Goal: Task Accomplishment & Management: Manage account settings

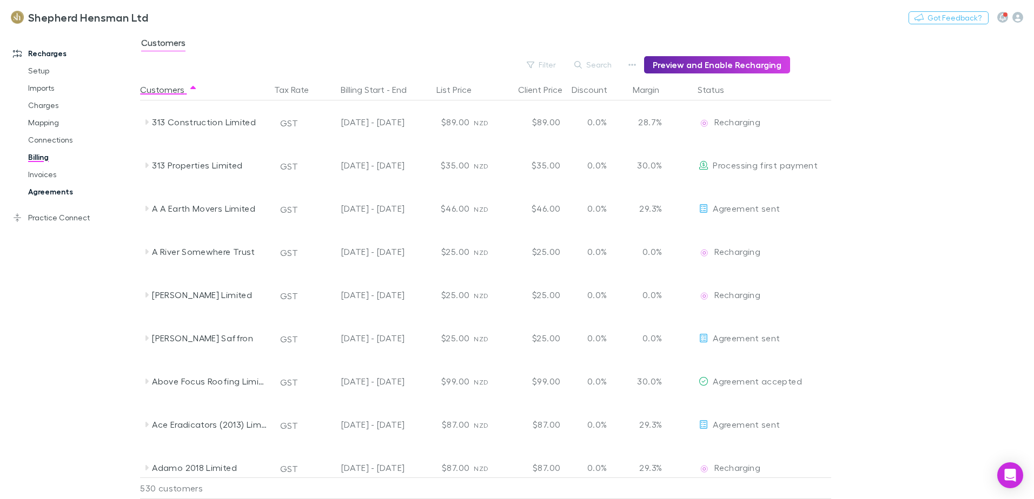
click at [62, 192] on link "Agreements" at bounding box center [81, 191] width 129 height 17
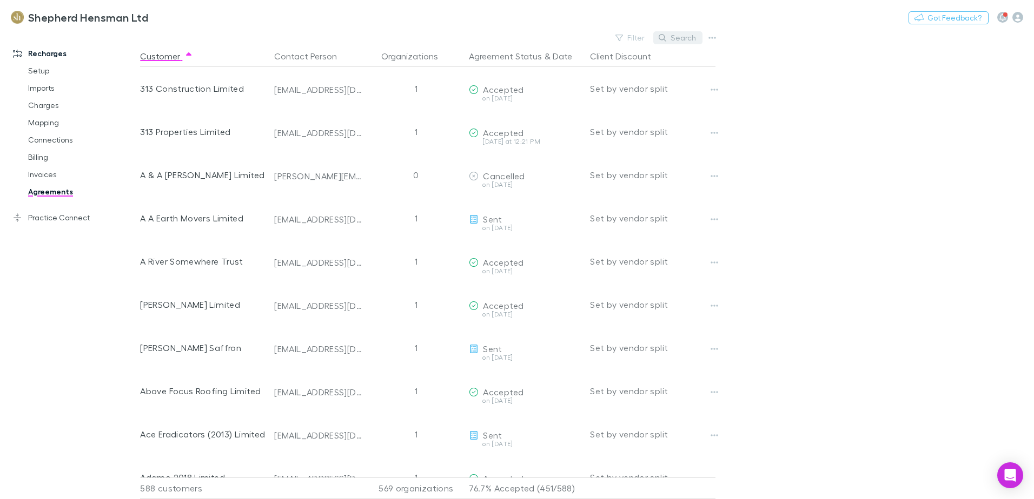
click at [684, 39] on button "Search" at bounding box center [677, 37] width 49 height 13
type input "*"
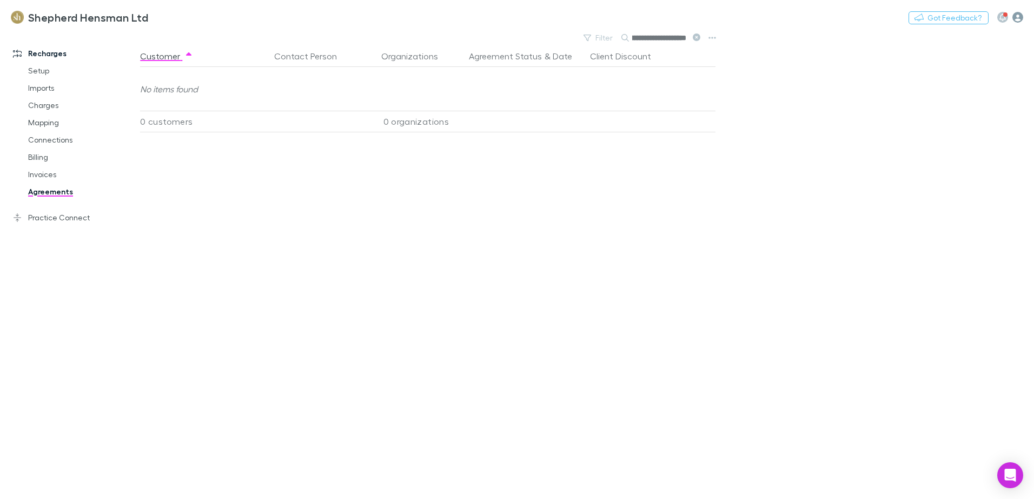
scroll to position [0, 47]
click at [646, 41] on input "**********" at bounding box center [659, 37] width 54 height 15
click at [684, 35] on input "**********" at bounding box center [659, 37] width 54 height 15
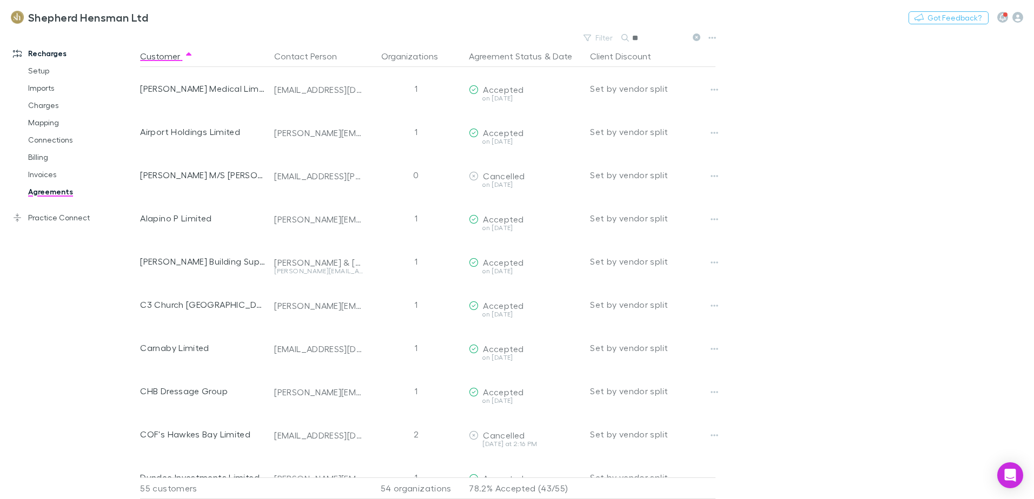
type input "*"
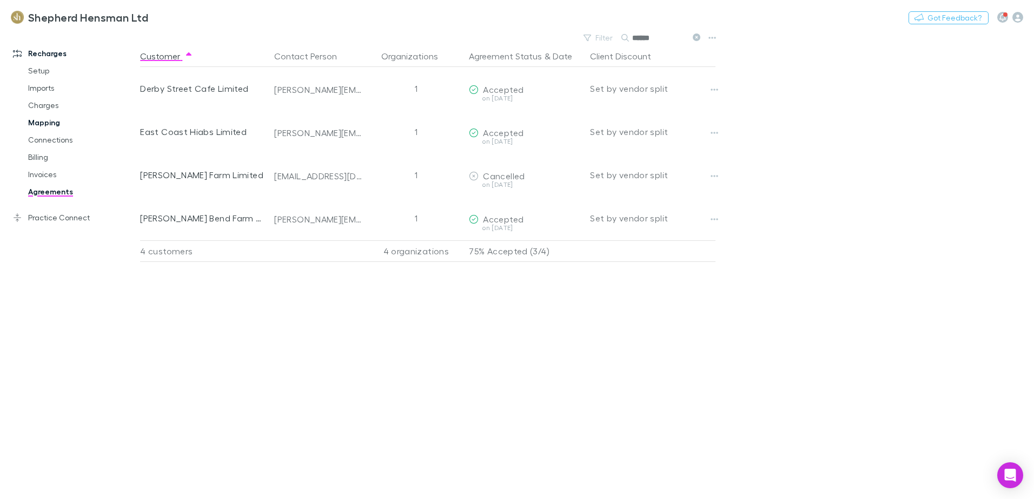
type input "******"
click at [40, 124] on link "Mapping" at bounding box center [81, 122] width 129 height 17
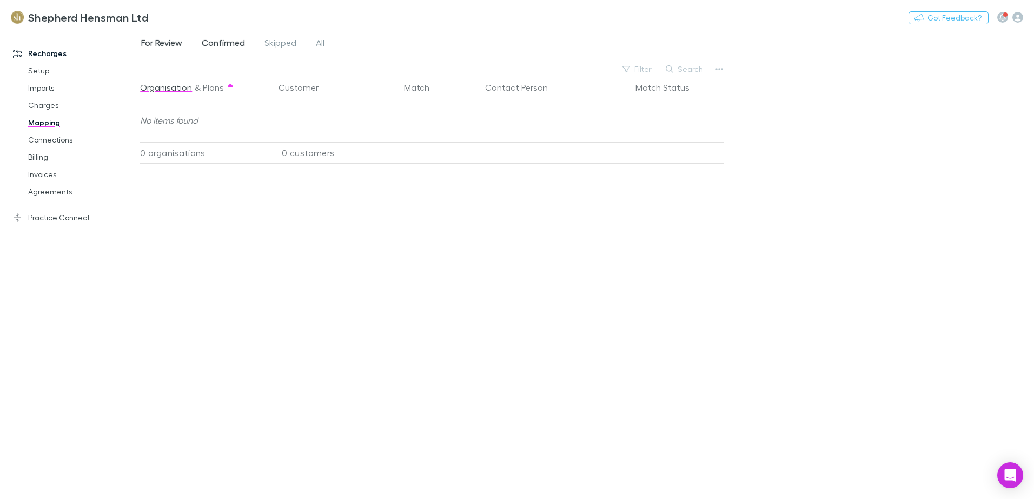
click at [222, 42] on span "Confirmed" at bounding box center [223, 44] width 43 height 14
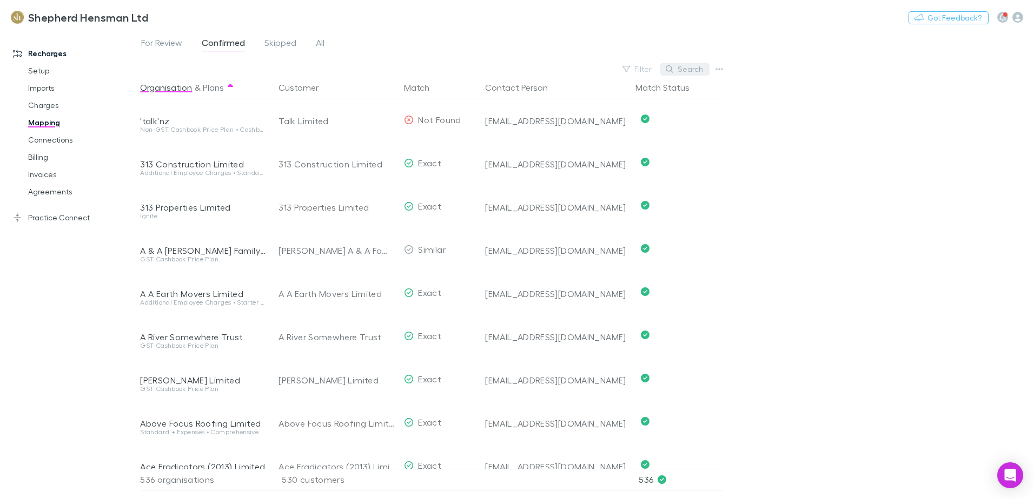
click at [689, 68] on button "Search" at bounding box center [684, 69] width 49 height 13
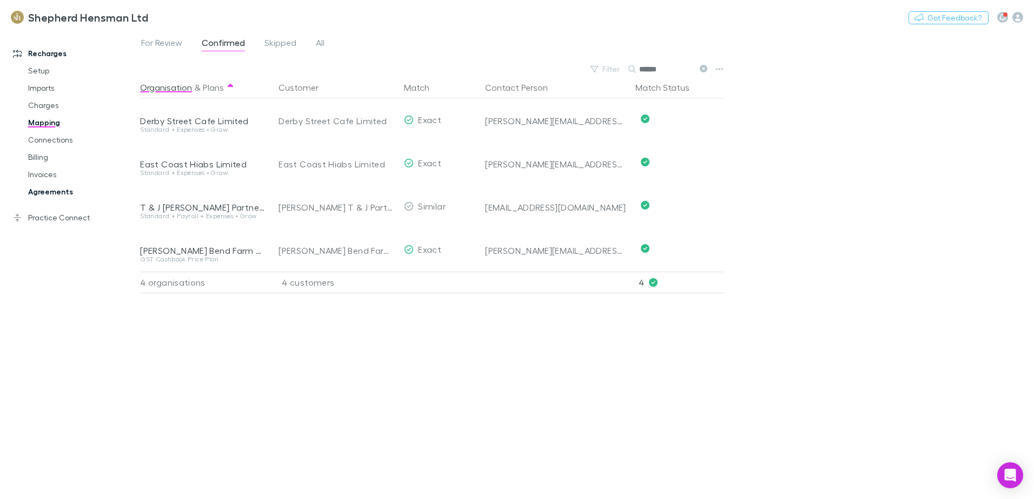
type input "******"
click at [44, 195] on link "Agreements" at bounding box center [81, 191] width 129 height 17
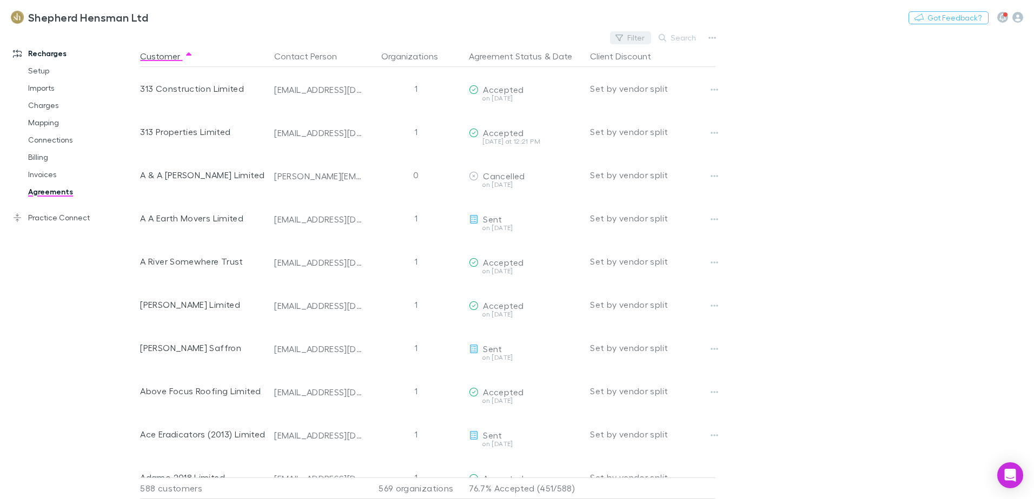
click at [630, 38] on button "Filter" at bounding box center [630, 37] width 41 height 13
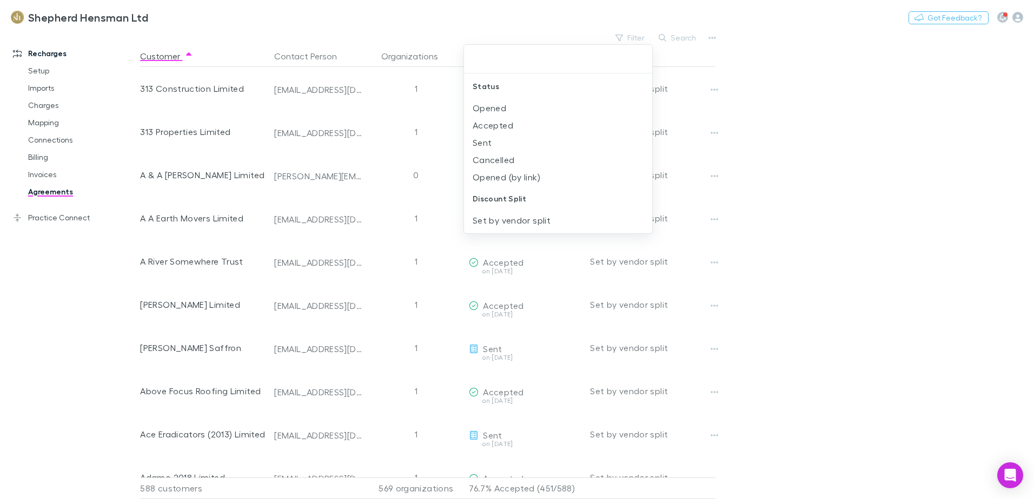
click at [687, 37] on div at bounding box center [517, 249] width 1034 height 499
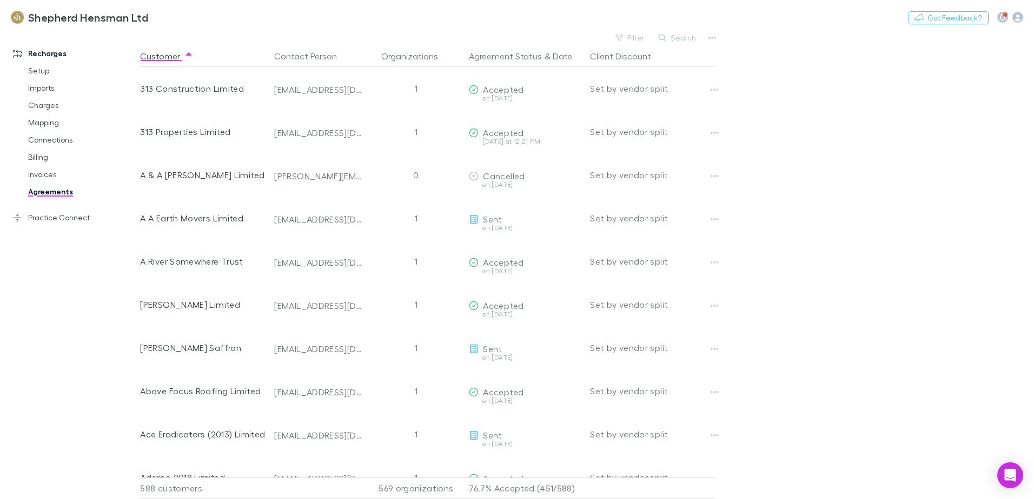
click at [687, 37] on button "Search" at bounding box center [677, 37] width 49 height 13
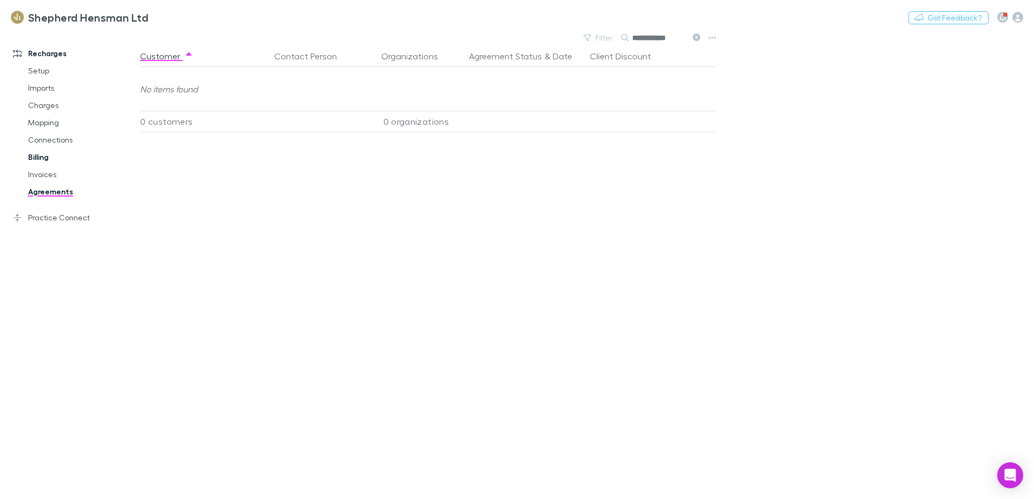
type input "**********"
click at [38, 157] on link "Billing" at bounding box center [81, 157] width 129 height 17
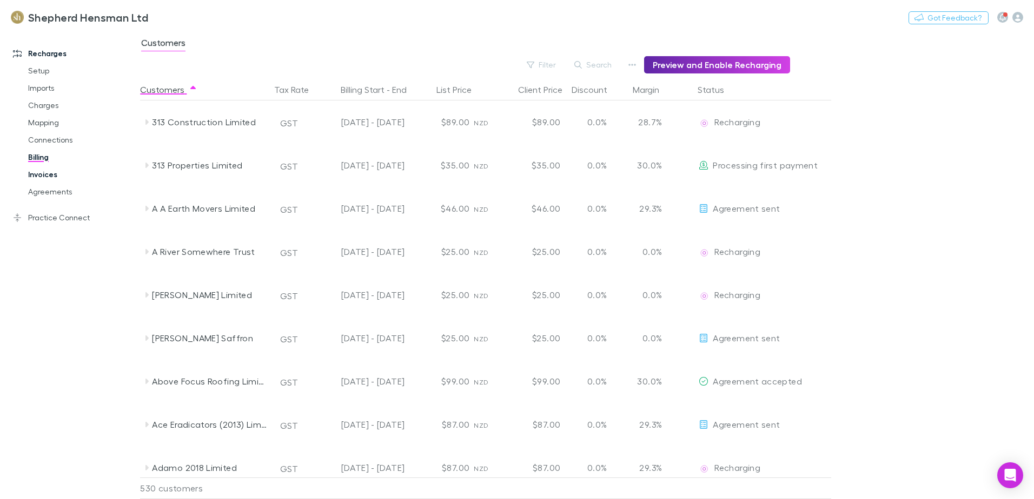
click at [54, 176] on link "Invoices" at bounding box center [81, 174] width 129 height 17
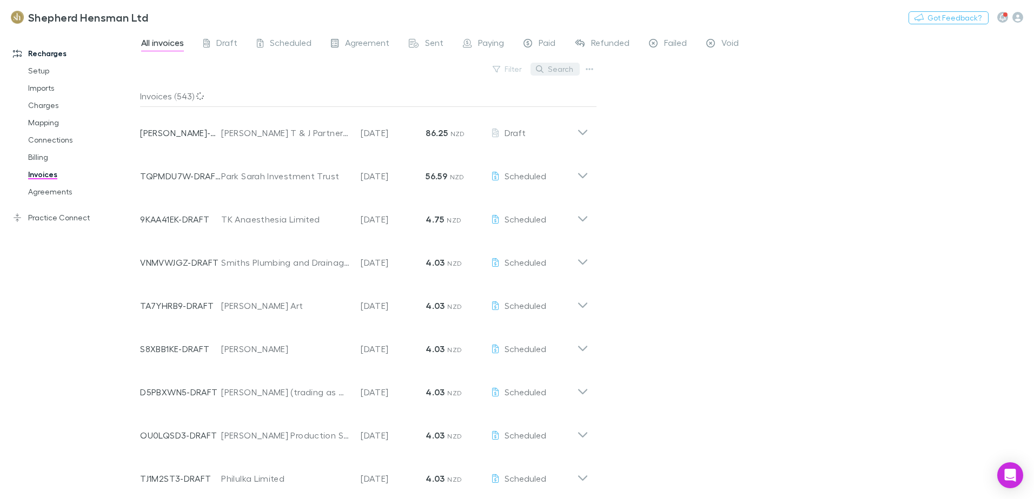
click at [559, 71] on button "Search" at bounding box center [554, 69] width 49 height 13
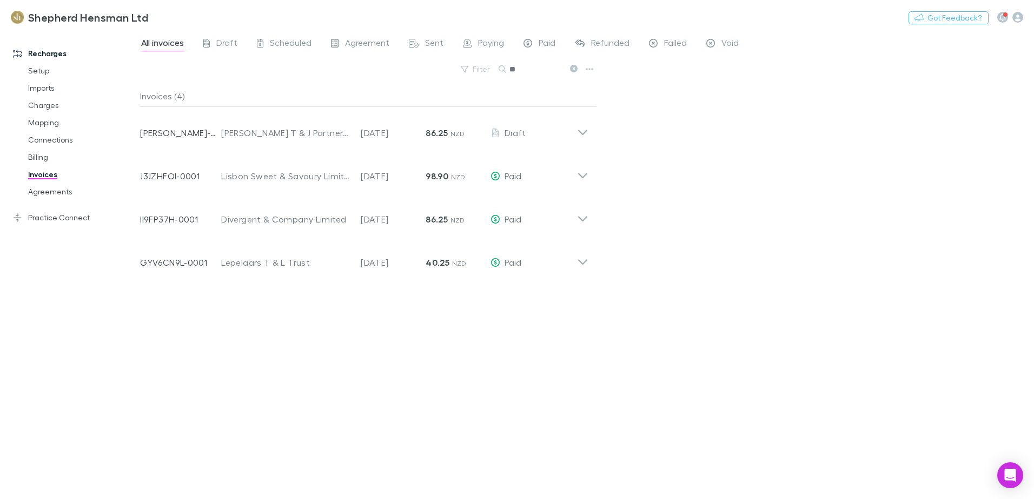
type input "*"
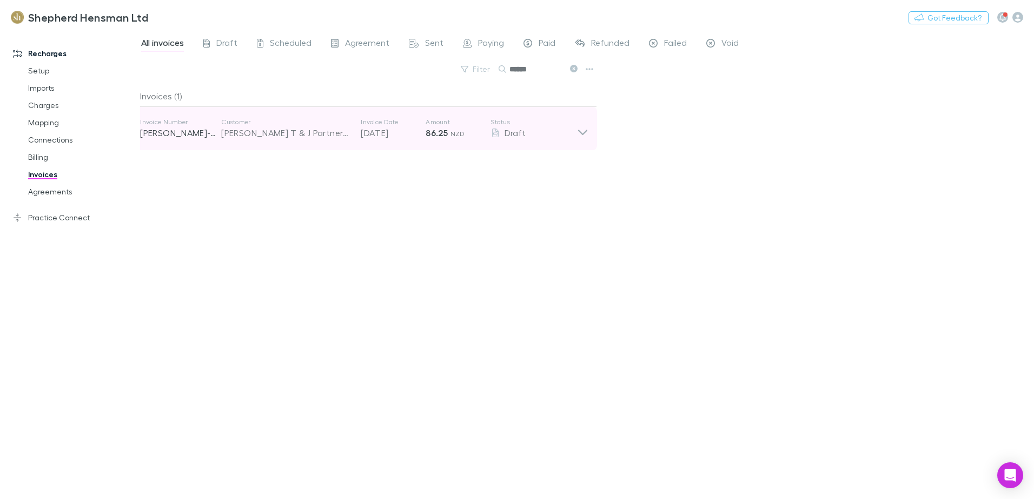
type input "******"
click at [582, 133] on icon at bounding box center [582, 129] width 11 height 22
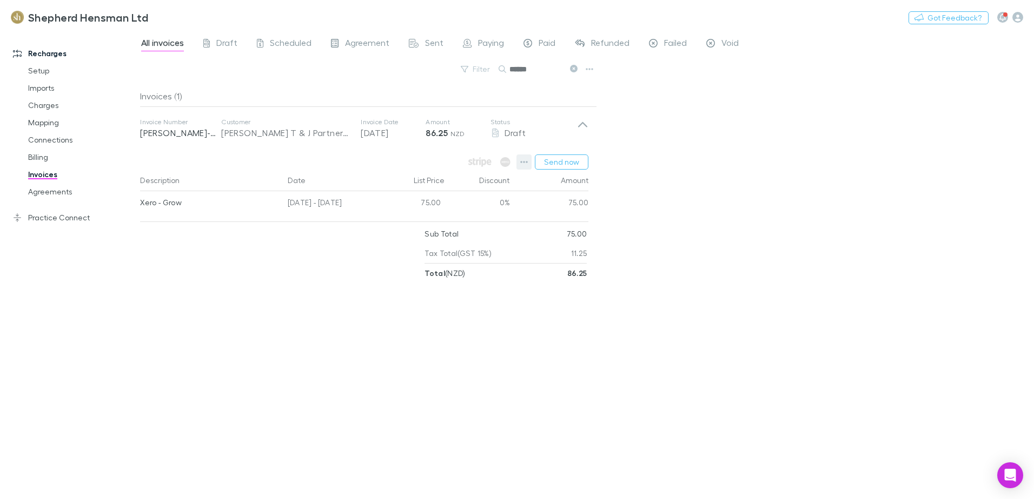
click at [525, 165] on icon "button" at bounding box center [524, 162] width 8 height 9
click at [418, 210] on p "Send now" at bounding box center [457, 205] width 131 height 13
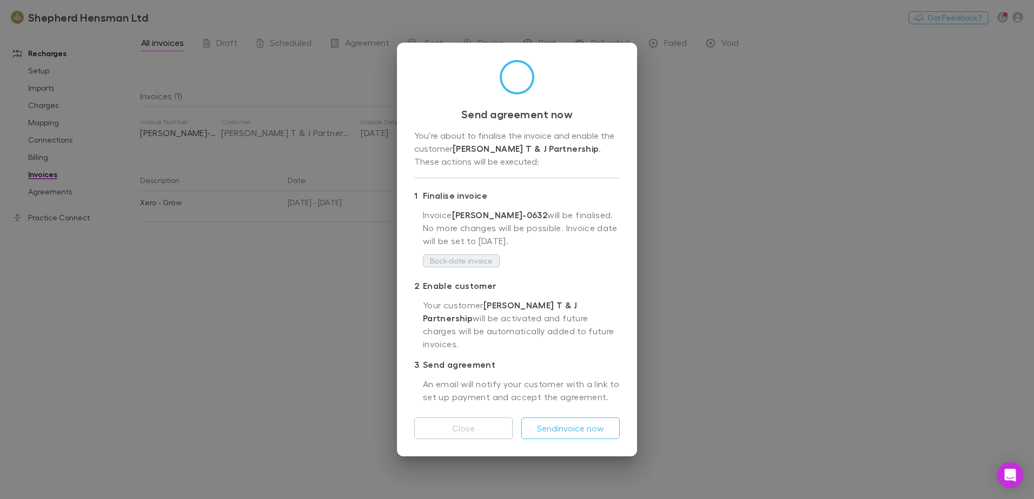
click at [445, 268] on button "Back-date invoice" at bounding box center [461, 261] width 77 height 13
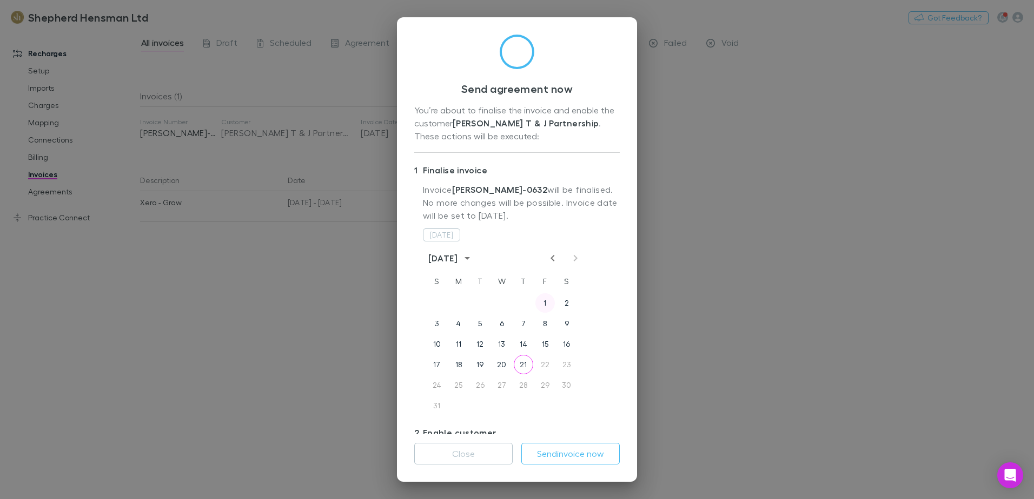
click at [544, 302] on button "1" at bounding box center [544, 303] width 19 height 19
click at [568, 304] on button "2" at bounding box center [566, 303] width 19 height 19
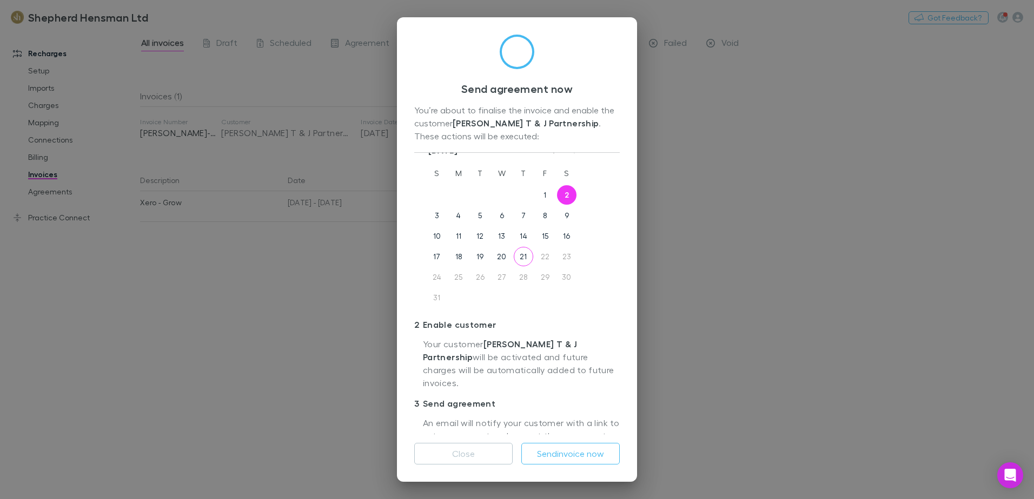
scroll to position [109, 0]
click at [572, 454] on button "Send invoice now" at bounding box center [570, 454] width 98 height 22
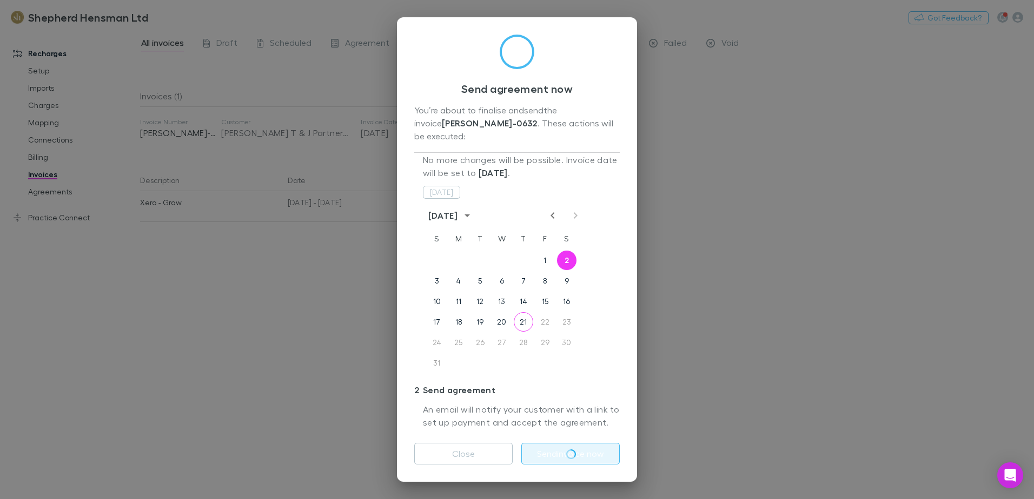
scroll to position [30, 0]
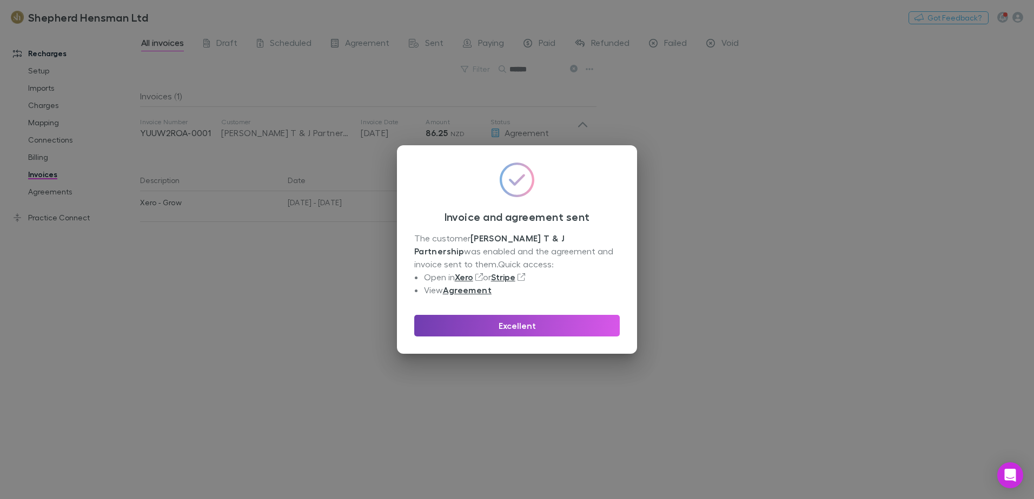
click at [532, 330] on button "Excellent" at bounding box center [516, 326] width 205 height 22
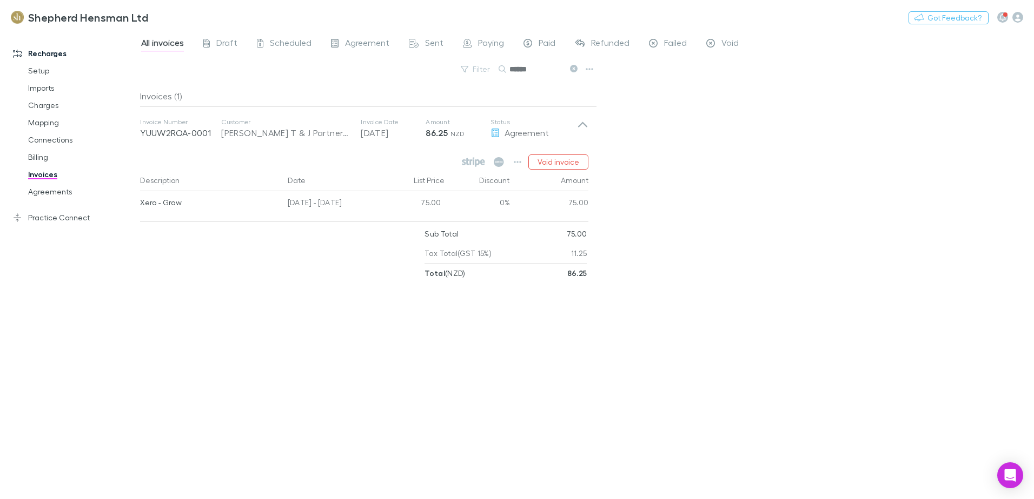
click at [163, 43] on span "All invoices" at bounding box center [162, 44] width 43 height 14
click at [223, 43] on span "Draft" at bounding box center [226, 44] width 21 height 14
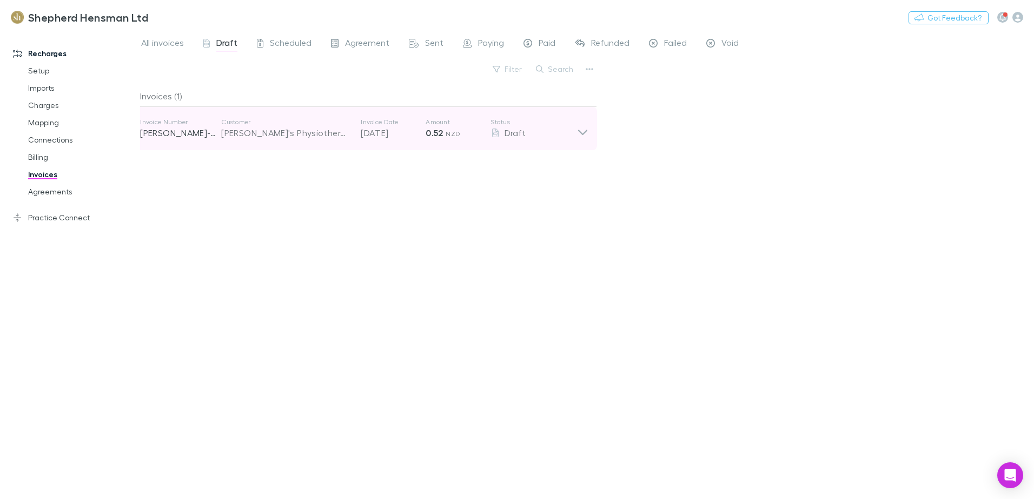
click at [583, 133] on icon at bounding box center [582, 129] width 11 height 22
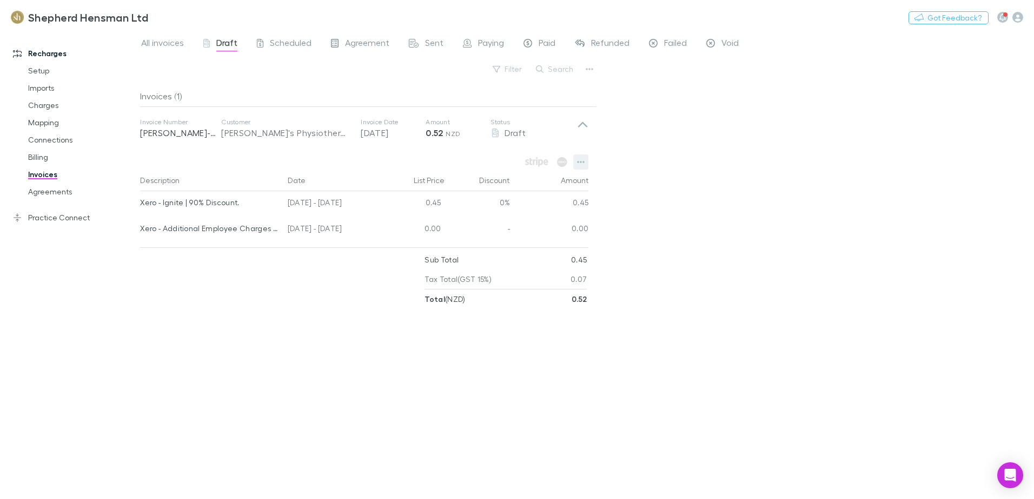
click at [578, 164] on icon "button" at bounding box center [581, 162] width 8 height 9
click at [262, 307] on div at bounding box center [517, 249] width 1034 height 499
click at [584, 165] on icon "button" at bounding box center [581, 162] width 8 height 9
click at [481, 210] on p "Add charge" at bounding box center [513, 205] width 131 height 13
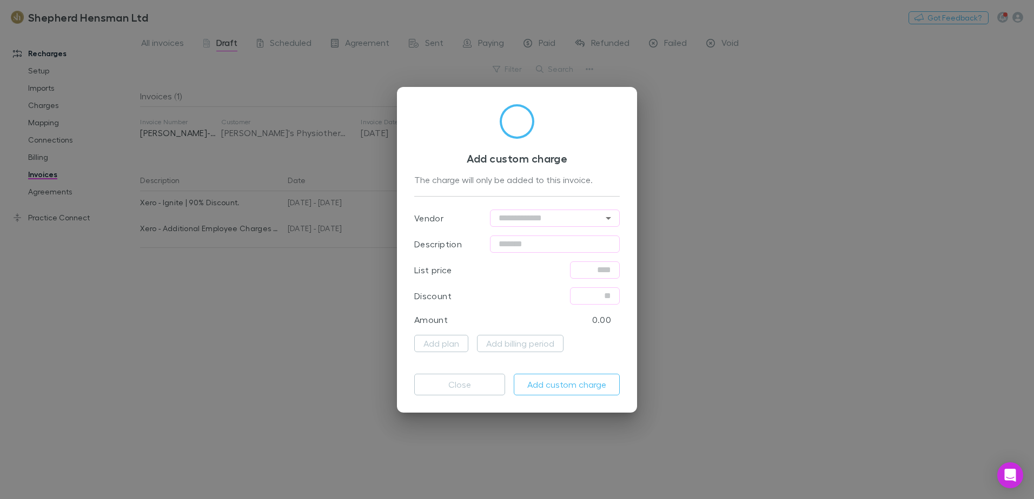
click at [350, 385] on div "Add custom charge The charge will only be added to this invoice. Vendor ​ Descr…" at bounding box center [517, 249] width 1034 height 499
click at [424, 386] on button "Close" at bounding box center [459, 385] width 91 height 22
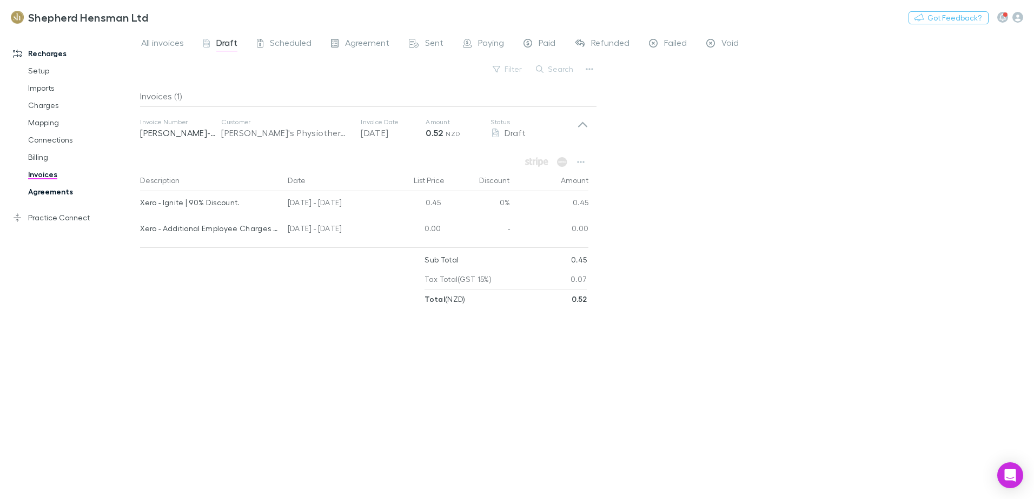
click at [51, 192] on link "Agreements" at bounding box center [81, 191] width 129 height 17
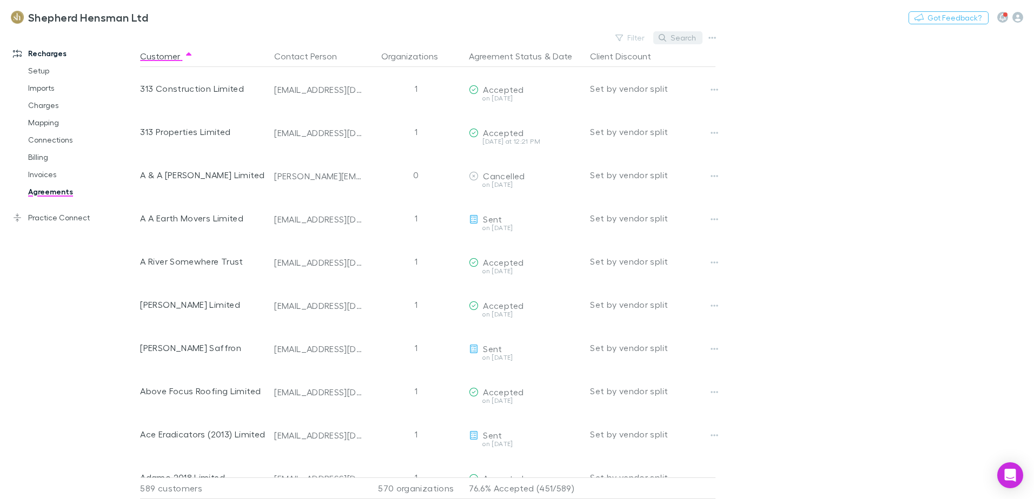
click at [682, 37] on button "Search" at bounding box center [677, 37] width 49 height 13
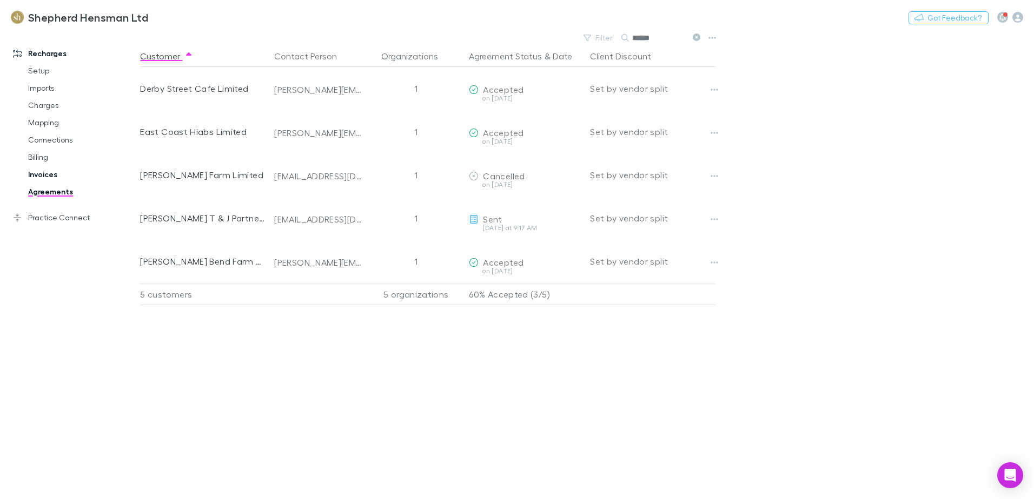
type input "******"
click at [40, 174] on link "Invoices" at bounding box center [81, 174] width 129 height 17
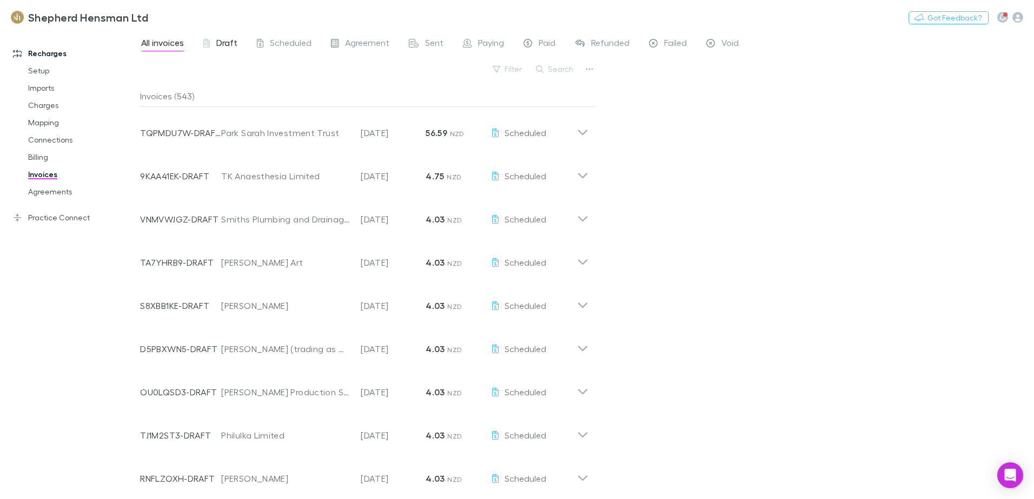
click at [222, 42] on span "Draft" at bounding box center [226, 44] width 21 height 14
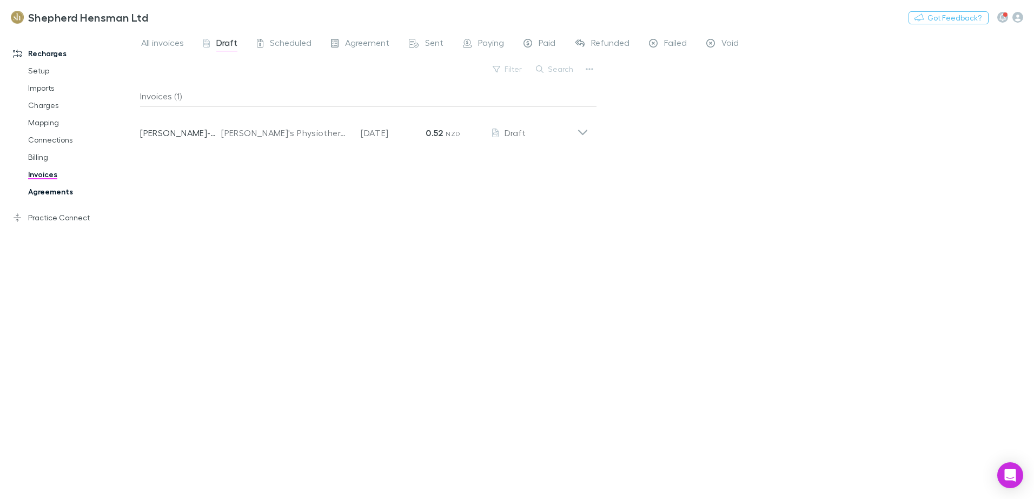
click at [32, 193] on link "Agreements" at bounding box center [81, 191] width 129 height 17
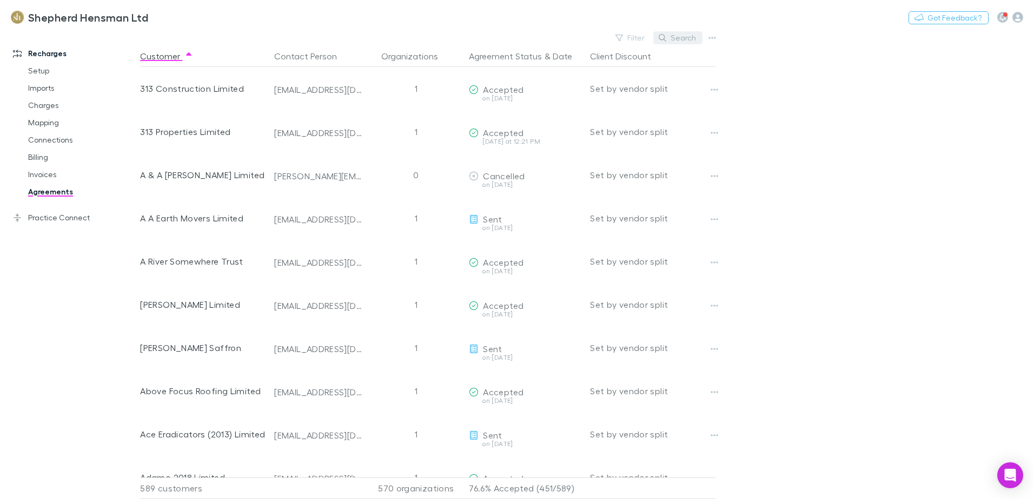
click at [676, 37] on button "Search" at bounding box center [677, 37] width 49 height 13
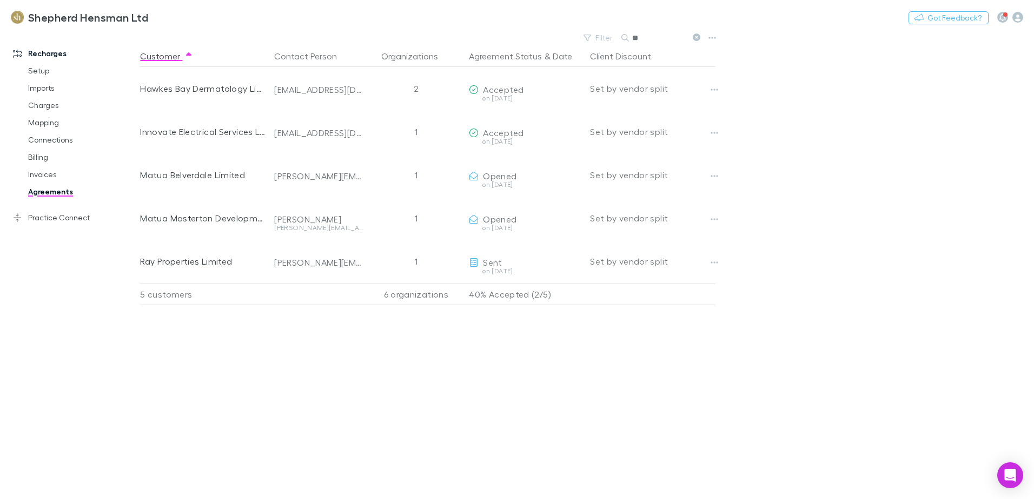
type input "*"
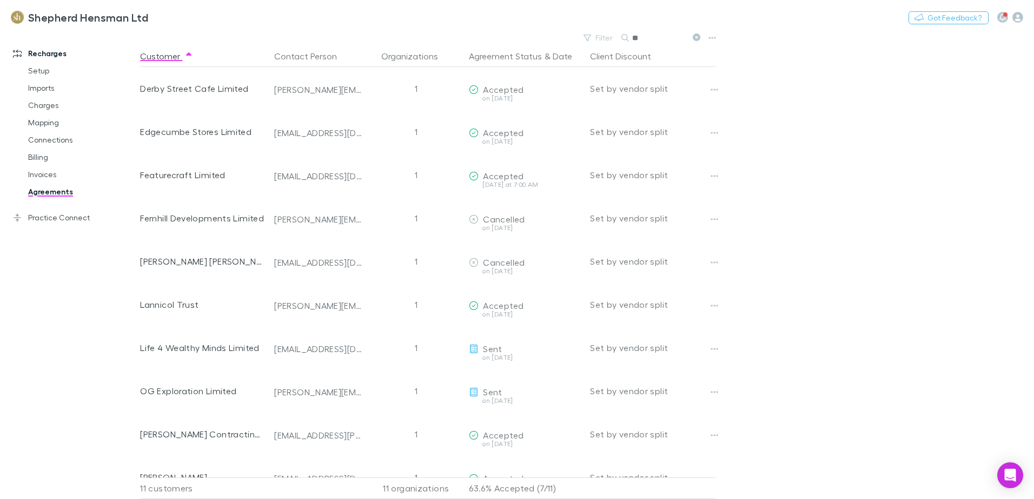
type input "*"
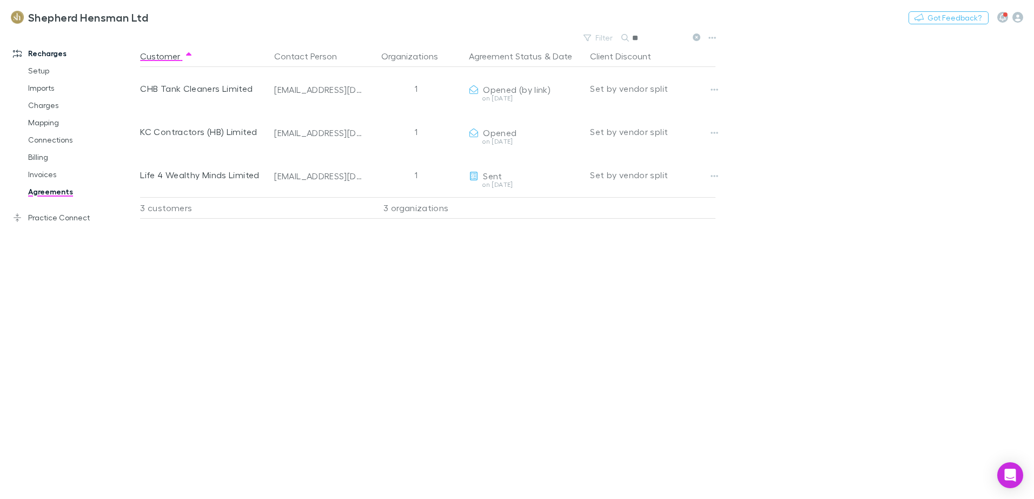
type input "*"
click at [676, 38] on input "*******" at bounding box center [659, 37] width 54 height 15
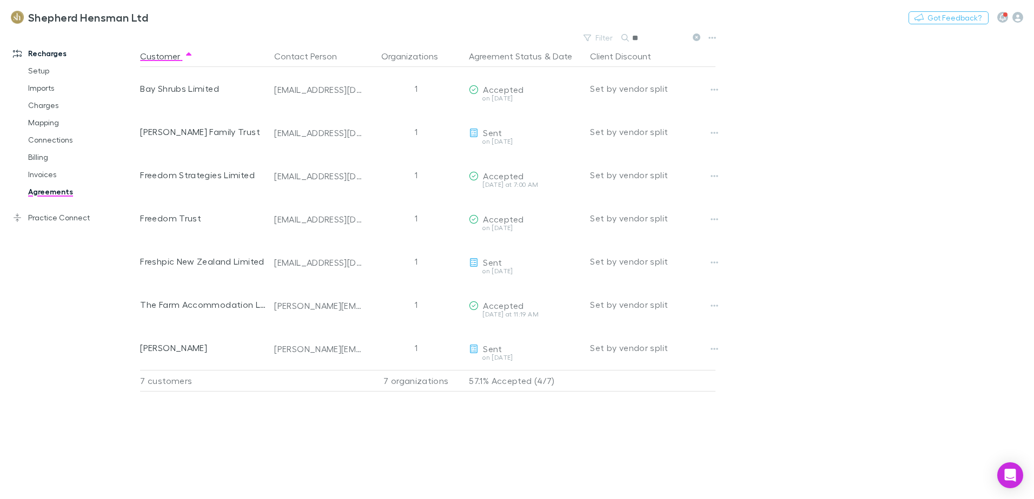
type input "*"
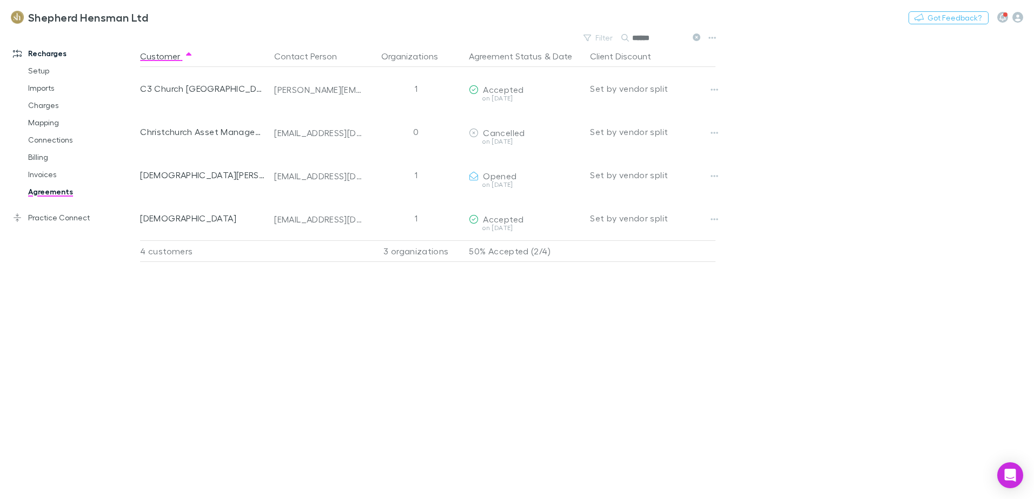
click at [662, 39] on input "******" at bounding box center [659, 37] width 54 height 15
type input "*"
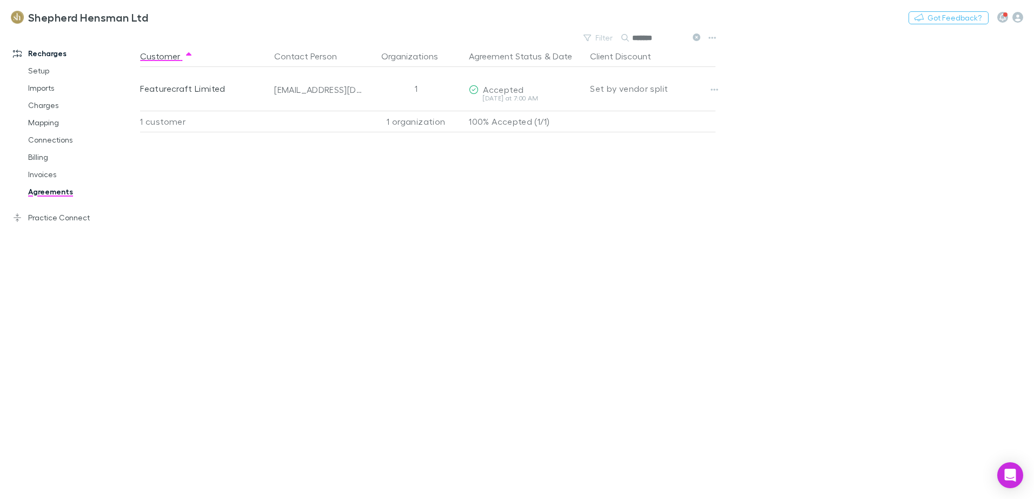
click at [662, 37] on input "*******" at bounding box center [659, 37] width 54 height 15
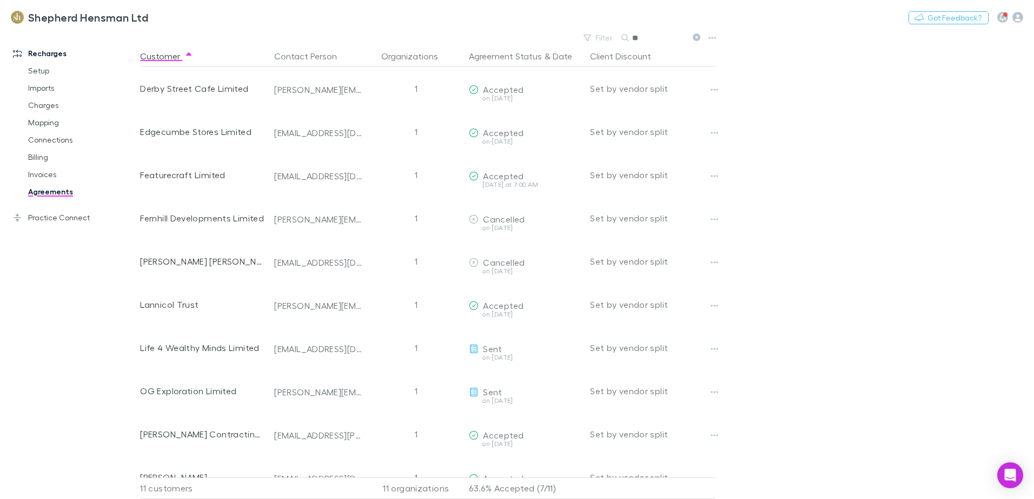
type input "*"
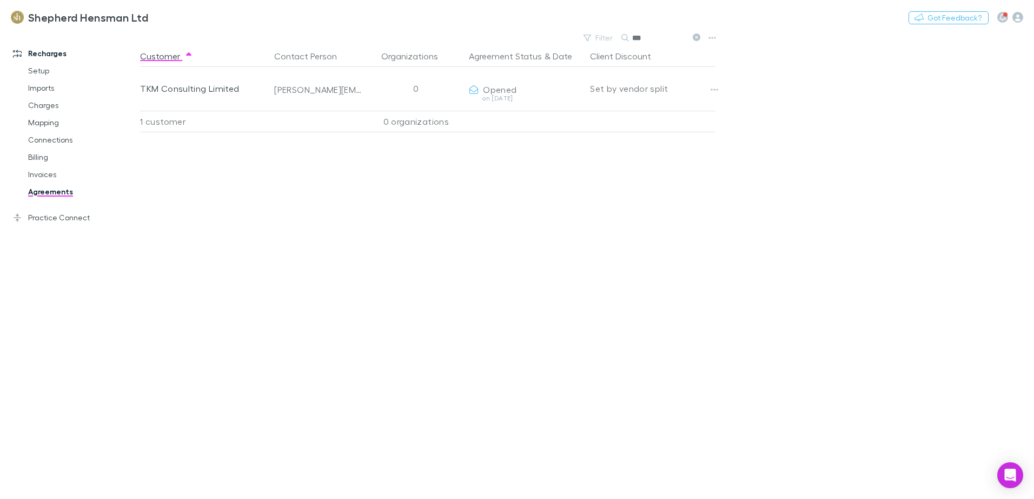
type input "***"
click at [42, 175] on link "Invoices" at bounding box center [81, 174] width 129 height 17
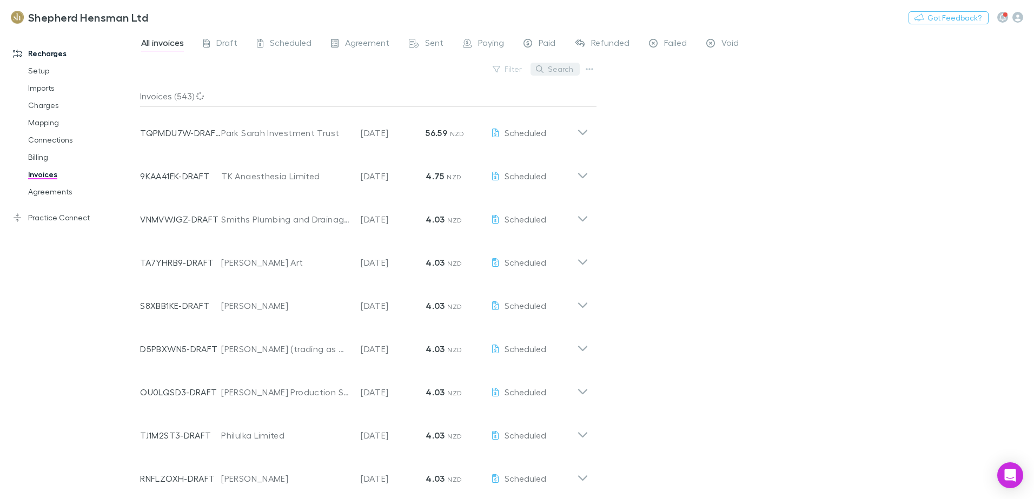
click at [557, 69] on button "Search" at bounding box center [554, 69] width 49 height 13
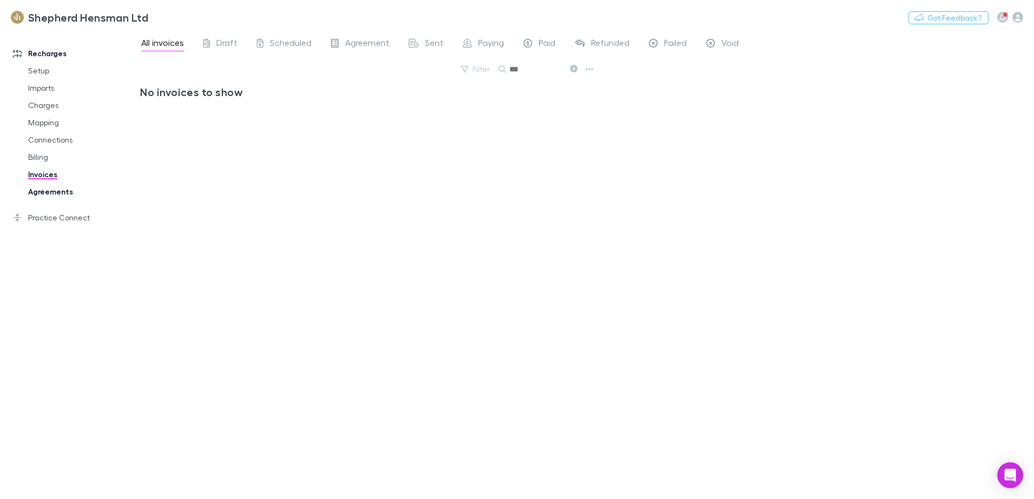
type input "***"
click at [47, 194] on link "Agreements" at bounding box center [81, 191] width 129 height 17
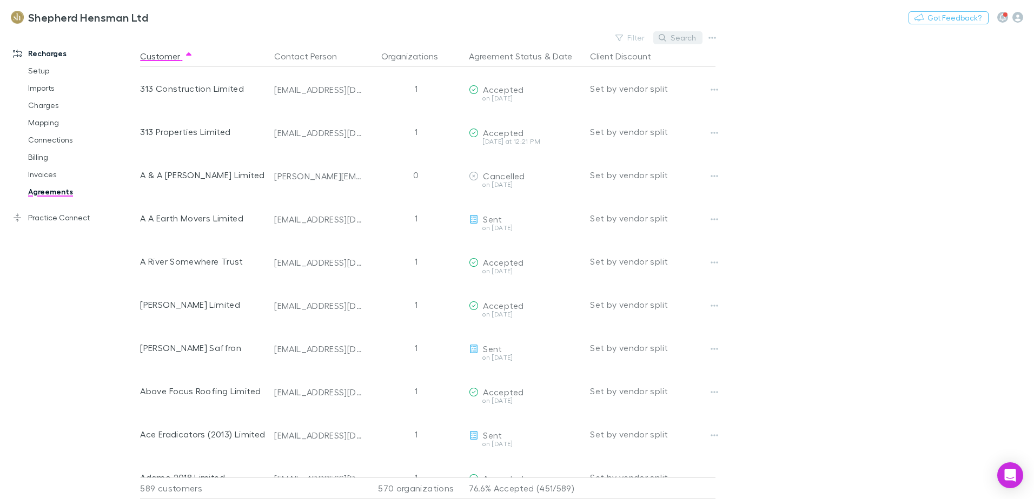
click at [684, 36] on button "Search" at bounding box center [677, 37] width 49 height 13
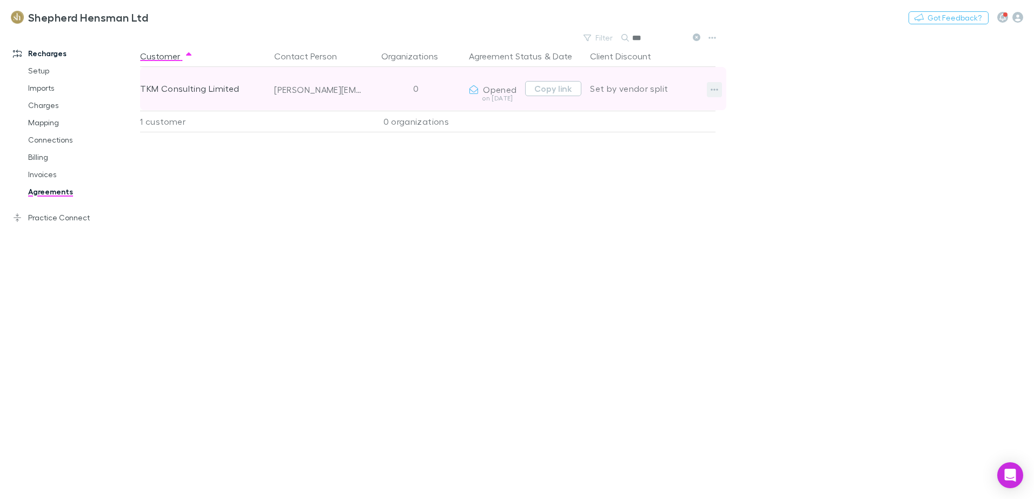
type input "***"
click at [716, 91] on icon "button" at bounding box center [714, 89] width 8 height 9
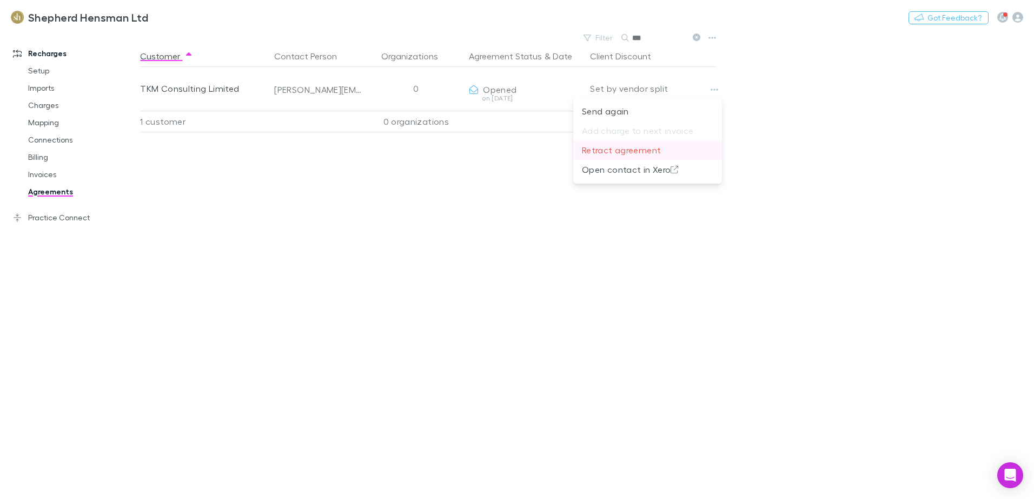
click at [648, 149] on p "Retract agreement" at bounding box center [647, 150] width 131 height 13
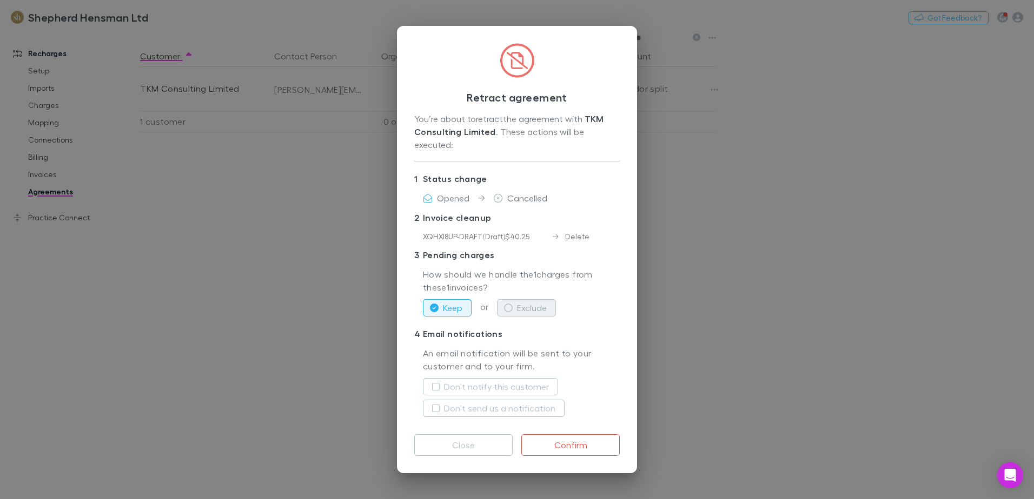
click at [508, 304] on icon "button" at bounding box center [508, 308] width 9 height 9
click at [439, 379] on button "Don't notify this customer" at bounding box center [490, 386] width 135 height 17
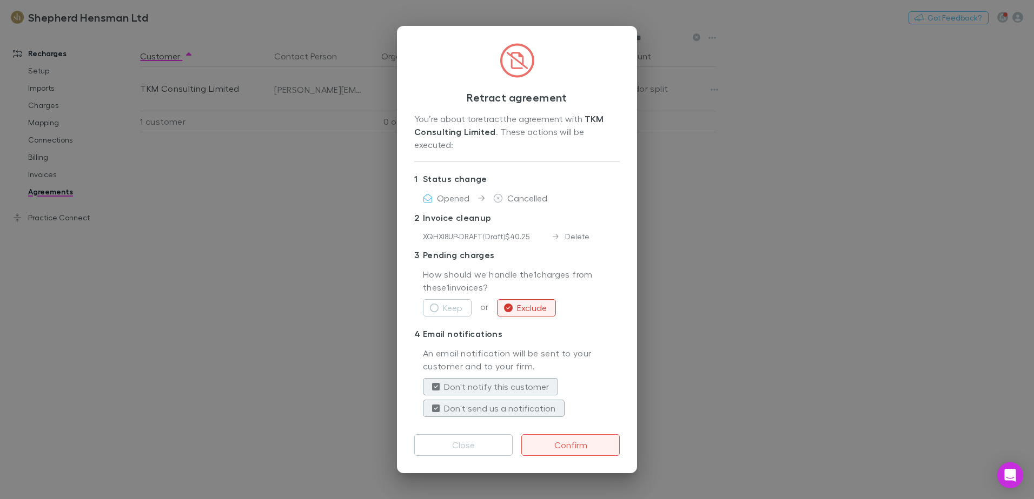
click at [561, 442] on button "Confirm" at bounding box center [570, 446] width 98 height 22
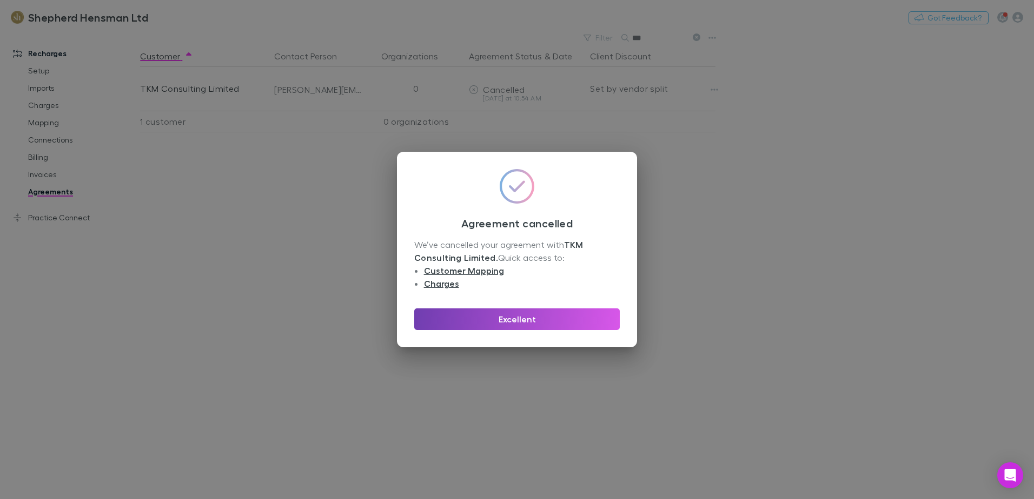
click at [535, 319] on button "Excellent" at bounding box center [516, 320] width 205 height 22
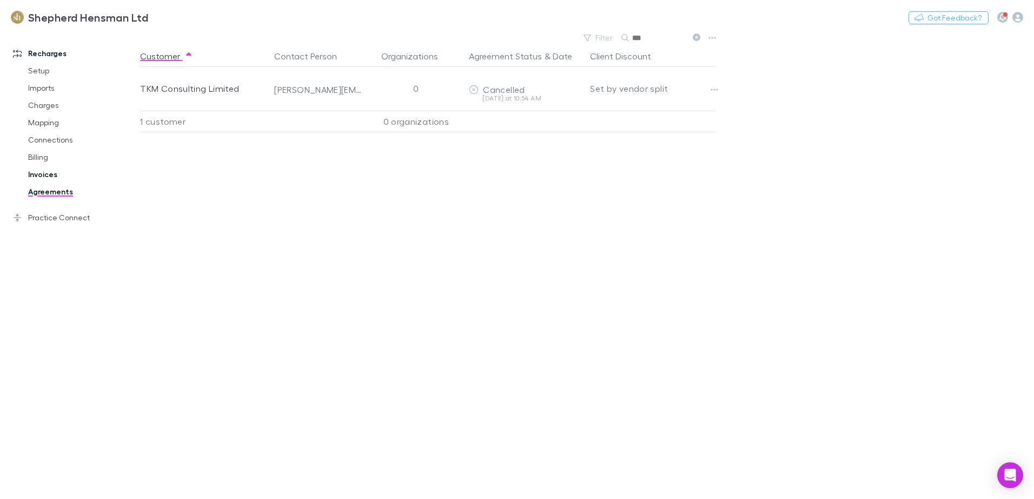
click at [46, 175] on link "Invoices" at bounding box center [81, 174] width 129 height 17
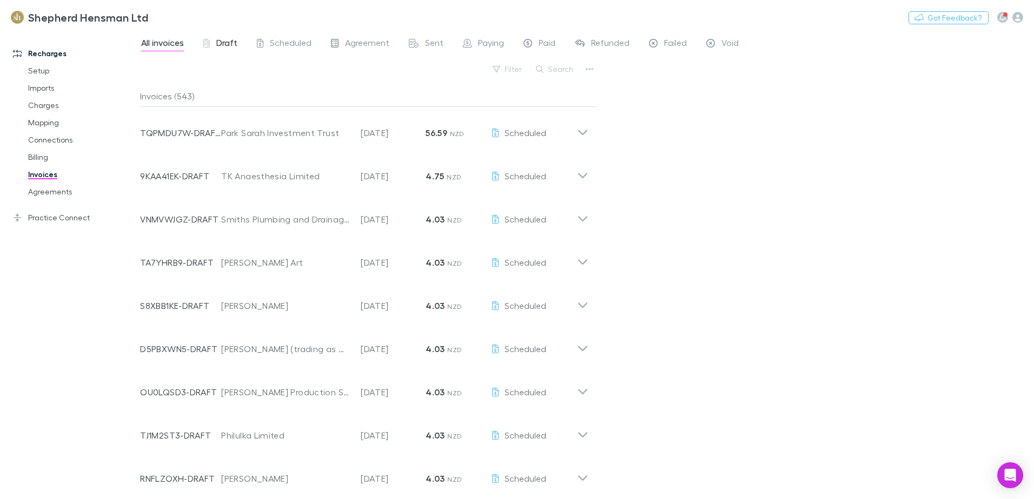
click at [221, 42] on span "Draft" at bounding box center [226, 44] width 21 height 14
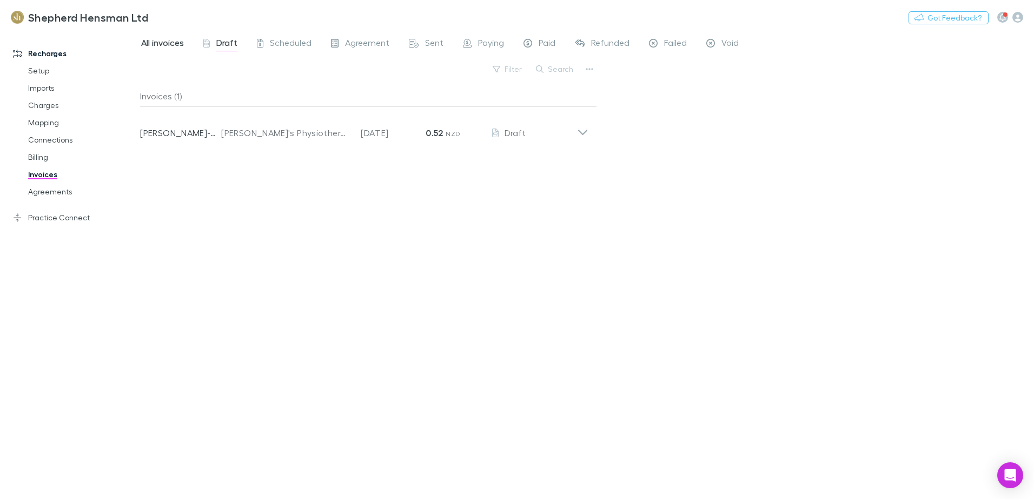
click at [161, 43] on span "All invoices" at bounding box center [162, 44] width 43 height 14
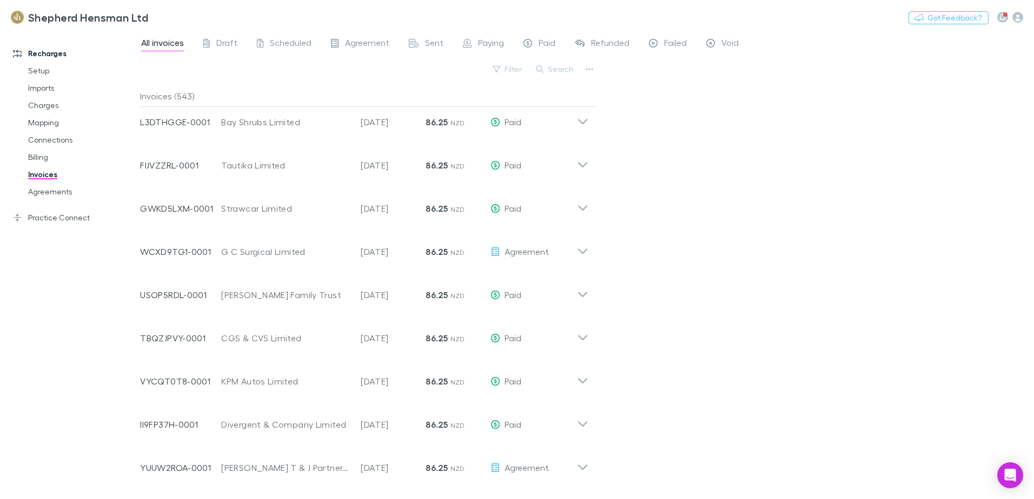
scroll to position [4173, 0]
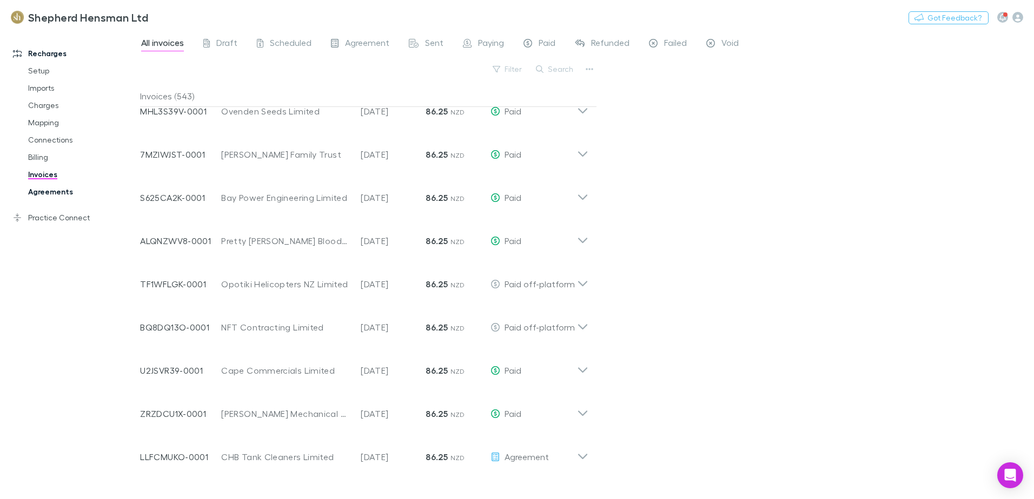
click at [51, 192] on link "Agreements" at bounding box center [81, 191] width 129 height 17
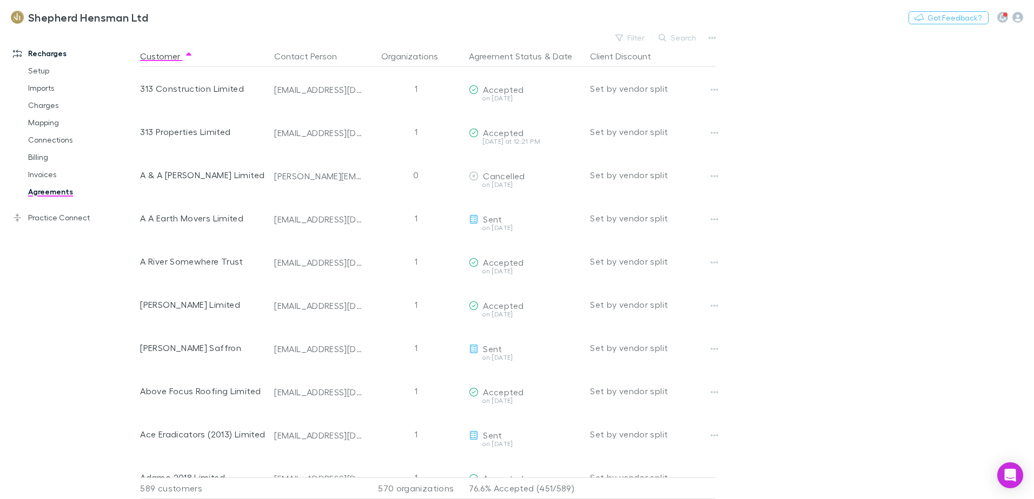
click at [678, 37] on button "Search" at bounding box center [677, 37] width 49 height 13
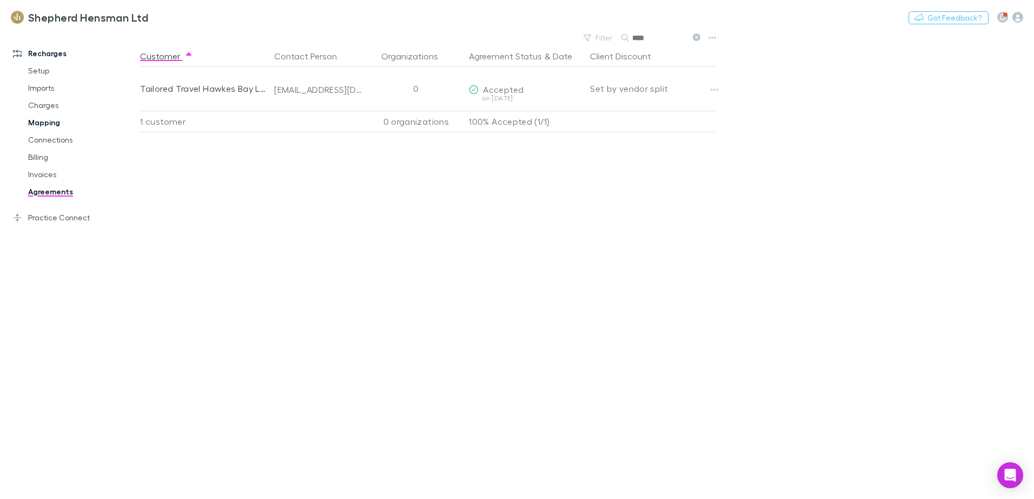
type input "****"
click at [50, 121] on link "Mapping" at bounding box center [81, 122] width 129 height 17
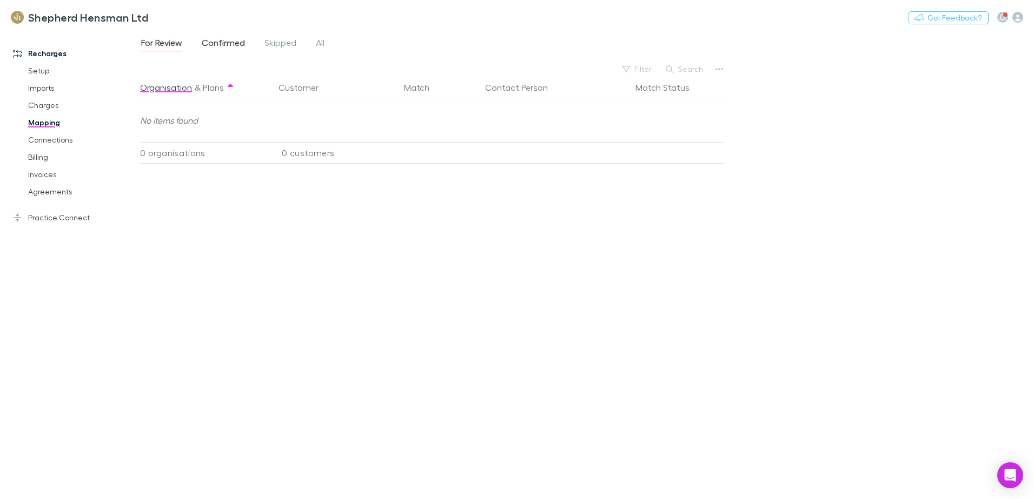
click at [230, 44] on span "Confirmed" at bounding box center [223, 44] width 43 height 14
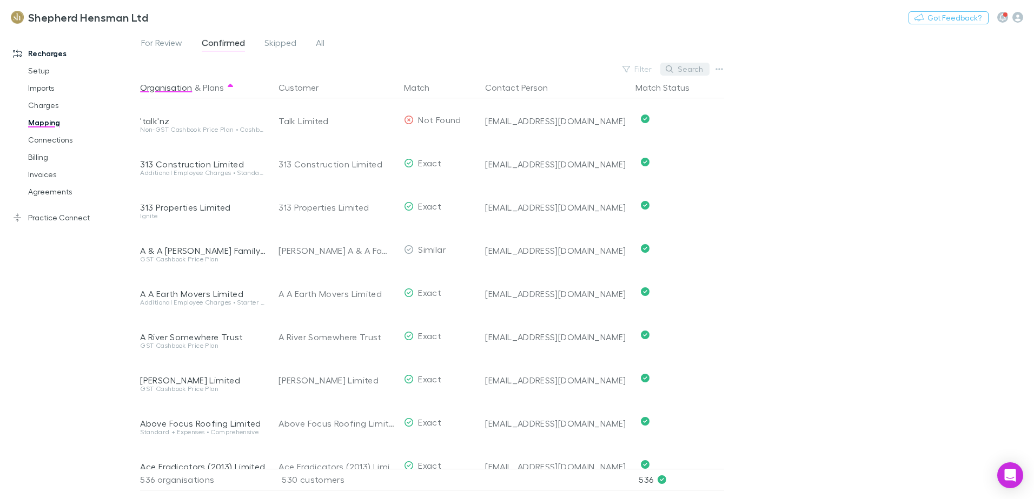
click at [688, 68] on button "Search" at bounding box center [684, 69] width 49 height 13
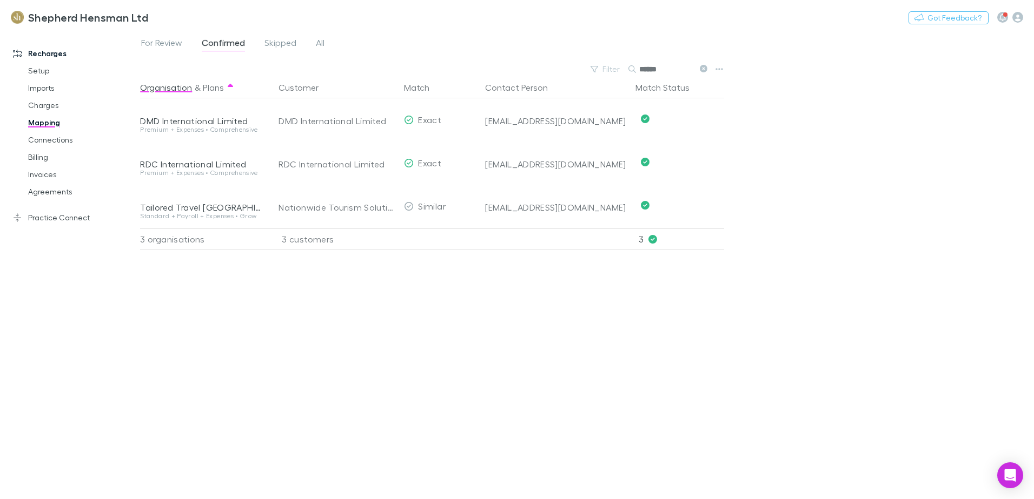
type input "******"
click at [45, 159] on link "Billing" at bounding box center [81, 157] width 129 height 17
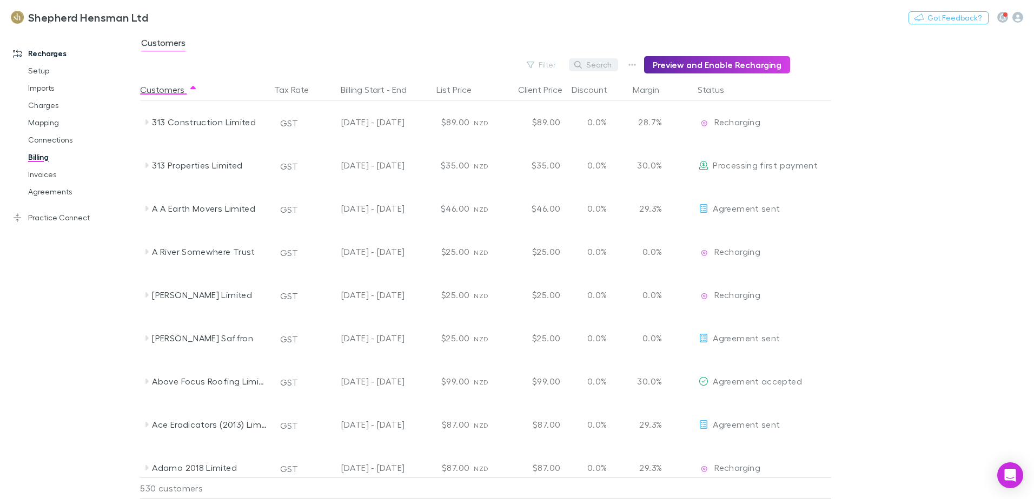
click at [596, 68] on button "Search" at bounding box center [593, 64] width 49 height 13
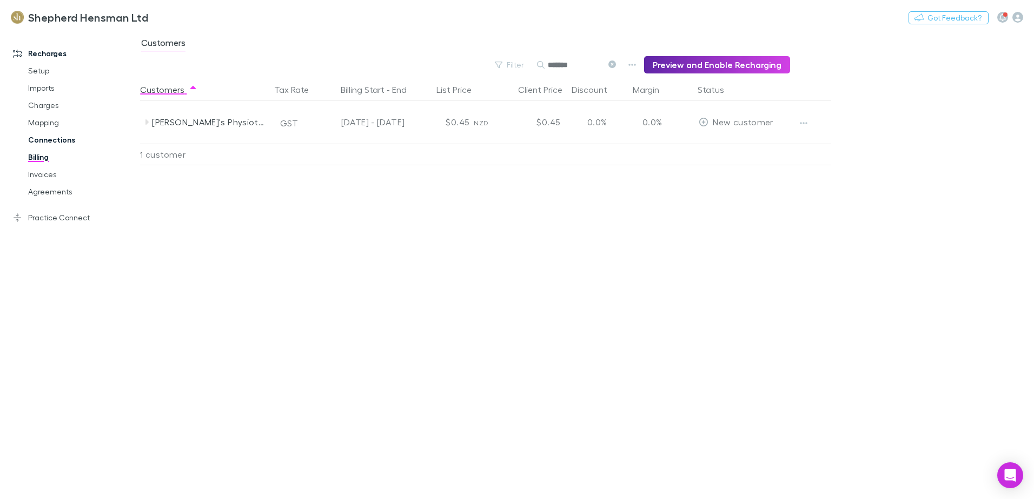
type input "*******"
click at [38, 140] on link "Connections" at bounding box center [81, 139] width 129 height 17
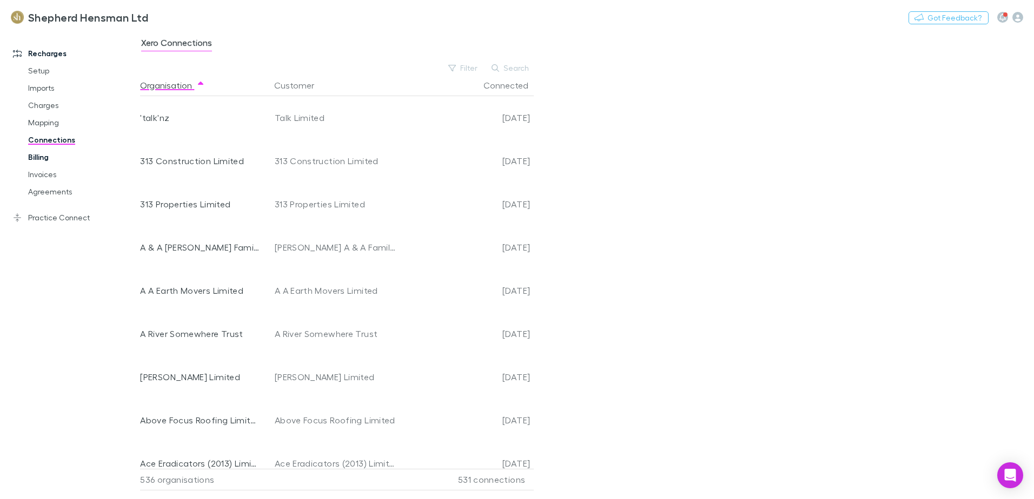
click at [38, 159] on link "Billing" at bounding box center [81, 157] width 129 height 17
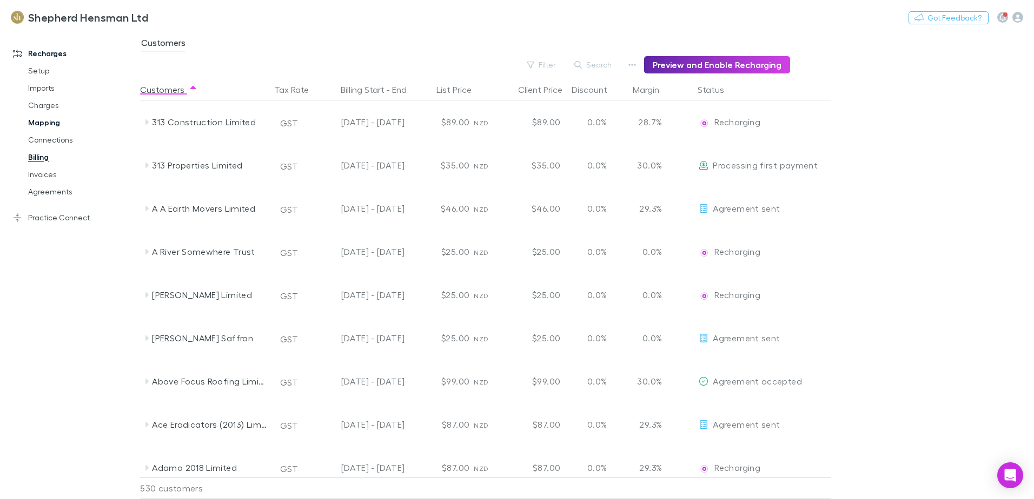
click at [41, 121] on link "Mapping" at bounding box center [81, 122] width 129 height 17
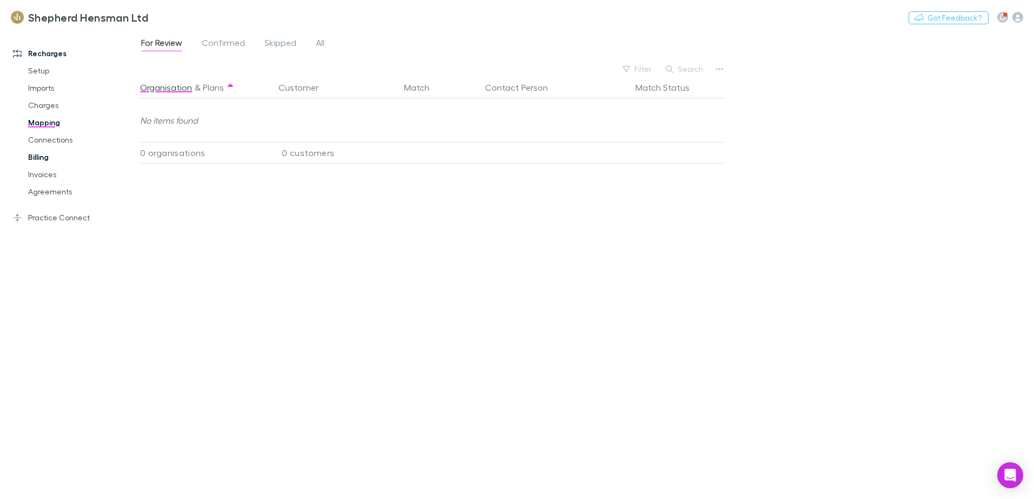
click at [43, 156] on link "Billing" at bounding box center [81, 157] width 129 height 17
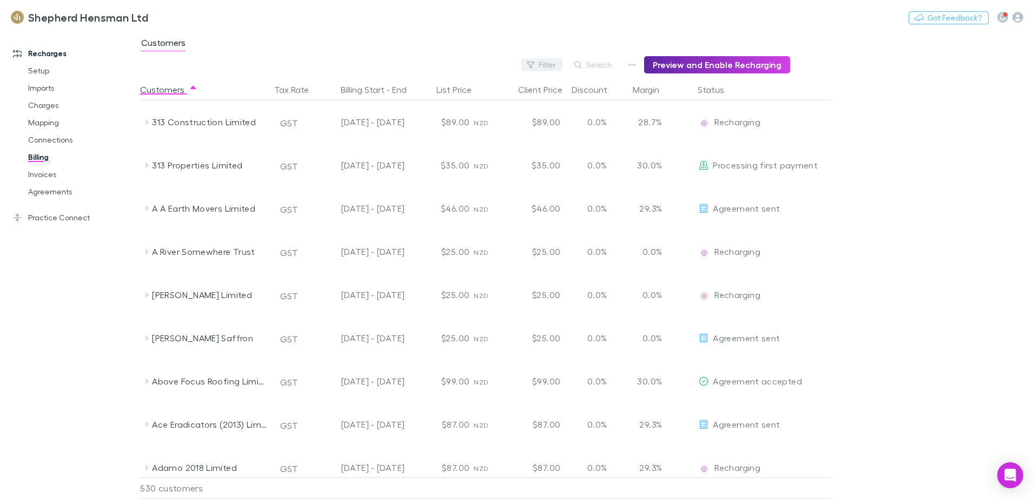
click at [557, 68] on button "Filter" at bounding box center [541, 64] width 41 height 13
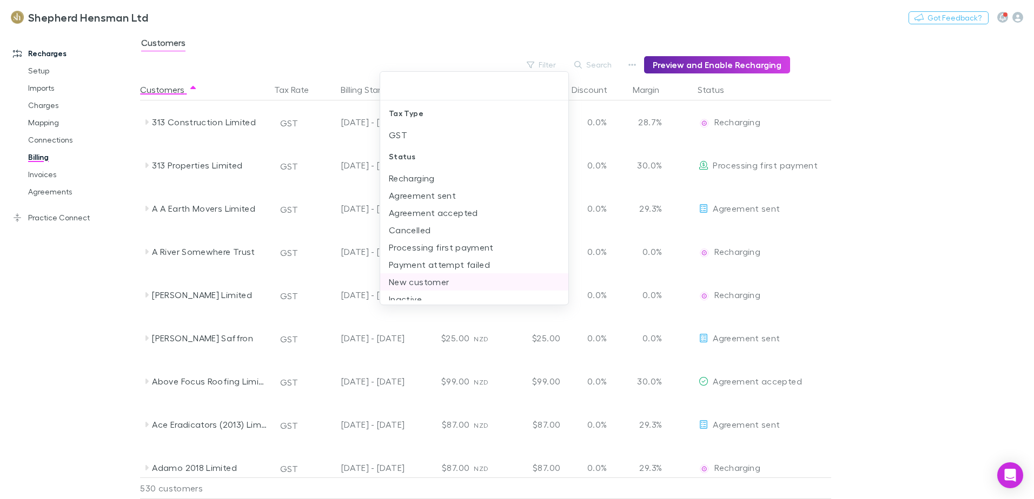
click at [437, 284] on li "New customer" at bounding box center [474, 282] width 188 height 17
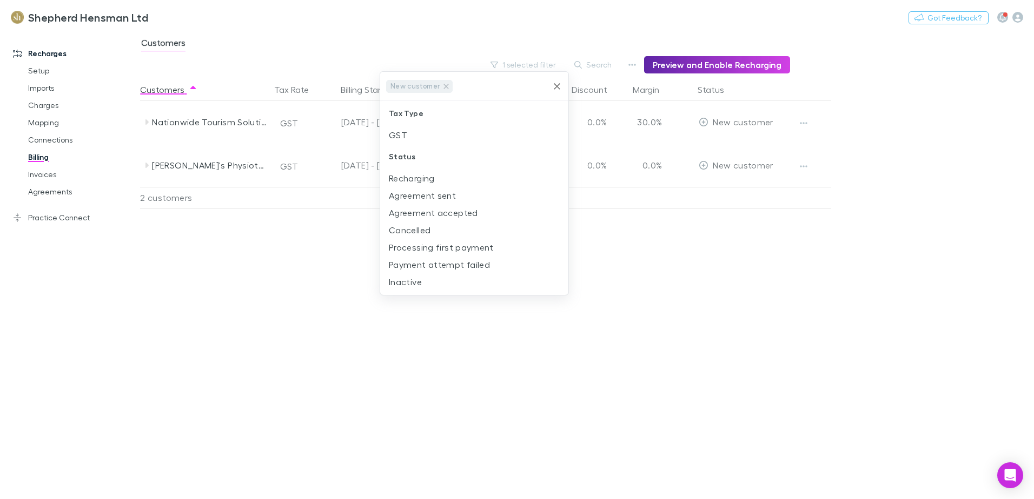
click at [555, 88] on icon "Clear" at bounding box center [557, 86] width 6 height 6
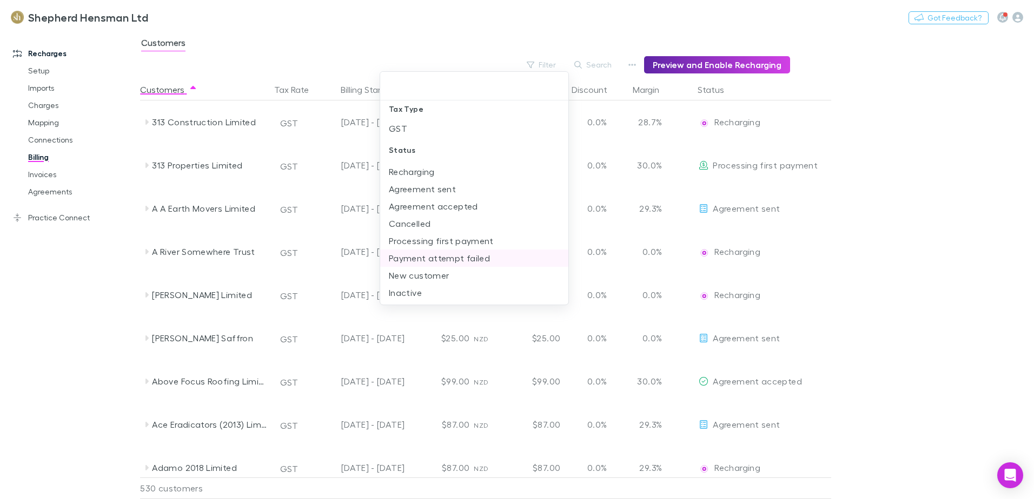
scroll to position [8, 0]
click at [424, 281] on li "New customer" at bounding box center [474, 274] width 188 height 17
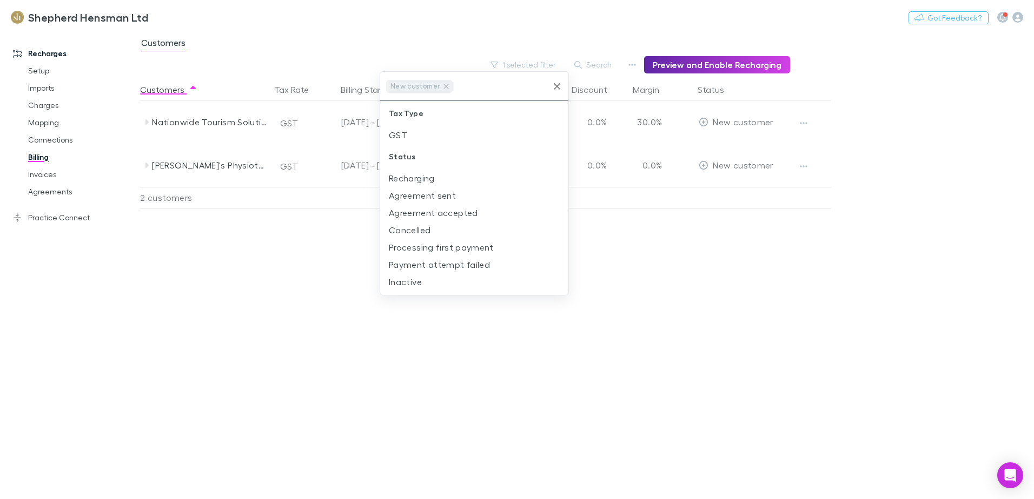
click at [335, 251] on div at bounding box center [517, 249] width 1034 height 499
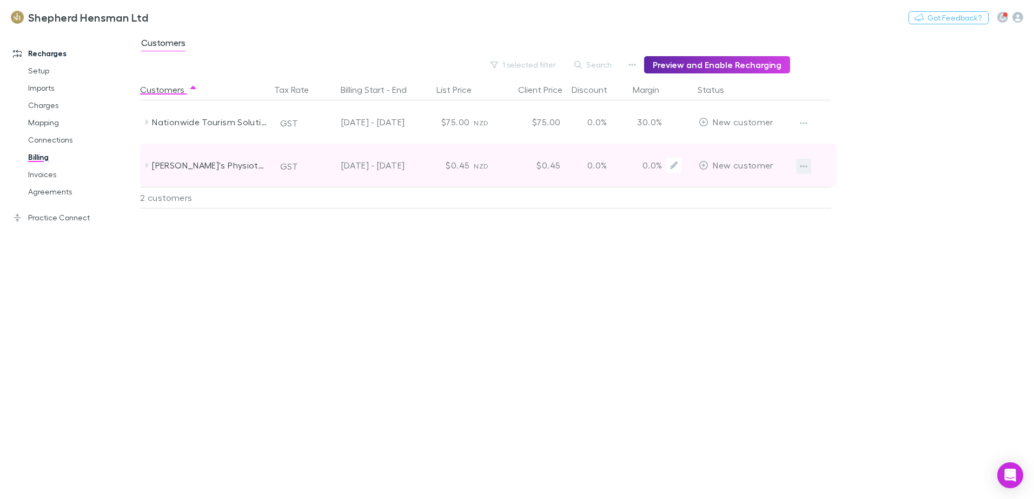
click at [799, 169] on button "button" at bounding box center [803, 166] width 15 height 15
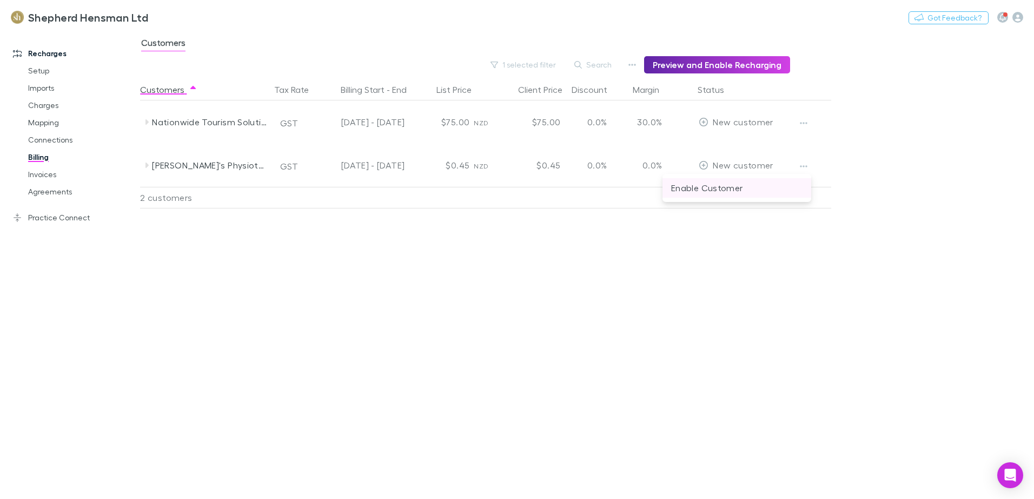
click at [743, 191] on p "Enable Customer" at bounding box center [736, 188] width 131 height 13
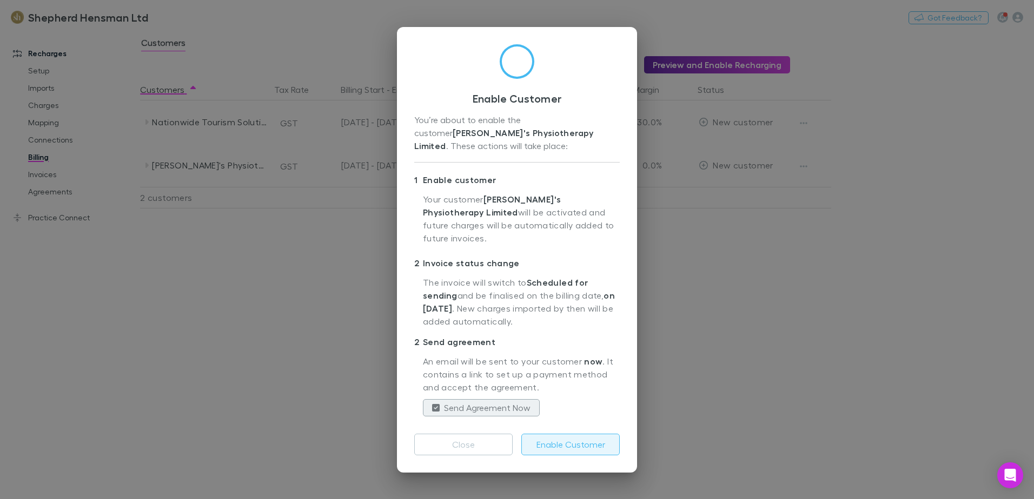
click at [558, 438] on button "Enable Customer" at bounding box center [570, 445] width 98 height 22
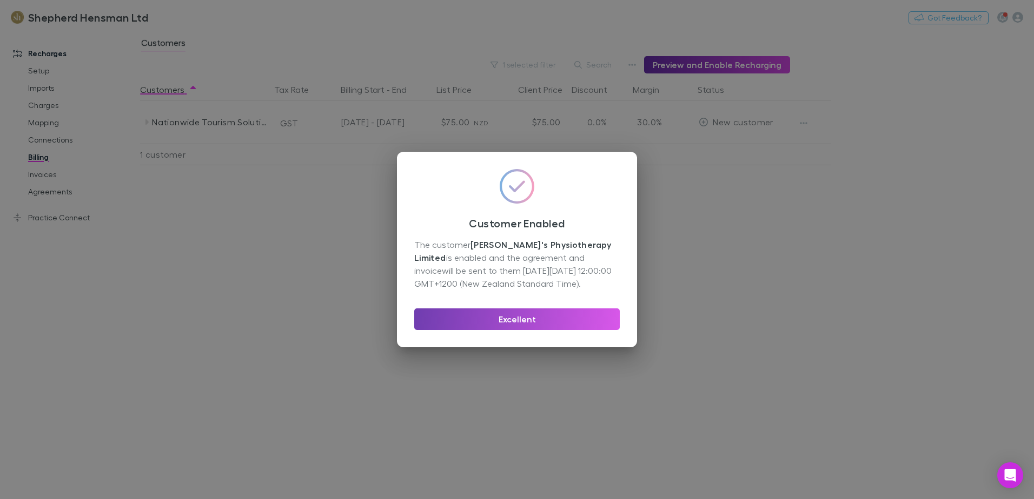
click at [531, 320] on button "Excellent" at bounding box center [516, 320] width 205 height 22
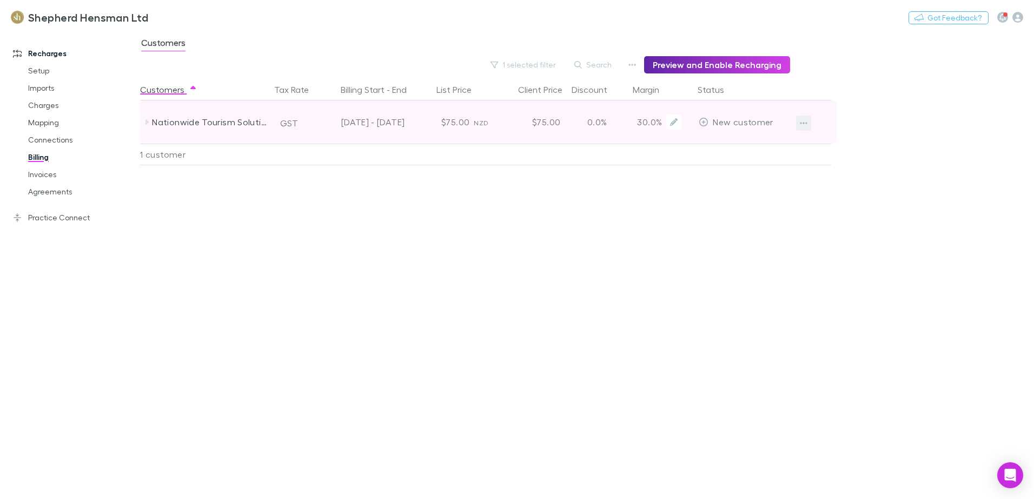
click at [804, 126] on icon "button" at bounding box center [804, 123] width 8 height 9
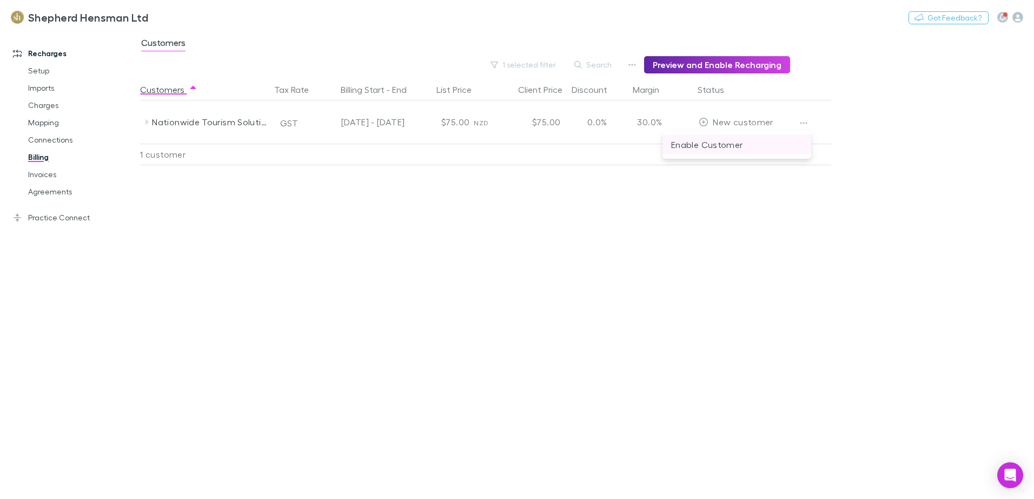
click at [719, 146] on p "Enable Customer" at bounding box center [736, 144] width 131 height 13
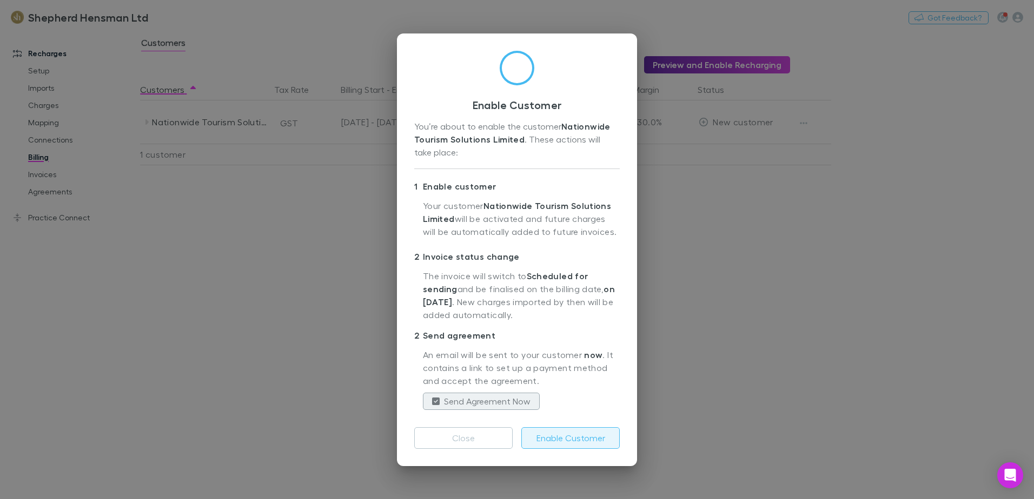
click at [562, 439] on button "Enable Customer" at bounding box center [570, 439] width 98 height 22
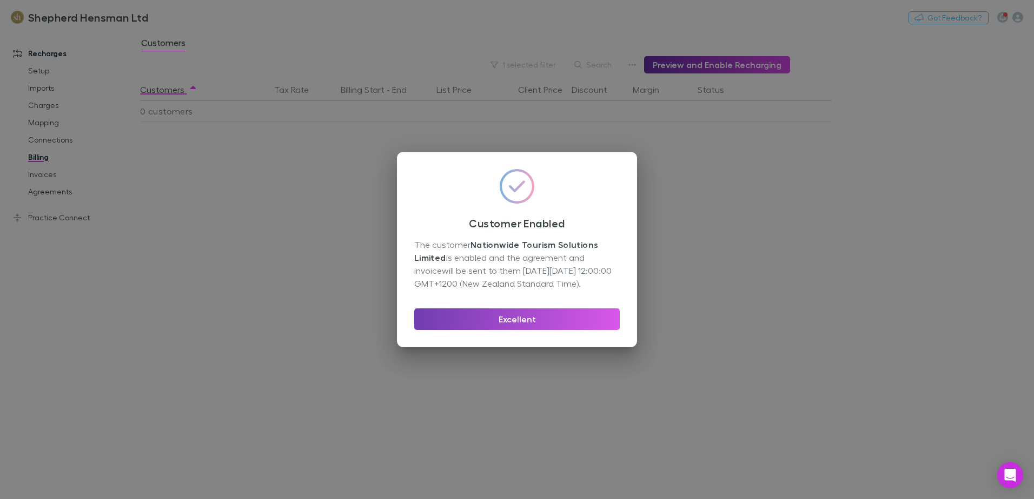
click at [524, 316] on button "Excellent" at bounding box center [516, 320] width 205 height 22
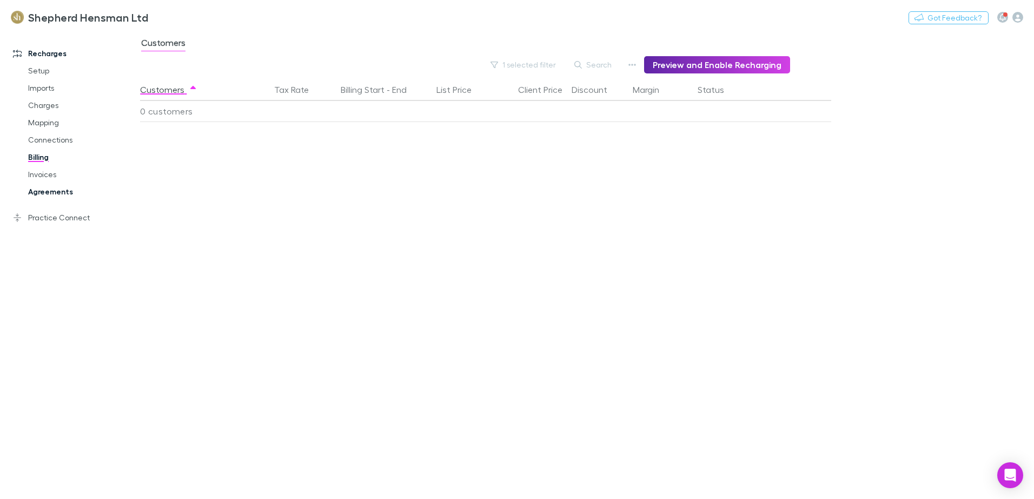
click at [45, 191] on link "Agreements" at bounding box center [81, 191] width 129 height 17
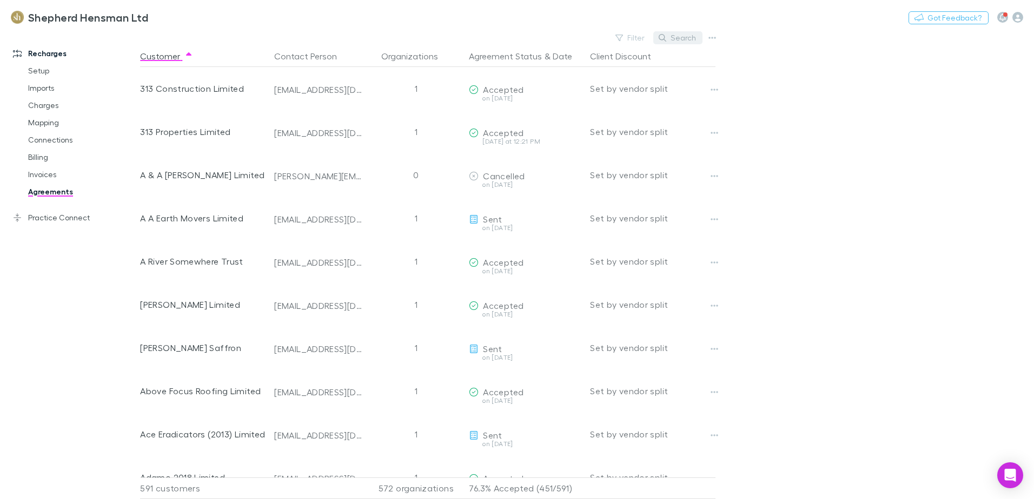
click at [680, 39] on button "Search" at bounding box center [677, 37] width 49 height 13
type input "*"
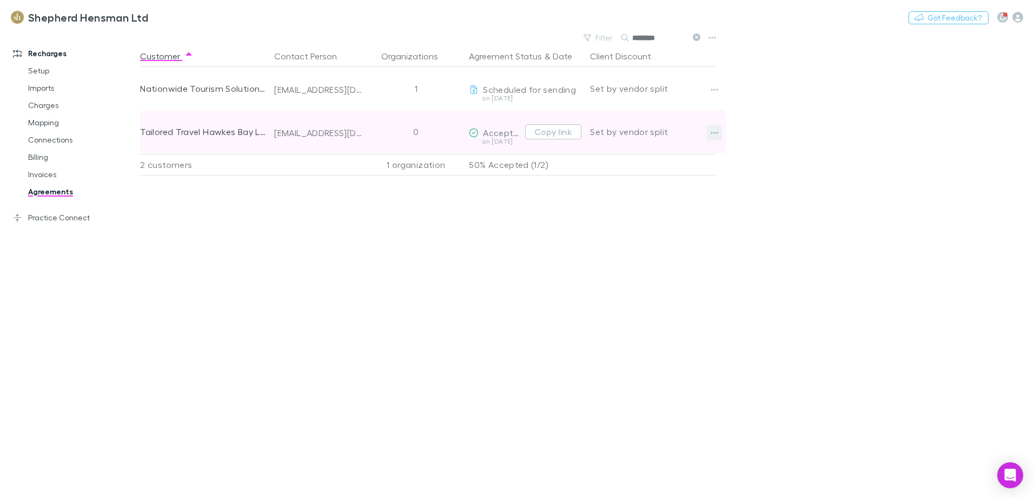
type input "********"
click at [715, 137] on icon "button" at bounding box center [714, 133] width 8 height 9
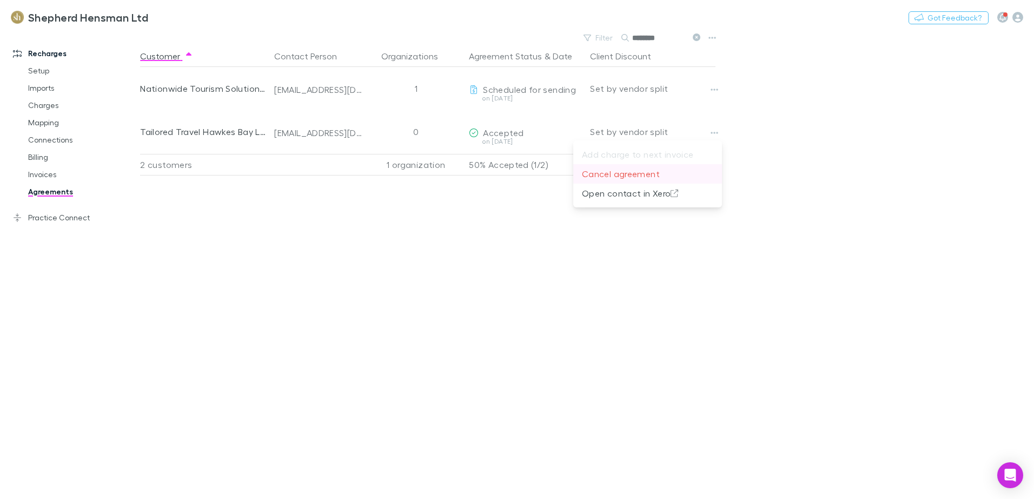
click at [645, 175] on p "Cancel agreement" at bounding box center [647, 174] width 131 height 13
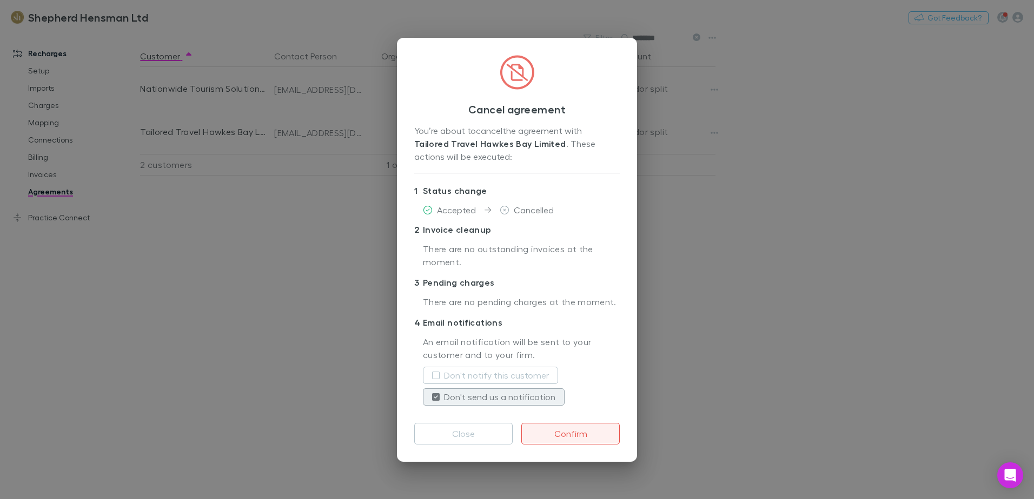
click at [565, 432] on button "Confirm" at bounding box center [570, 434] width 98 height 22
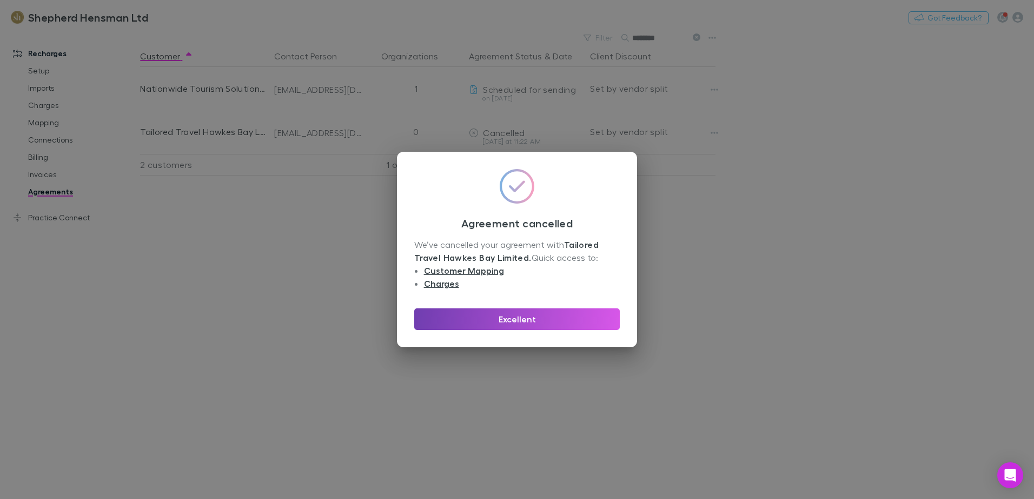
click at [512, 321] on button "Excellent" at bounding box center [516, 320] width 205 height 22
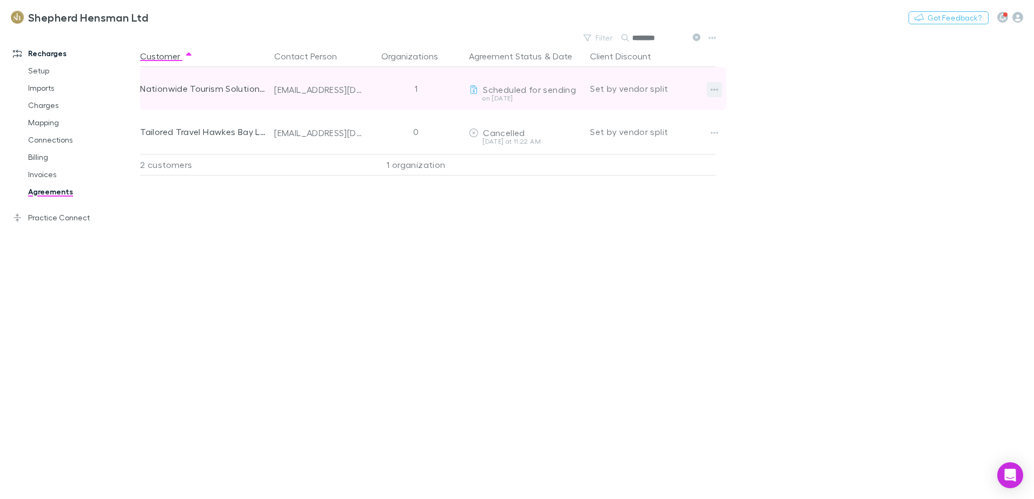
click at [715, 90] on icon "button" at bounding box center [714, 89] width 8 height 9
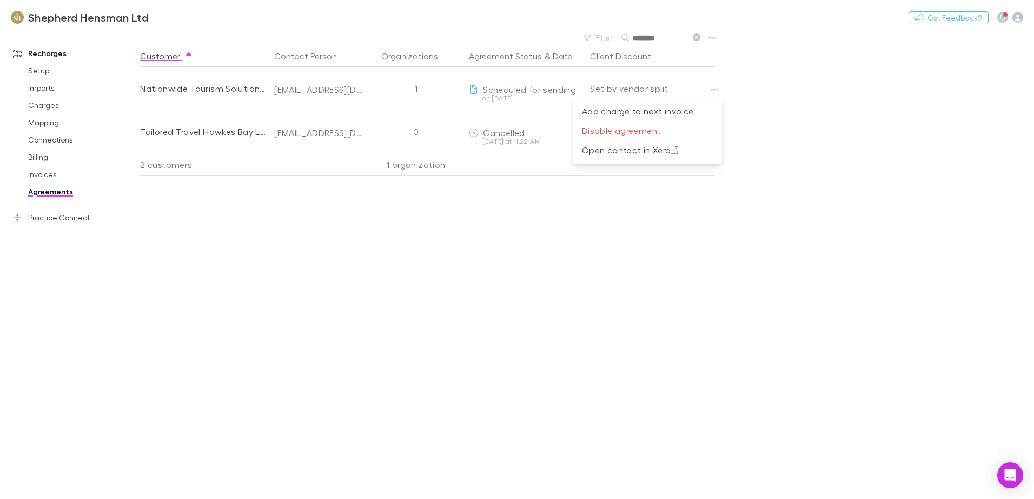
click at [768, 139] on div at bounding box center [517, 249] width 1034 height 499
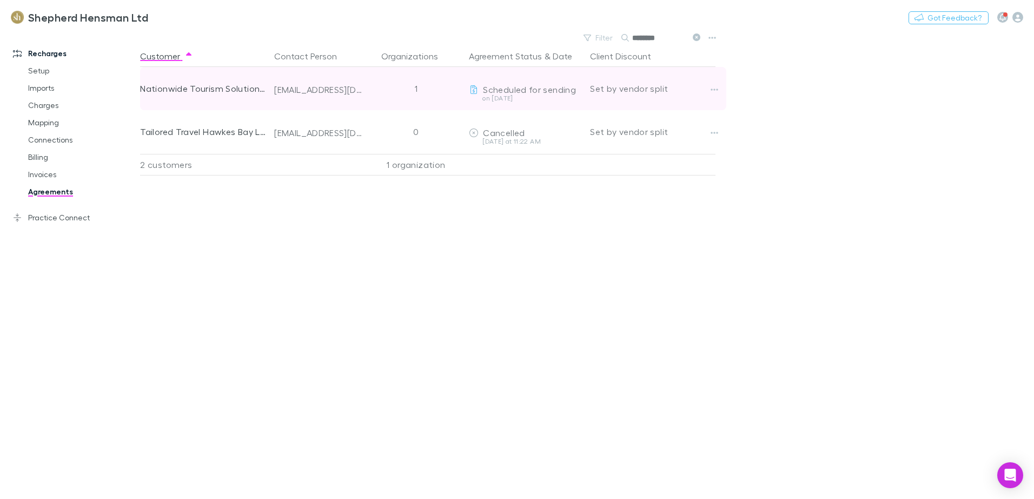
click at [511, 89] on span "Scheduled for sending" at bounding box center [529, 89] width 93 height 10
click at [220, 91] on div "Nationwide Tourism Solutions Limited" at bounding box center [202, 88] width 125 height 43
drag, startPoint x: 716, startPoint y: 89, endPoint x: 710, endPoint y: 91, distance: 6.3
click at [710, 91] on icon "button" at bounding box center [714, 89] width 8 height 9
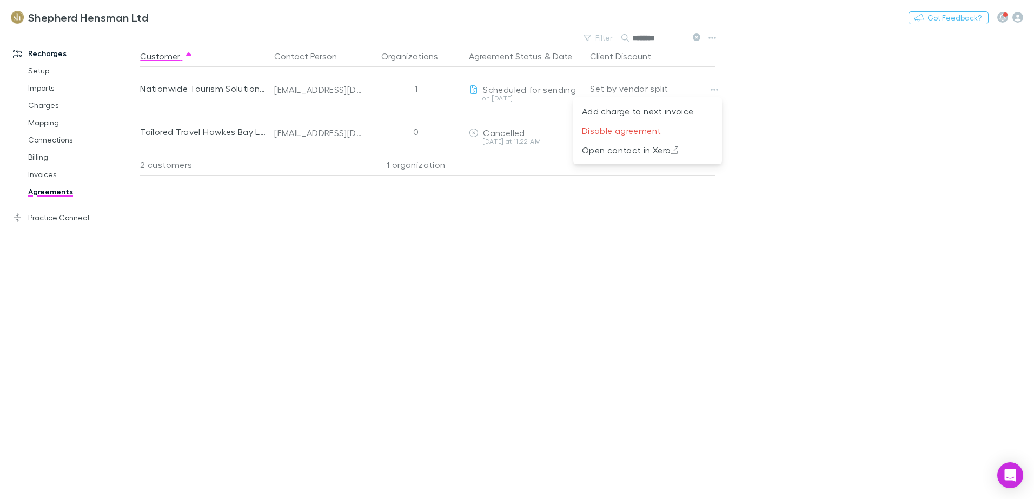
click at [443, 262] on div at bounding box center [517, 249] width 1034 height 499
click at [43, 156] on link "Billing" at bounding box center [81, 157] width 129 height 17
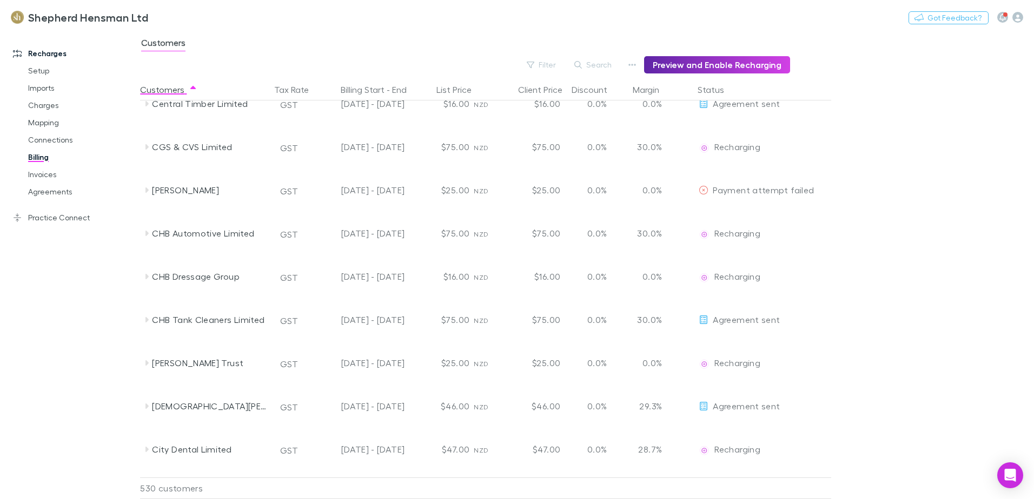
scroll to position [3190, 0]
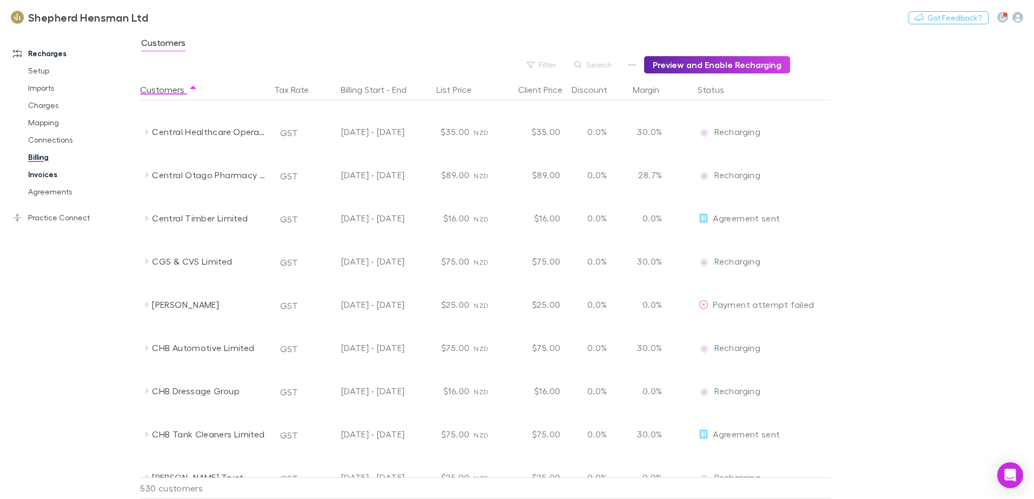
click at [50, 176] on link "Invoices" at bounding box center [81, 174] width 129 height 17
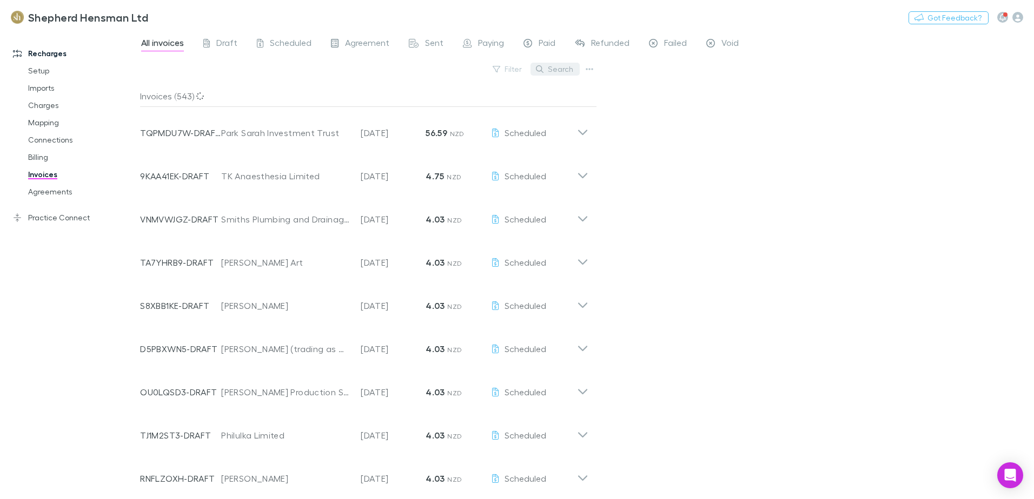
click at [563, 69] on button "Search" at bounding box center [554, 69] width 49 height 13
type input "*"
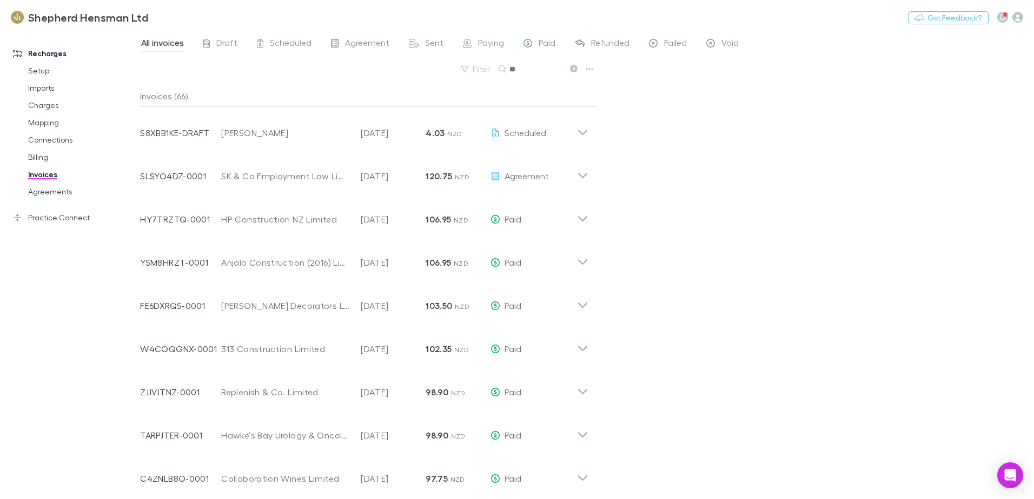
type input "*"
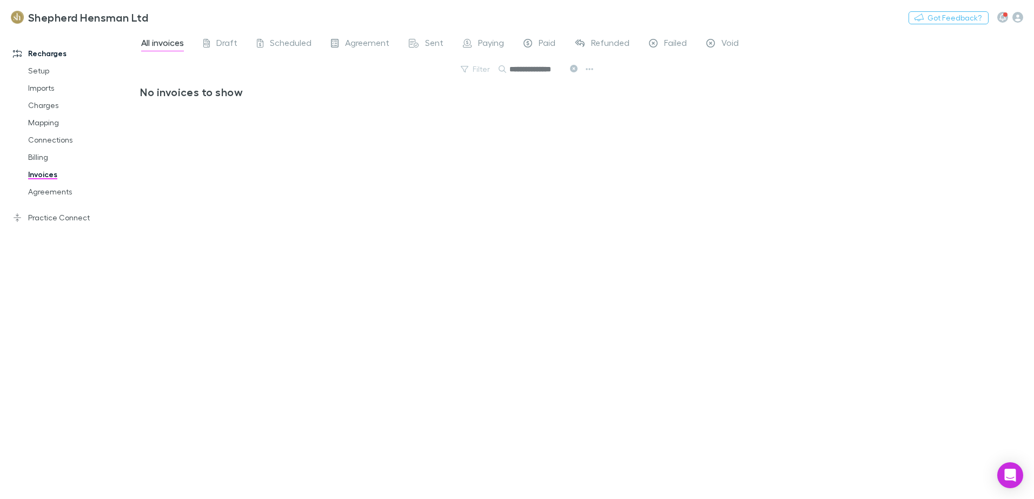
scroll to position [0, 4]
type input "**********"
click at [48, 122] on link "Mapping" at bounding box center [81, 122] width 129 height 17
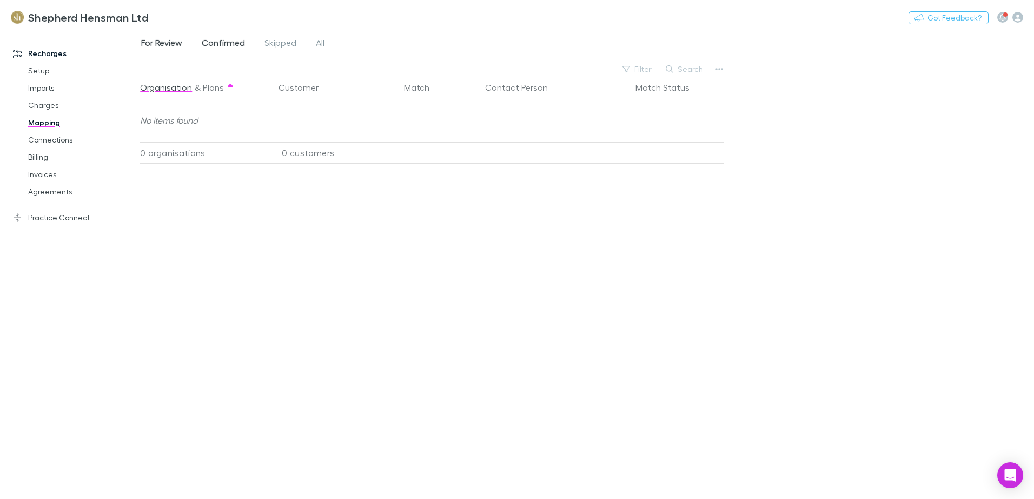
click at [223, 44] on span "Confirmed" at bounding box center [223, 44] width 43 height 14
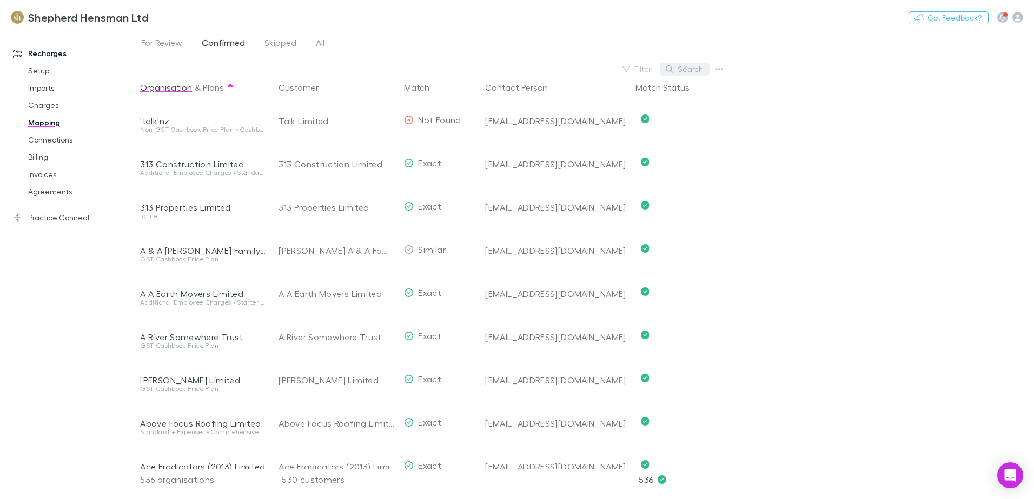
click at [699, 69] on button "Search" at bounding box center [684, 69] width 49 height 13
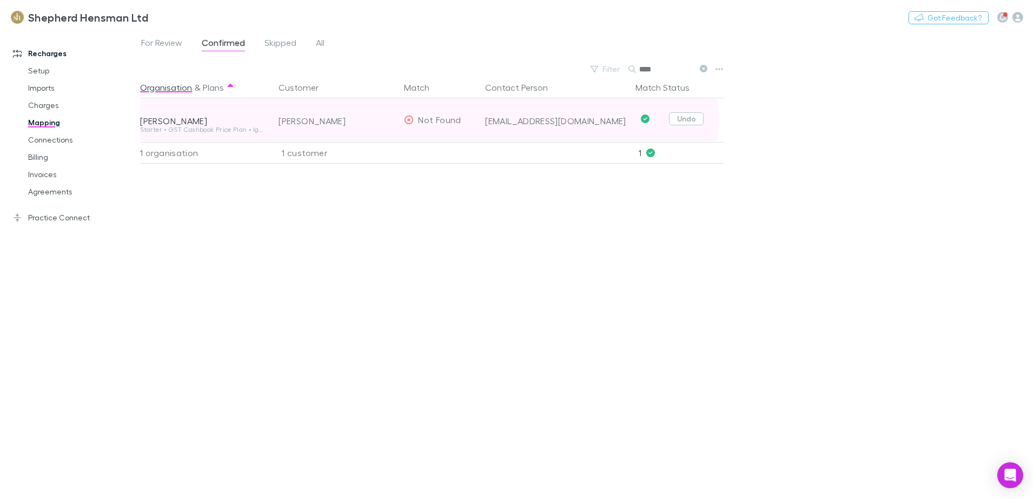
click at [686, 120] on button "Undo" at bounding box center [686, 118] width 35 height 13
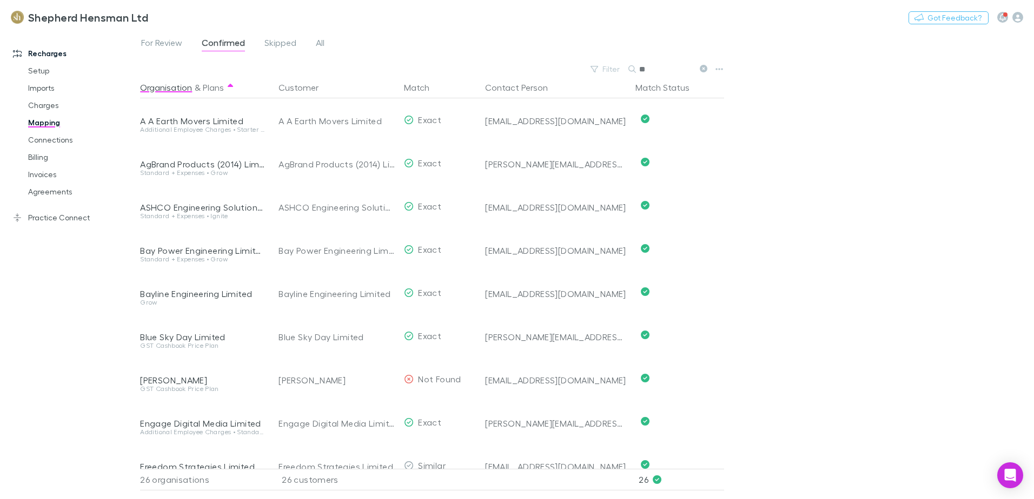
type input "*"
type input "***"
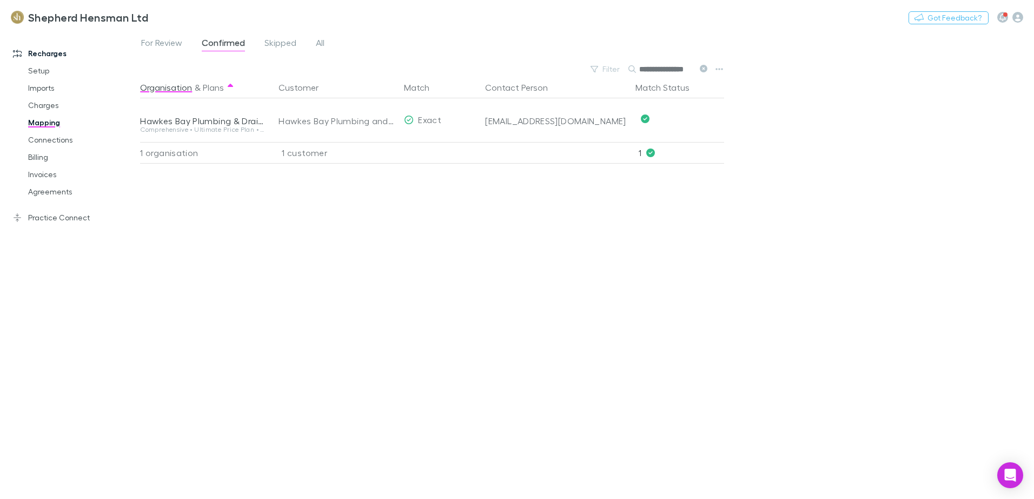
scroll to position [0, 9]
type input "**********"
click at [58, 192] on link "Agreements" at bounding box center [81, 191] width 129 height 17
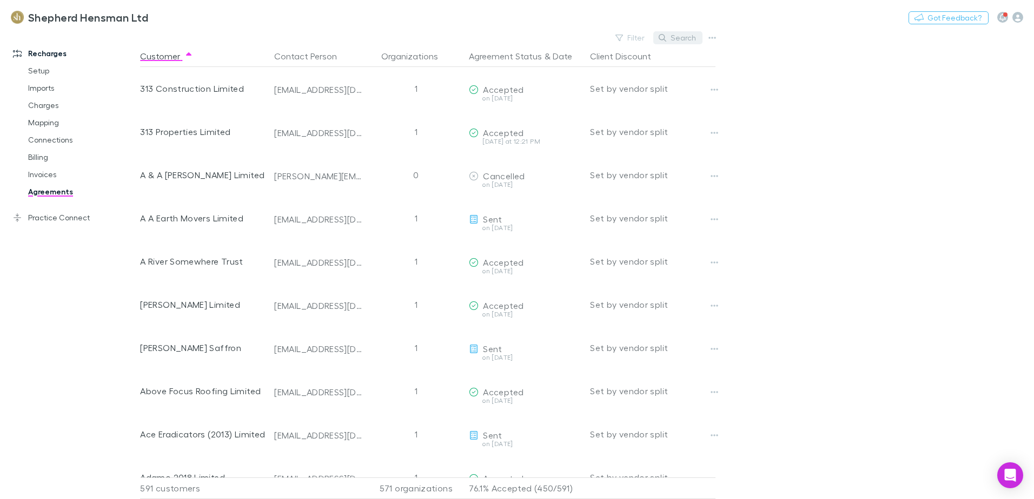
click at [676, 36] on button "Search" at bounding box center [677, 37] width 49 height 13
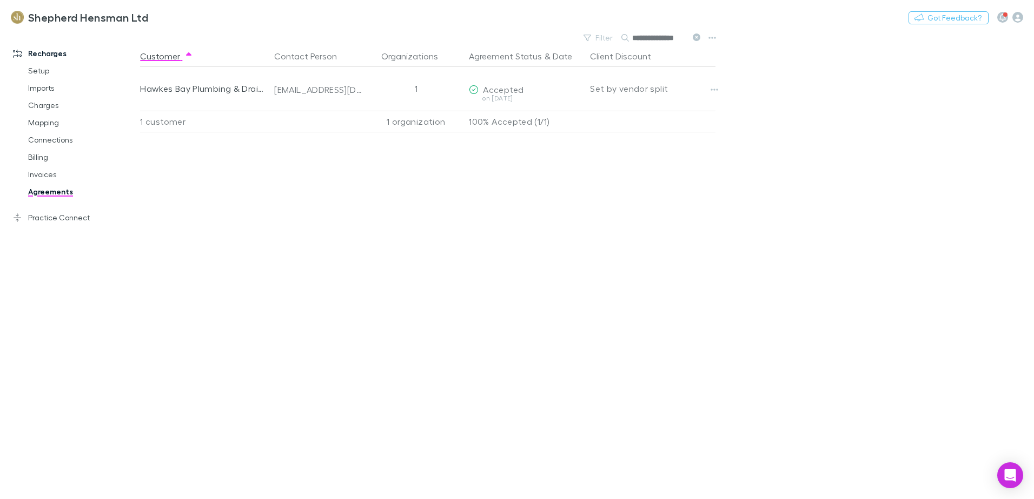
scroll to position [0, 4]
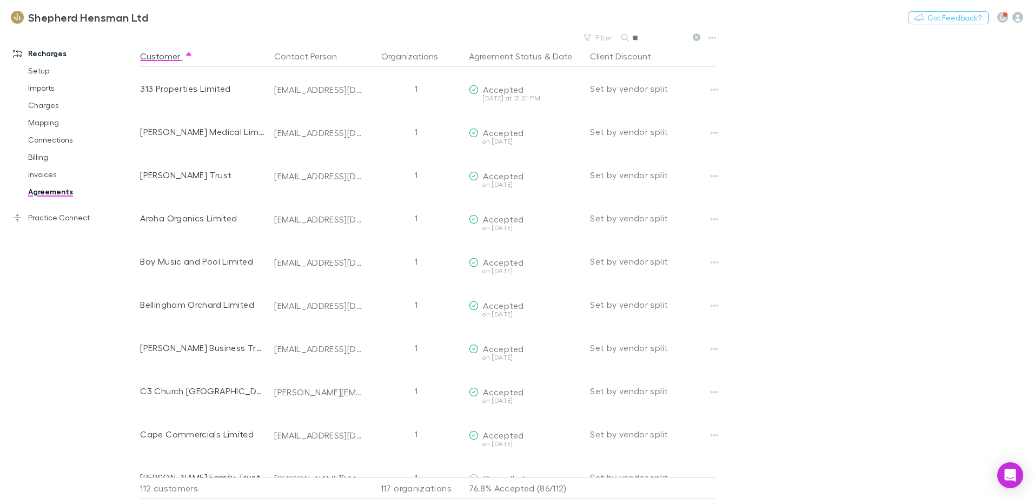
type input "*"
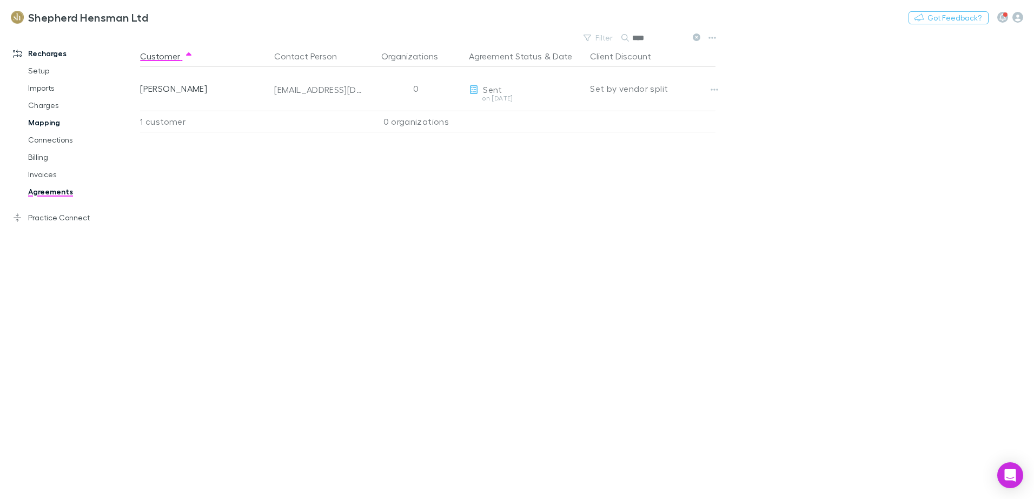
type input "****"
click at [52, 121] on link "Mapping" at bounding box center [81, 122] width 129 height 17
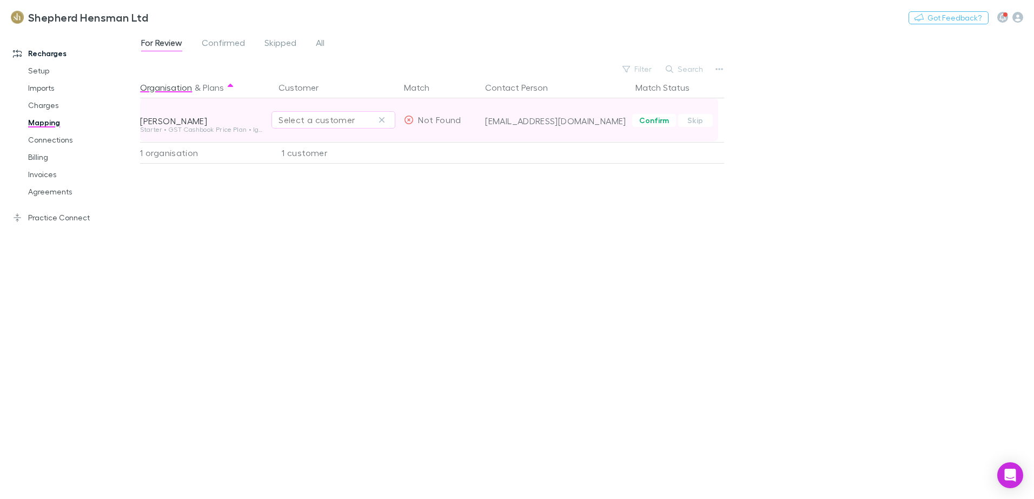
click at [309, 116] on div "Select a customer" at bounding box center [333, 120] width 110 height 13
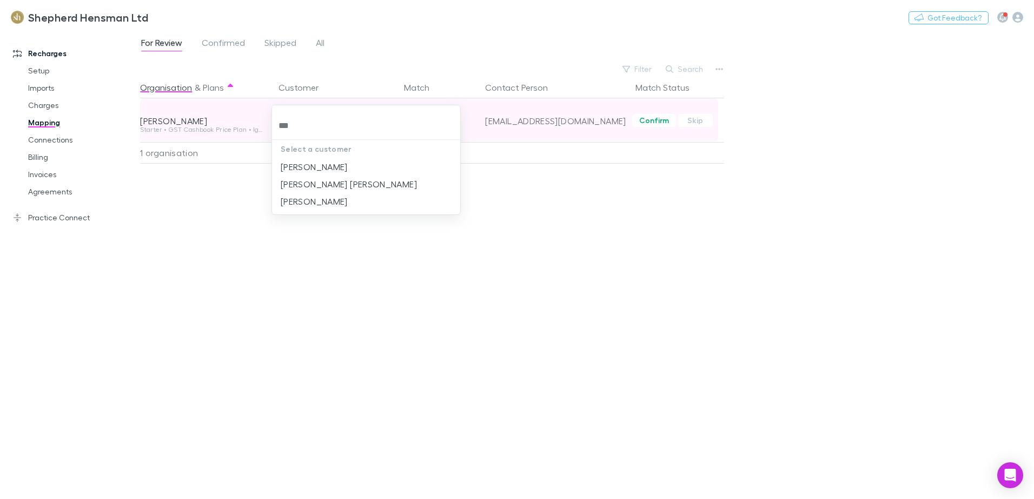
type input "****"
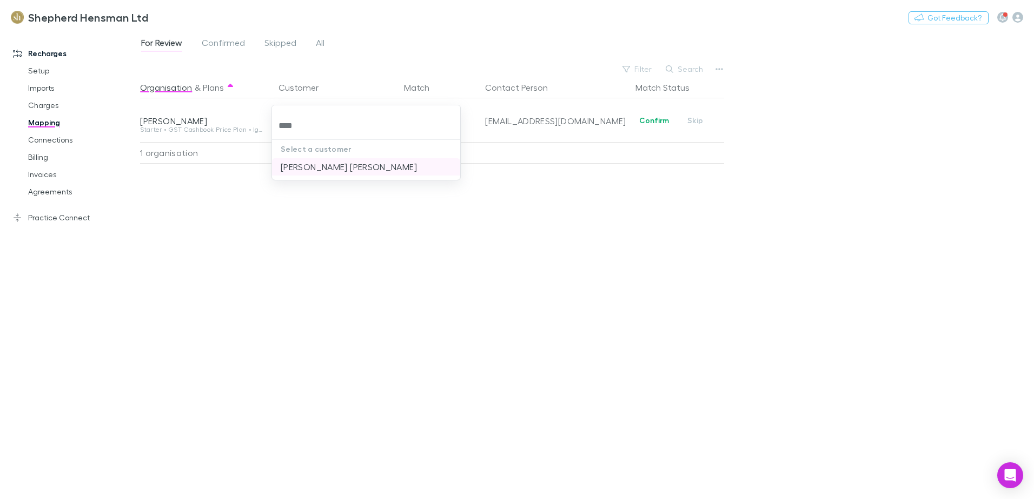
click at [316, 169] on li "Gill, Cody Jakob" at bounding box center [366, 166] width 188 height 17
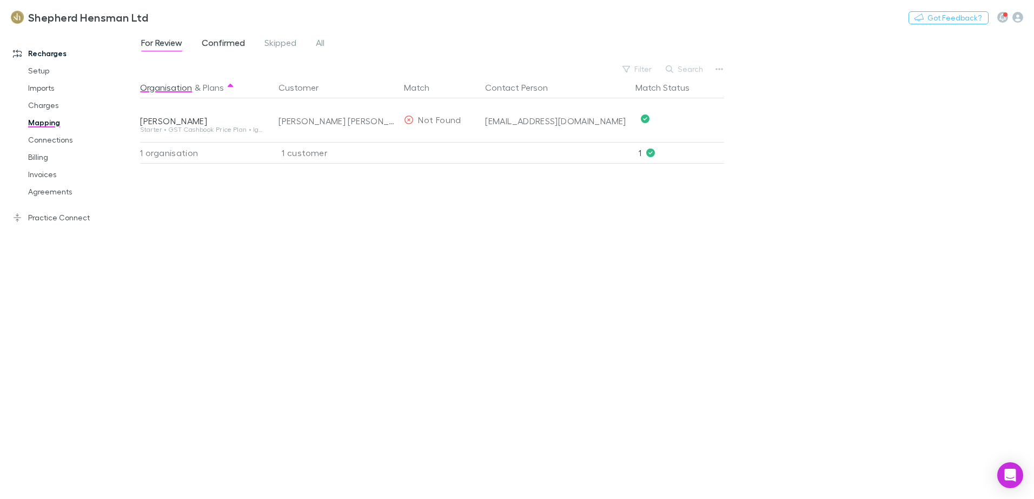
click at [226, 44] on span "Confirmed" at bounding box center [223, 44] width 43 height 14
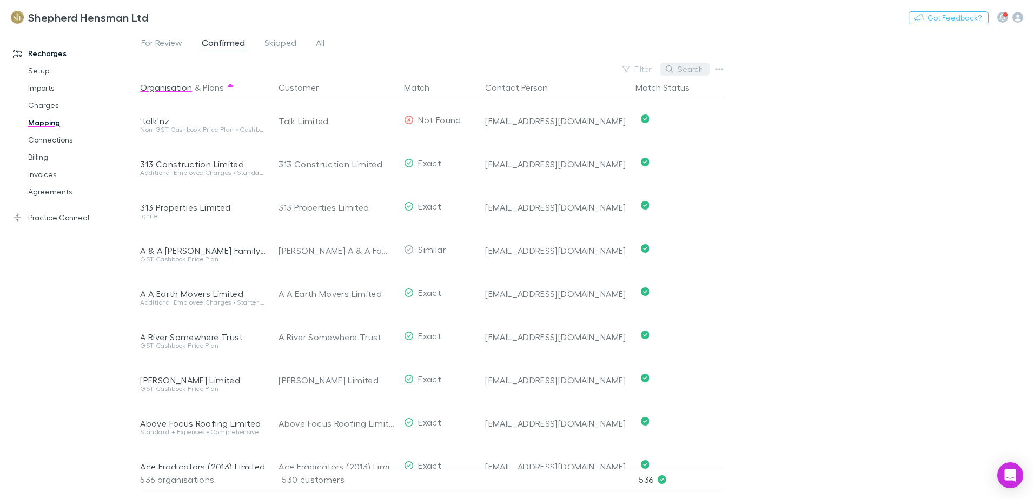
click at [695, 72] on button "Search" at bounding box center [684, 69] width 49 height 13
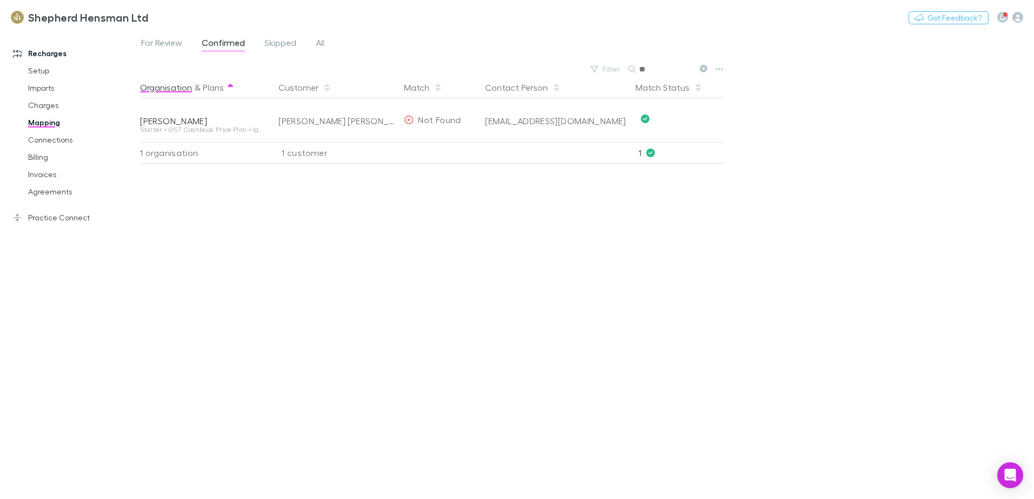
type input "*"
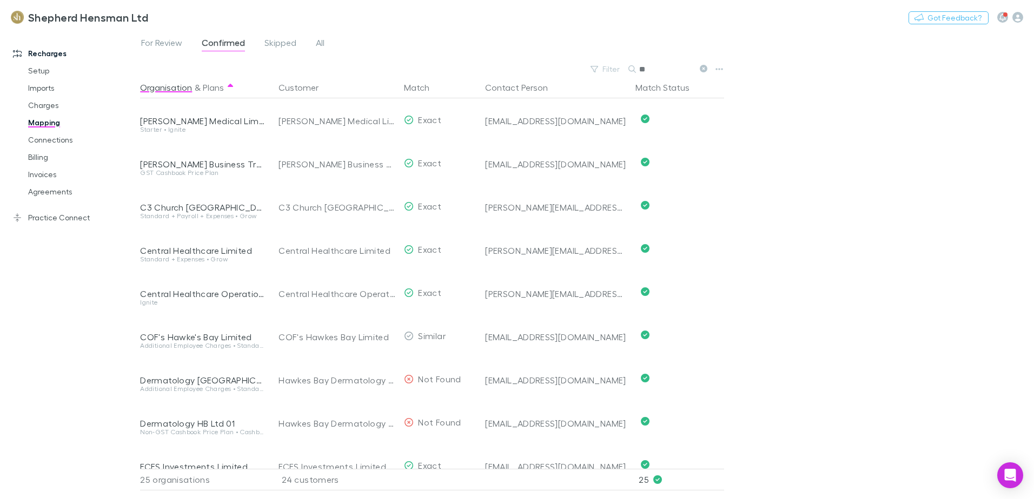
type input "*"
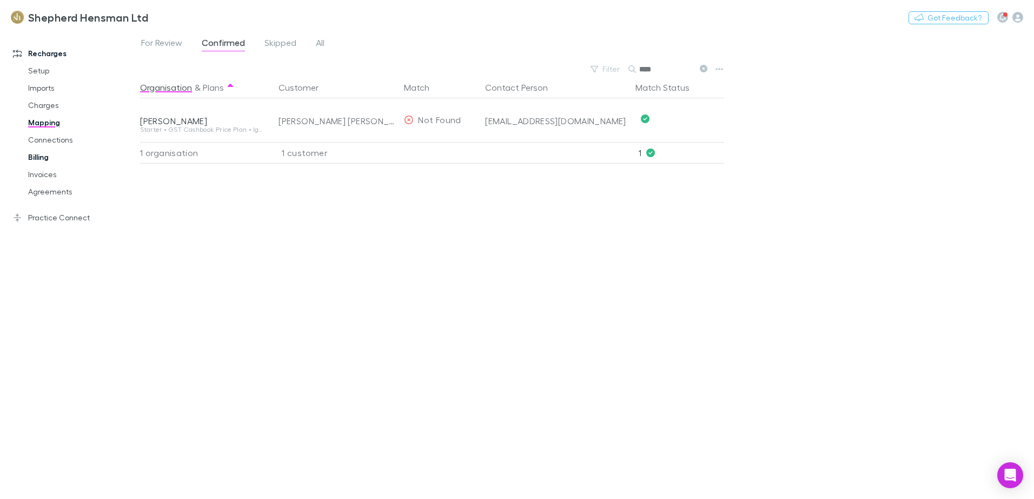
type input "****"
click at [34, 157] on link "Billing" at bounding box center [81, 157] width 129 height 17
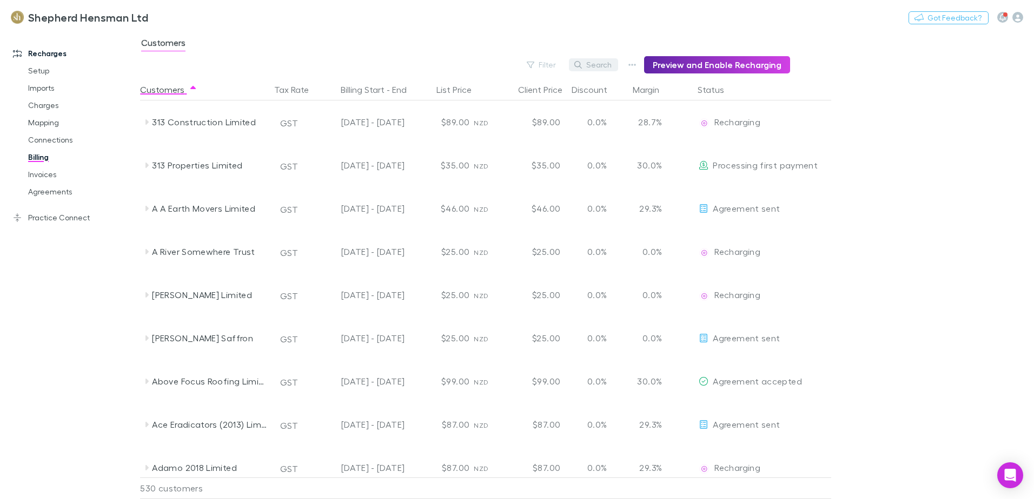
click at [597, 65] on button "Search" at bounding box center [593, 64] width 49 height 13
click at [516, 63] on div "Filter Search Preview and Enable Recharging" at bounding box center [465, 64] width 650 height 17
click at [550, 65] on button "Filter" at bounding box center [541, 64] width 41 height 13
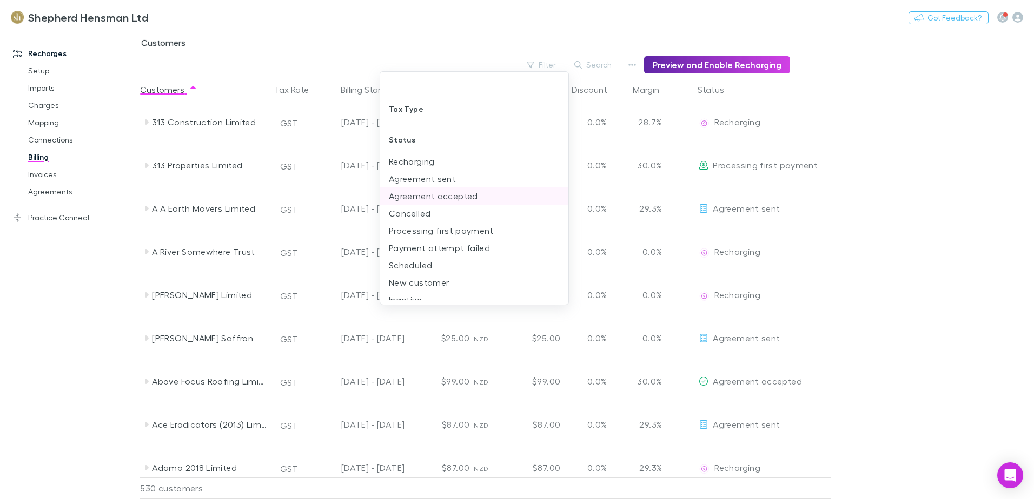
scroll to position [25, 0]
click at [441, 277] on li "New customer" at bounding box center [474, 274] width 188 height 17
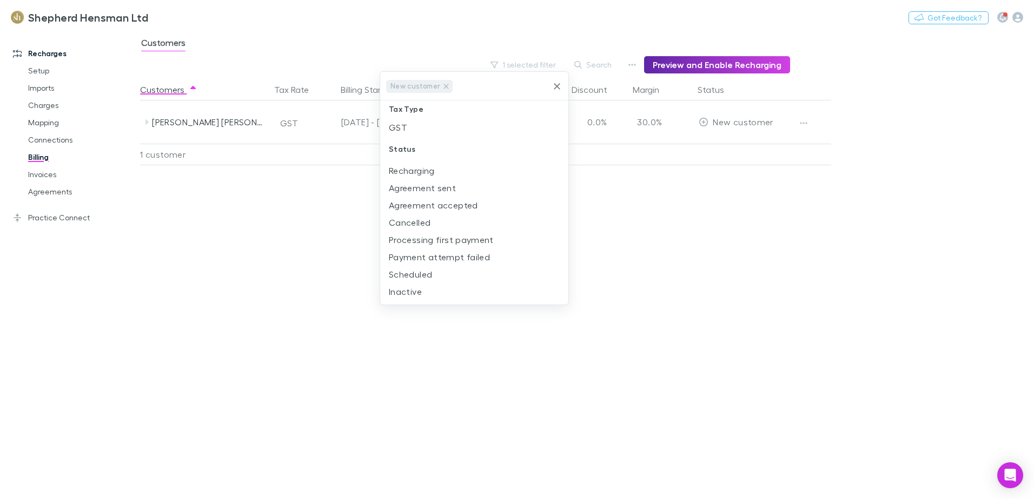
scroll to position [0, 0]
click at [248, 256] on div at bounding box center [517, 249] width 1034 height 499
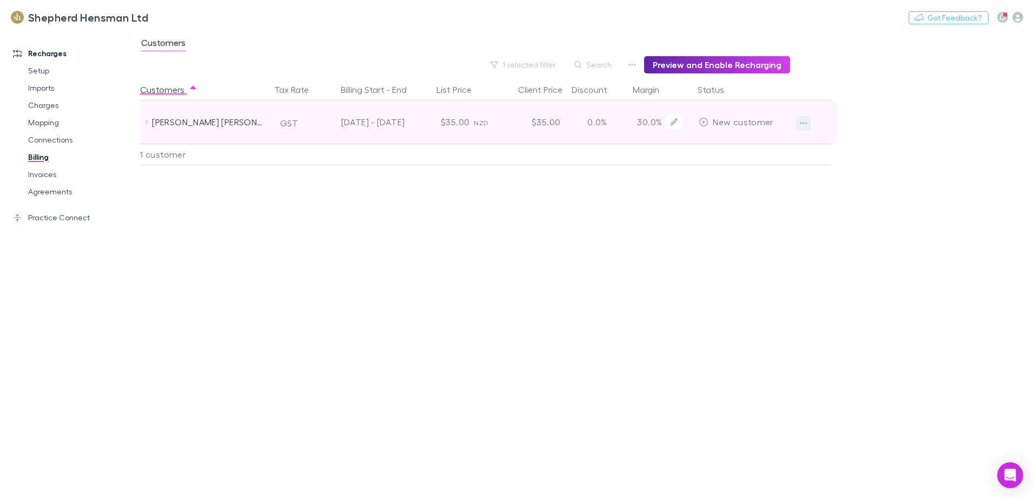
click at [801, 124] on icon "button" at bounding box center [804, 123] width 8 height 2
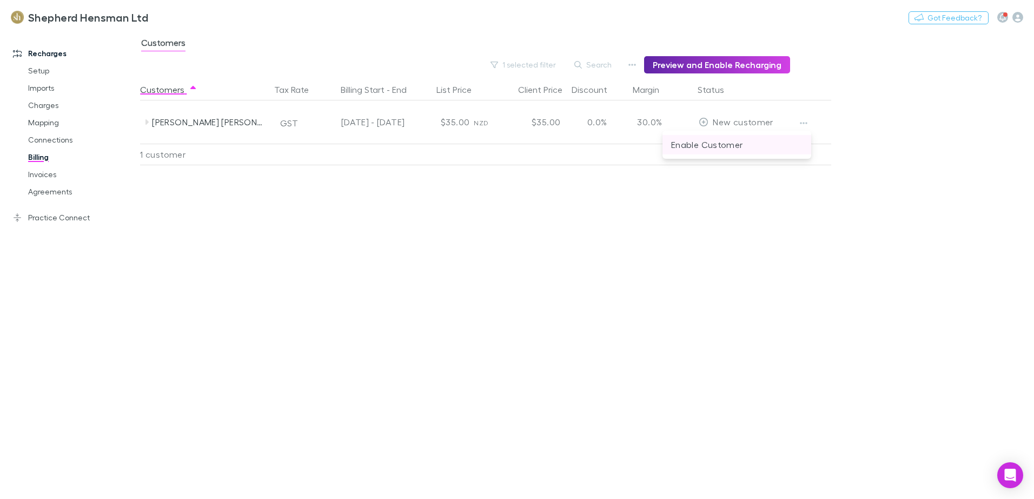
click at [716, 147] on p "Enable Customer" at bounding box center [736, 144] width 131 height 13
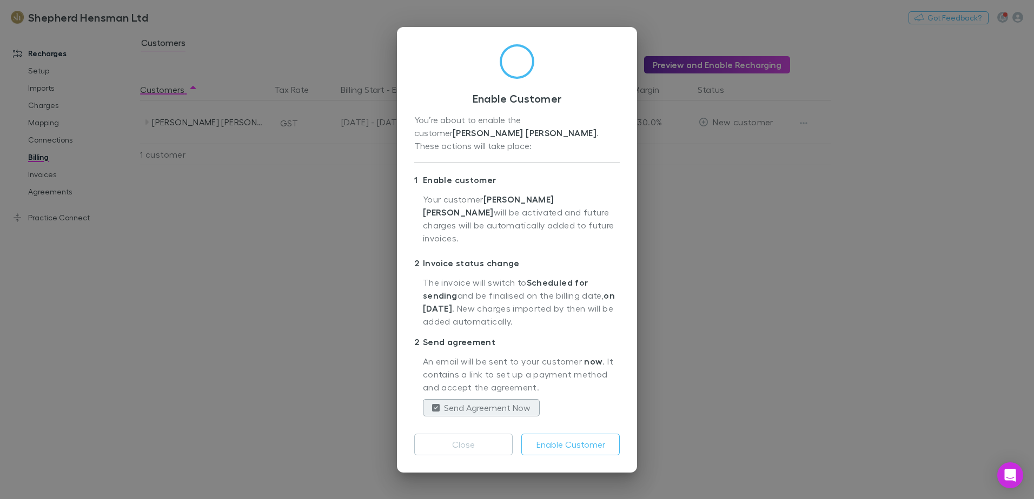
click at [507, 402] on label "Send Agreement Now" at bounding box center [487, 408] width 86 height 13
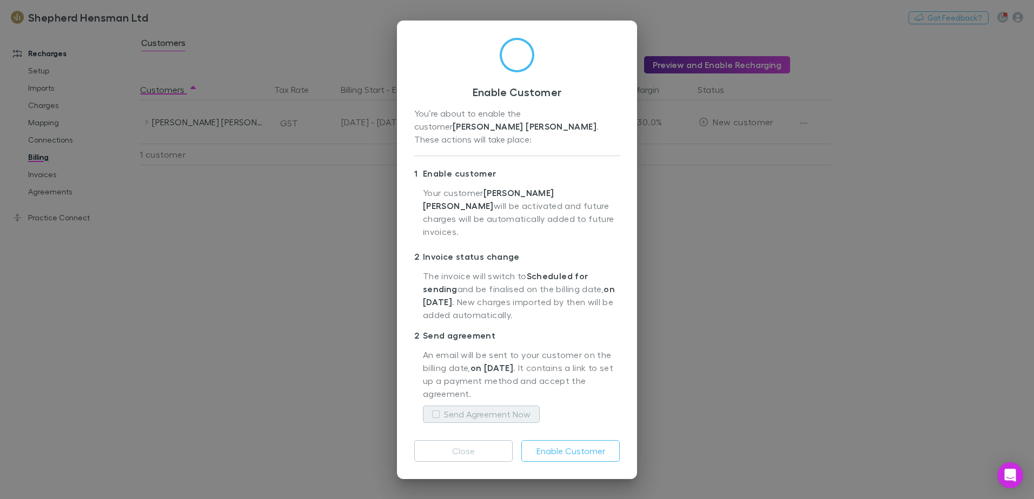
click at [507, 408] on label "Send Agreement Now" at bounding box center [487, 414] width 86 height 13
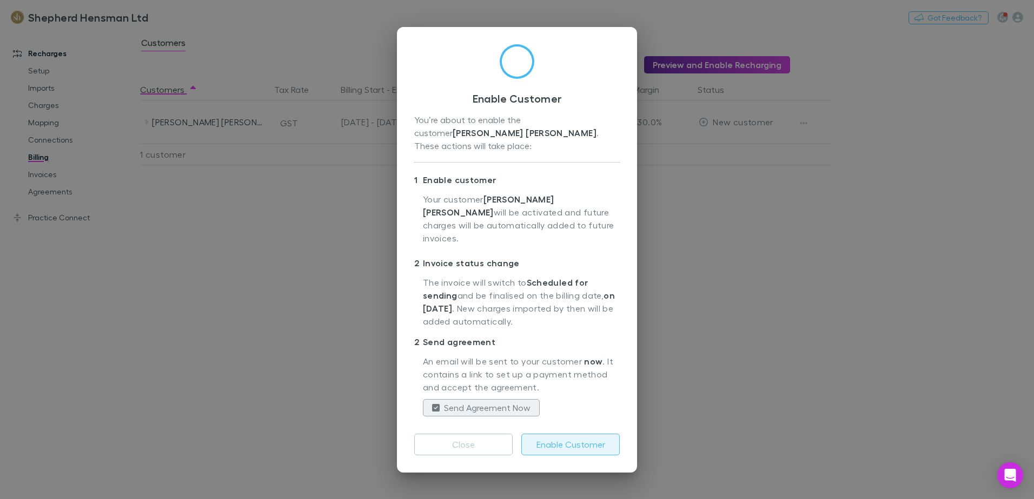
click at [578, 434] on button "Enable Customer" at bounding box center [570, 445] width 98 height 22
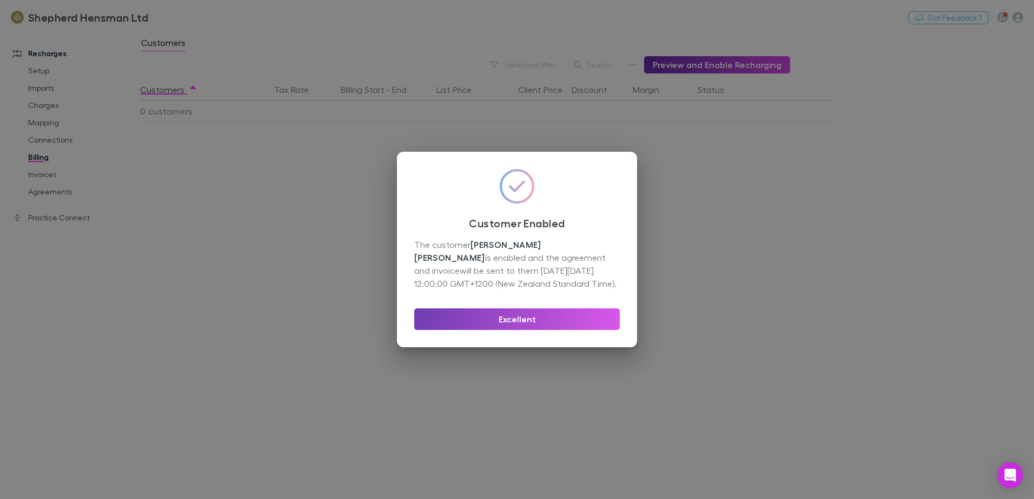
click at [513, 318] on button "Excellent" at bounding box center [516, 320] width 205 height 22
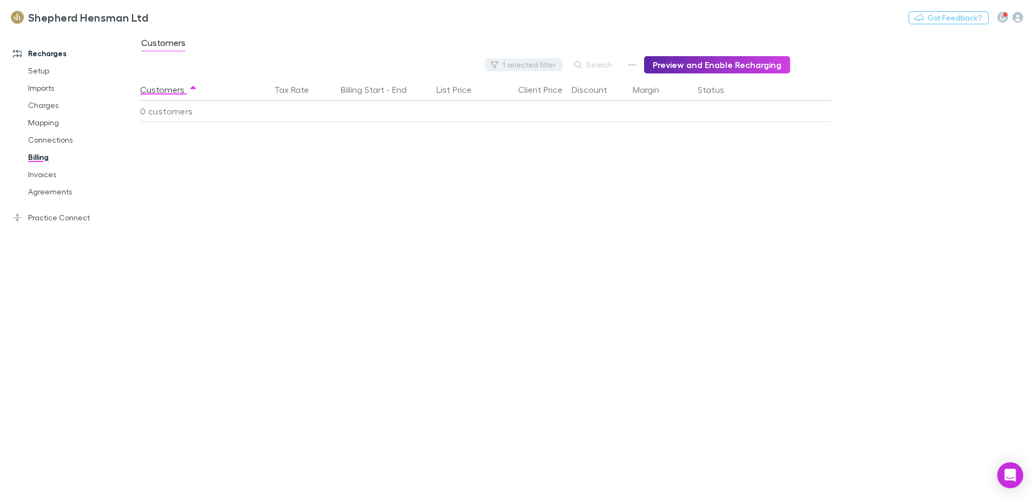
click at [524, 66] on button "1 selected filter" at bounding box center [523, 64] width 77 height 13
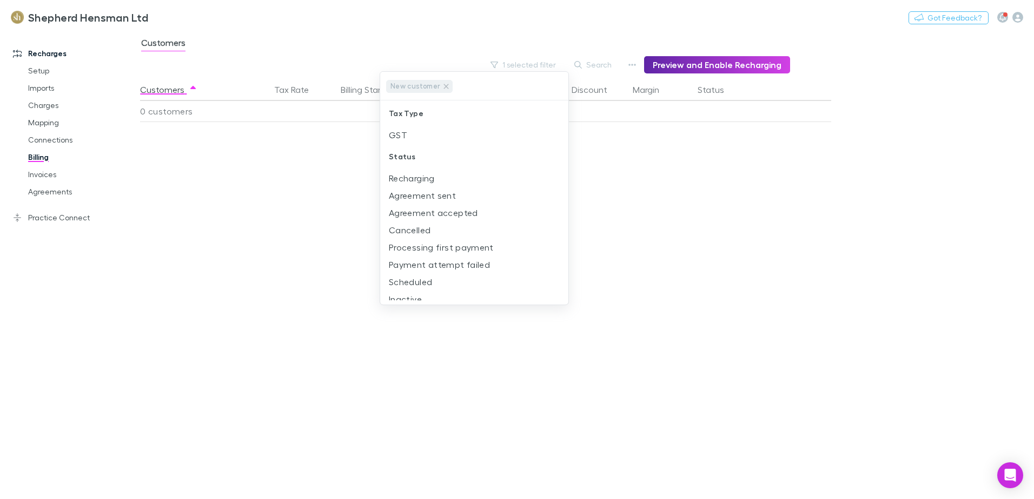
click at [289, 213] on div at bounding box center [517, 249] width 1034 height 499
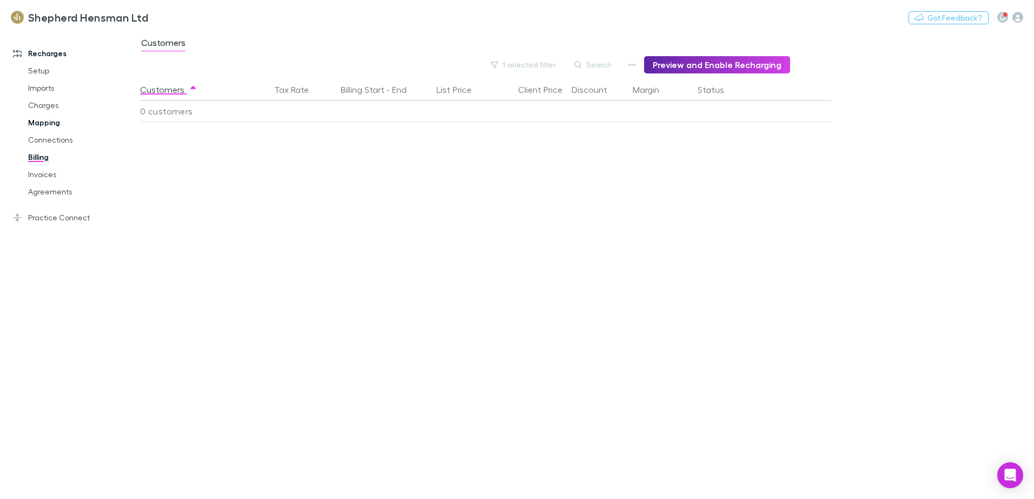
click at [41, 123] on link "Mapping" at bounding box center [81, 122] width 129 height 17
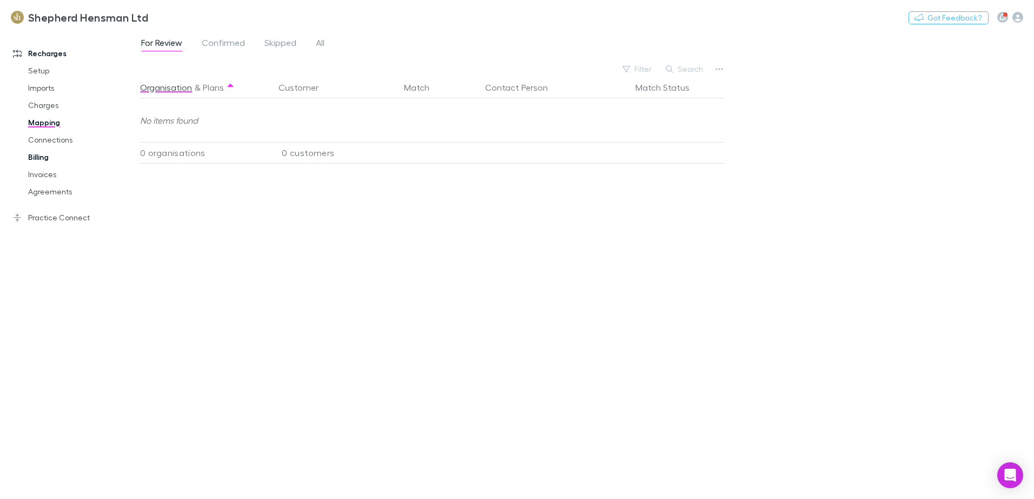
click at [36, 157] on link "Billing" at bounding box center [81, 157] width 129 height 17
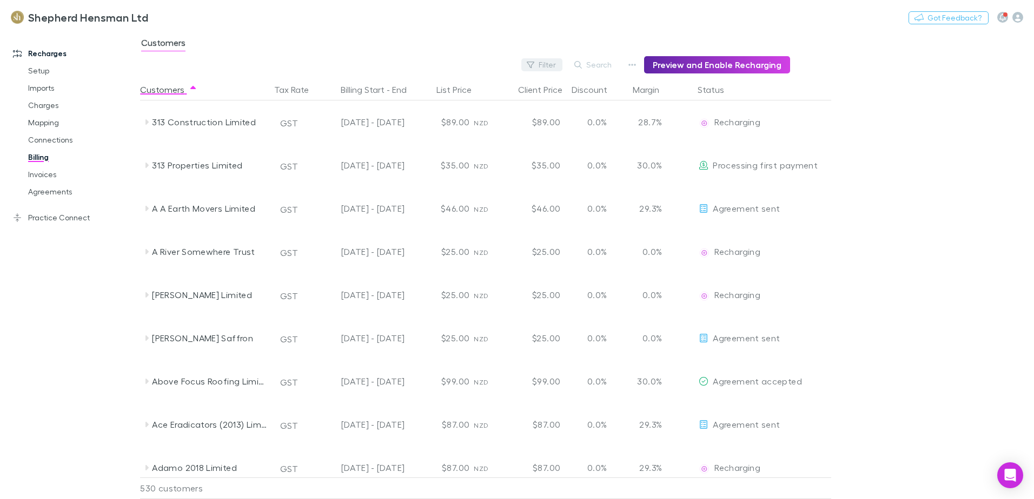
click at [534, 64] on icon "button" at bounding box center [531, 65] width 8 height 8
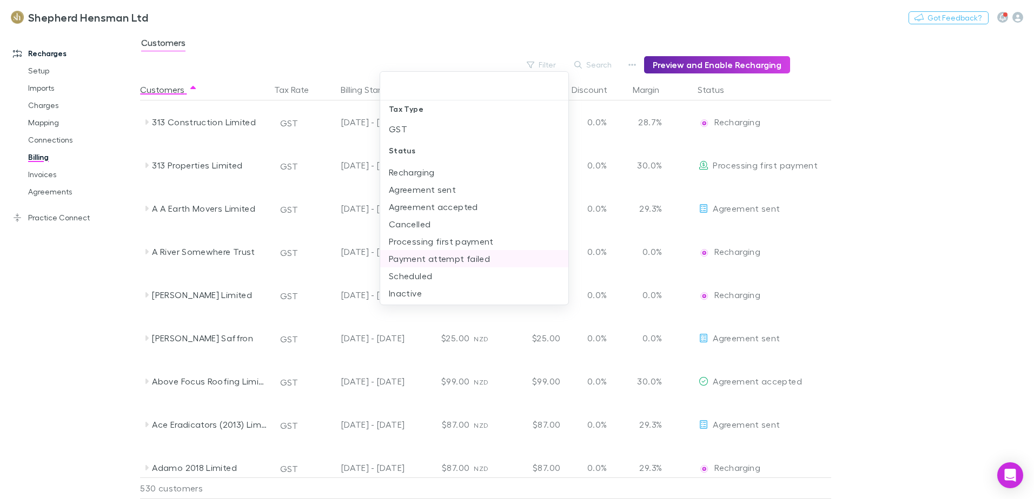
scroll to position [8, 0]
click at [41, 283] on div at bounding box center [517, 249] width 1034 height 499
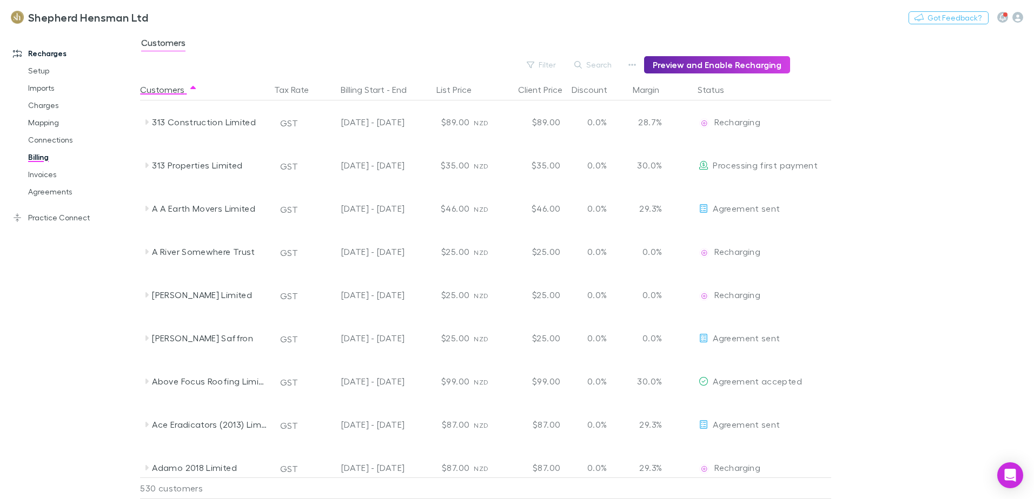
click at [608, 66] on button "Search" at bounding box center [593, 64] width 49 height 13
type input "*"
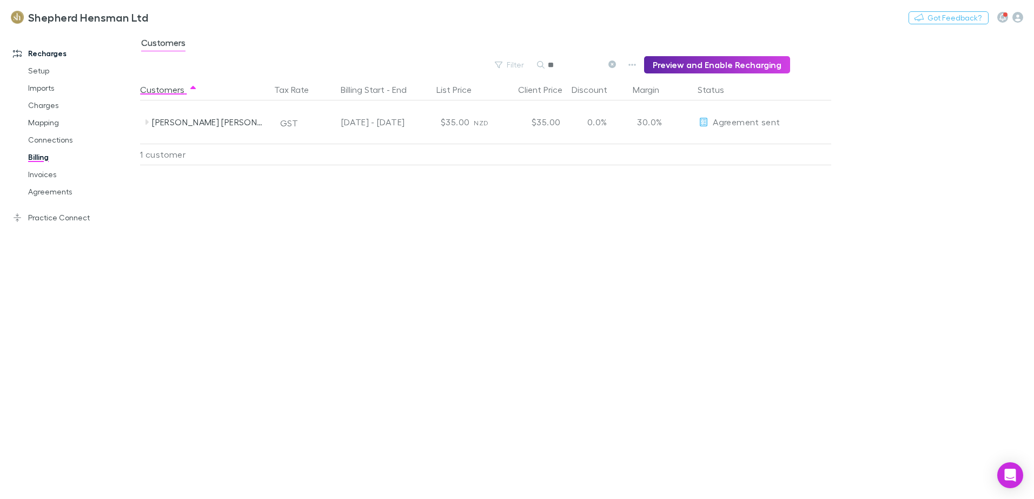
type input "*"
type input "**********"
click at [42, 175] on link "Invoices" at bounding box center [81, 174] width 129 height 17
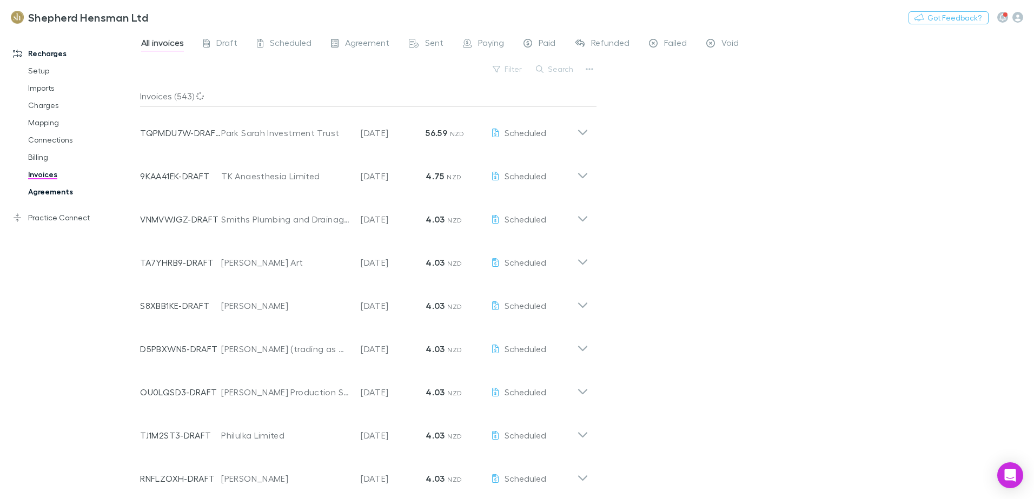
click at [46, 189] on link "Agreements" at bounding box center [81, 191] width 129 height 17
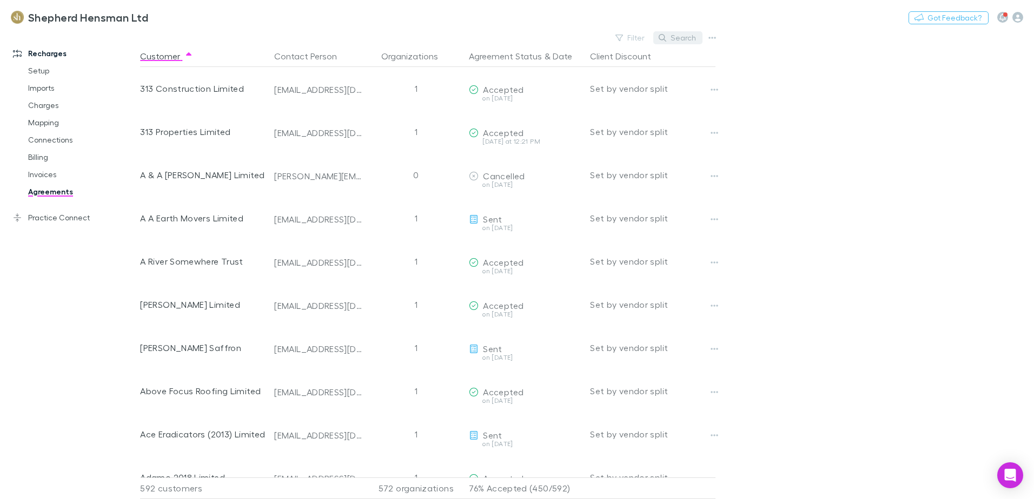
click at [676, 35] on button "Search" at bounding box center [677, 37] width 49 height 13
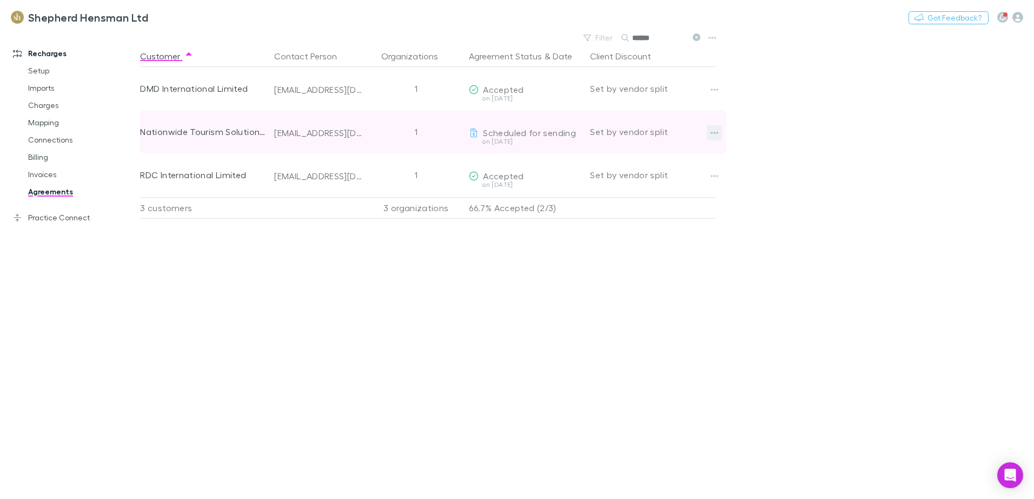
click at [714, 134] on icon "button" at bounding box center [714, 133] width 8 height 9
click at [714, 134] on div at bounding box center [517, 249] width 1034 height 499
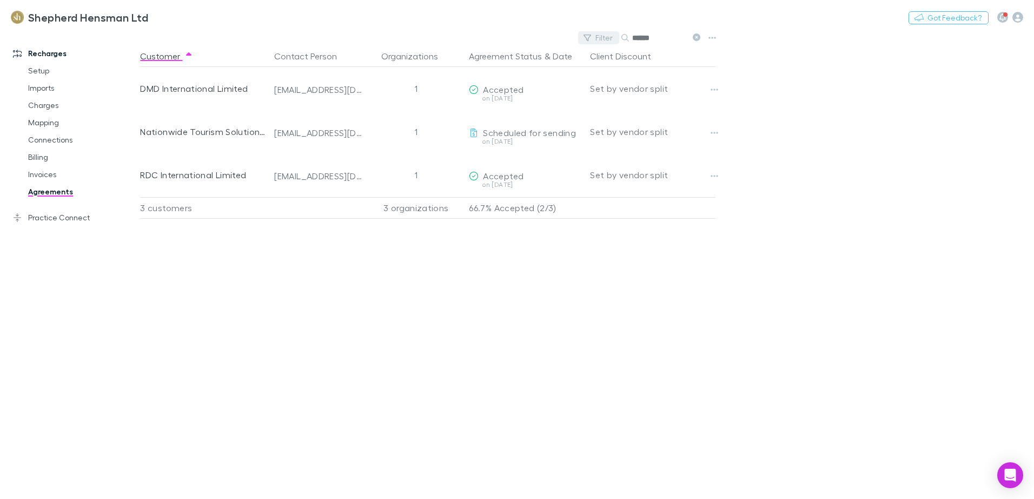
click at [597, 37] on button "Filter" at bounding box center [598, 37] width 41 height 13
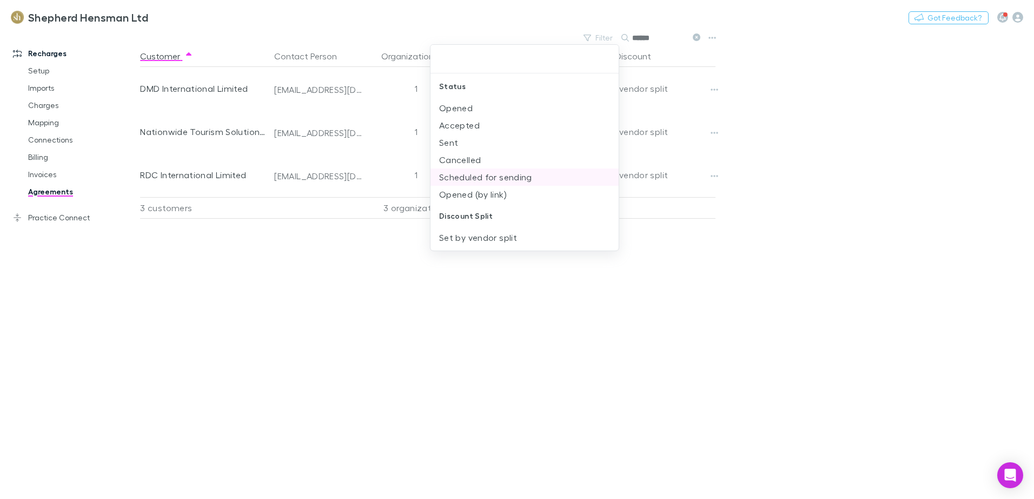
click at [496, 178] on li "Scheduled for sending" at bounding box center [524, 177] width 188 height 17
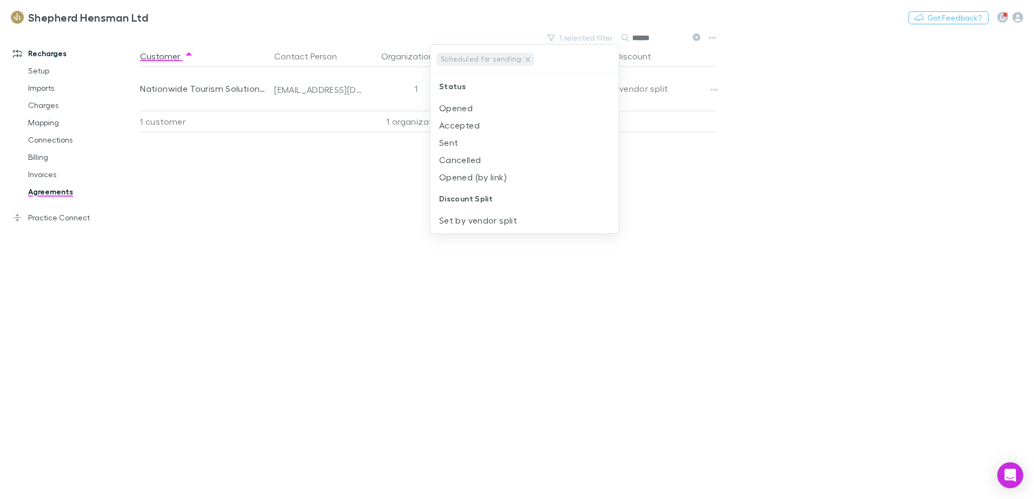
click at [381, 172] on div at bounding box center [517, 249] width 1034 height 499
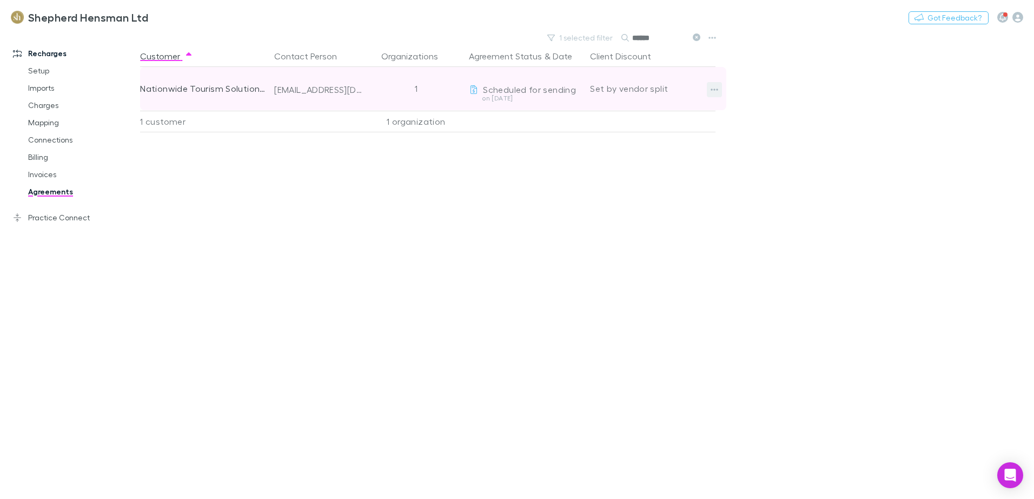
click at [711, 88] on icon "button" at bounding box center [714, 89] width 8 height 9
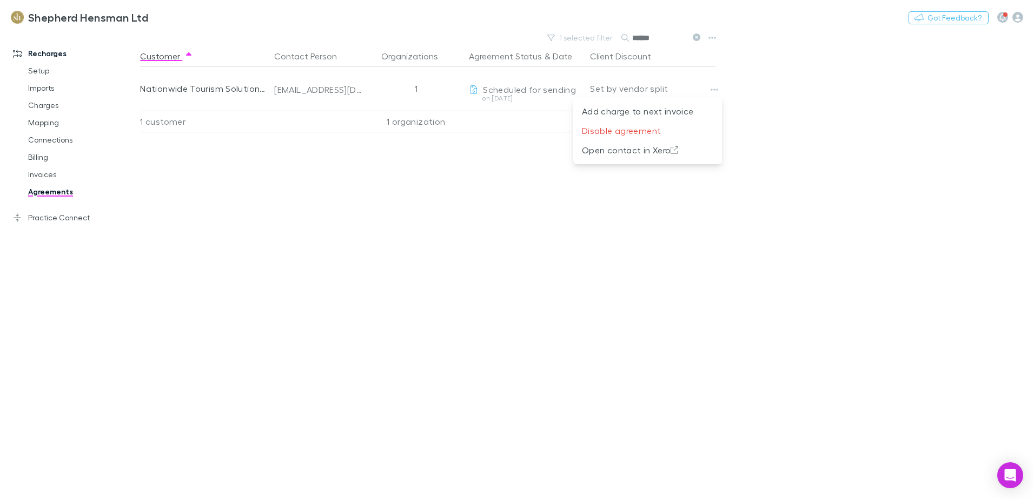
click at [427, 205] on div at bounding box center [517, 249] width 1034 height 499
click at [661, 38] on input "******" at bounding box center [659, 37] width 54 height 15
type input "*"
click at [572, 38] on div "1 selected filter Search" at bounding box center [429, 37] width 579 height 15
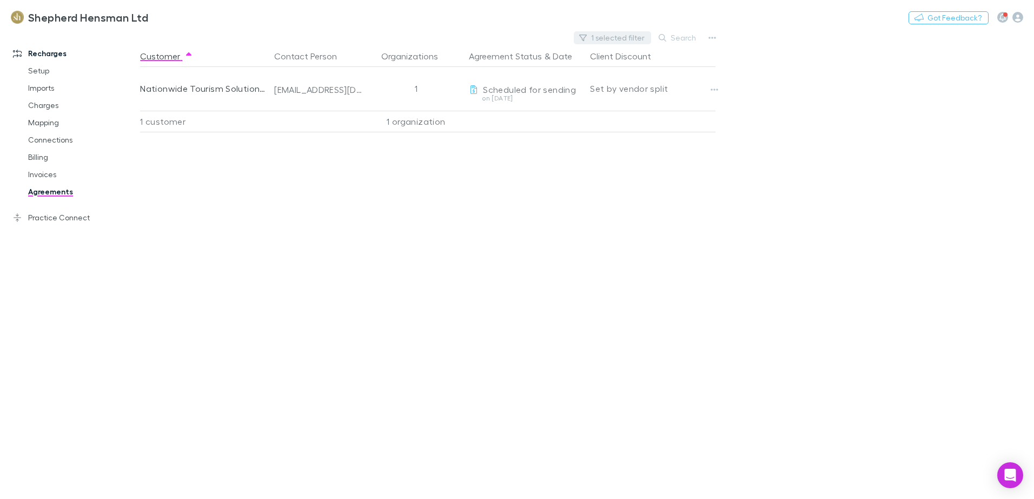
click at [605, 37] on button "1 selected filter" at bounding box center [612, 37] width 77 height 13
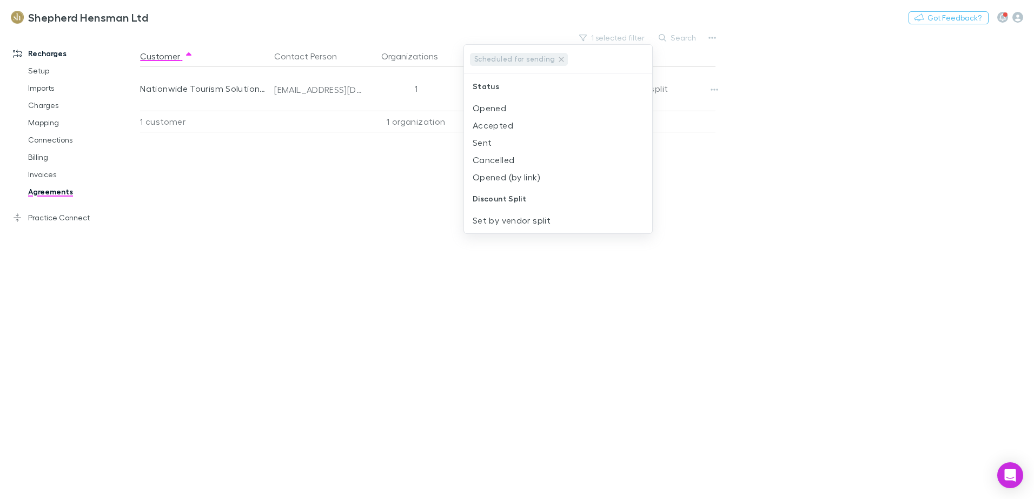
click at [338, 206] on div at bounding box center [517, 249] width 1034 height 499
click at [48, 104] on link "Charges" at bounding box center [81, 105] width 129 height 17
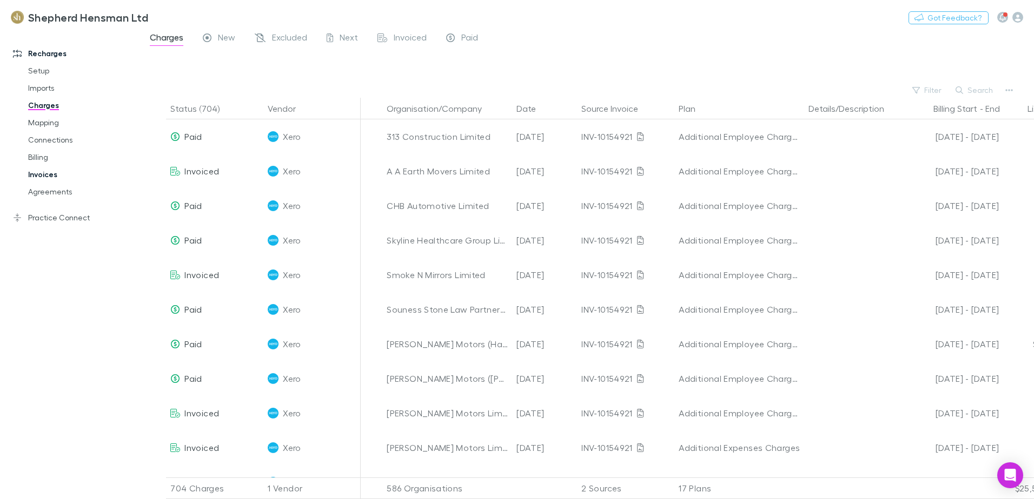
click at [41, 174] on link "Invoices" at bounding box center [81, 174] width 129 height 17
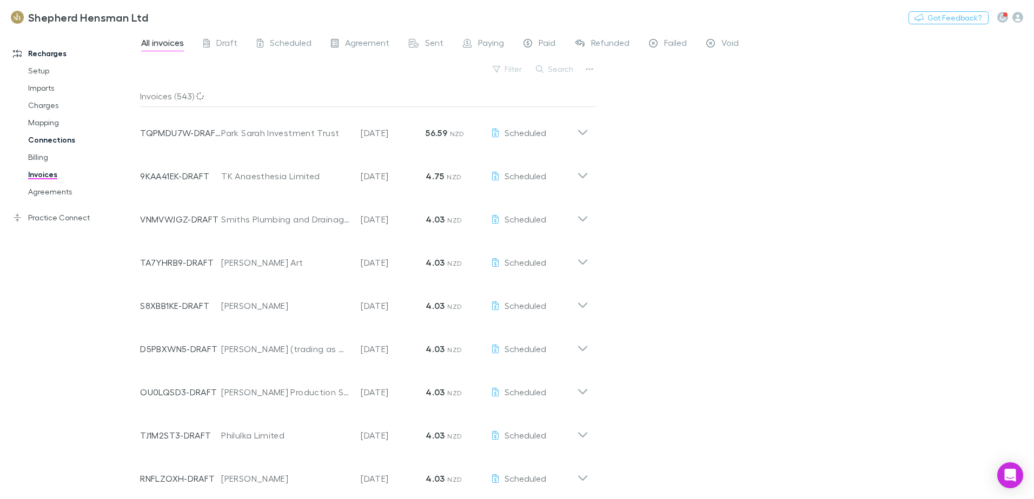
click at [43, 139] on link "Connections" at bounding box center [81, 139] width 129 height 17
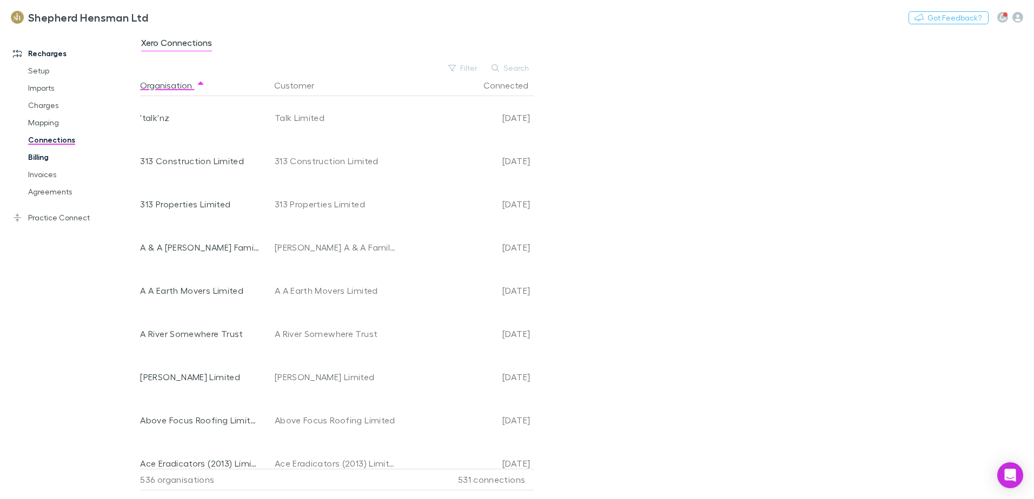
click at [49, 157] on link "Billing" at bounding box center [81, 157] width 129 height 17
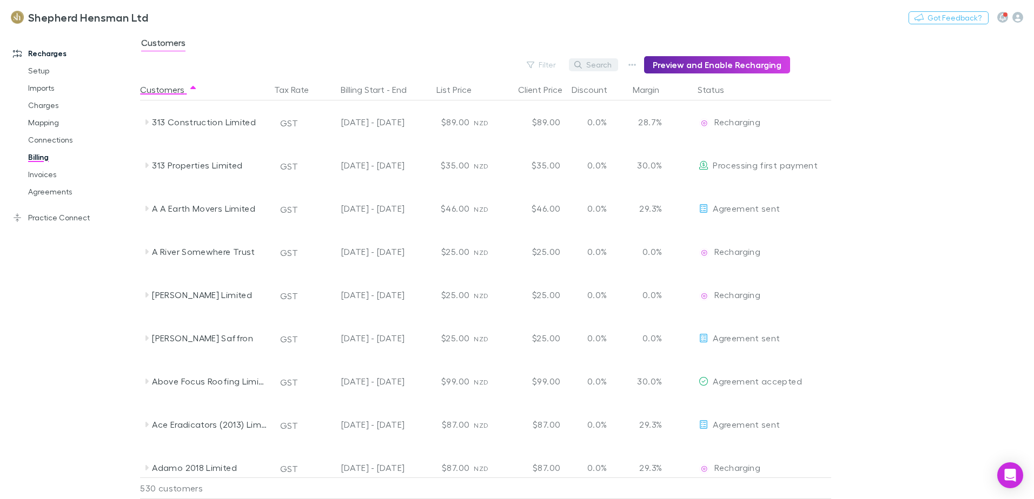
click at [602, 65] on button "Search" at bounding box center [593, 64] width 49 height 13
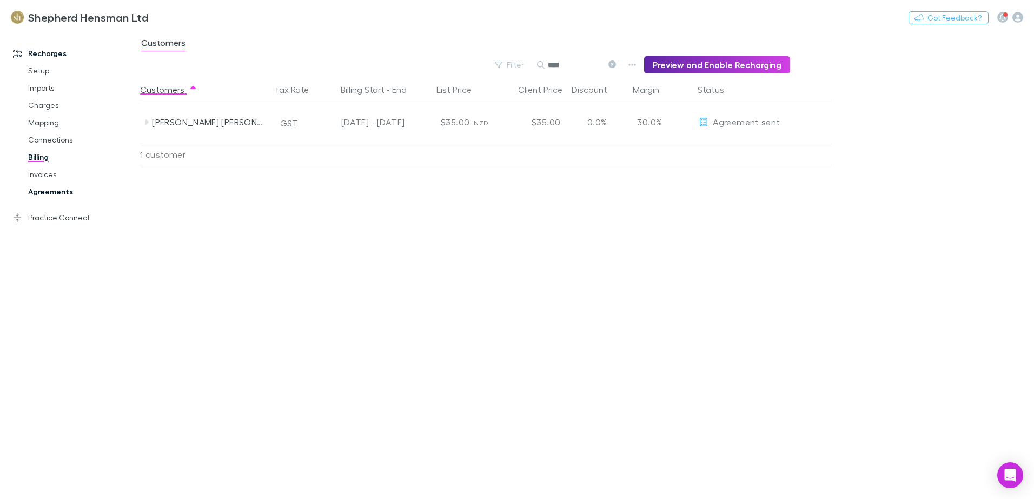
type input "****"
click at [52, 189] on link "Agreements" at bounding box center [81, 191] width 129 height 17
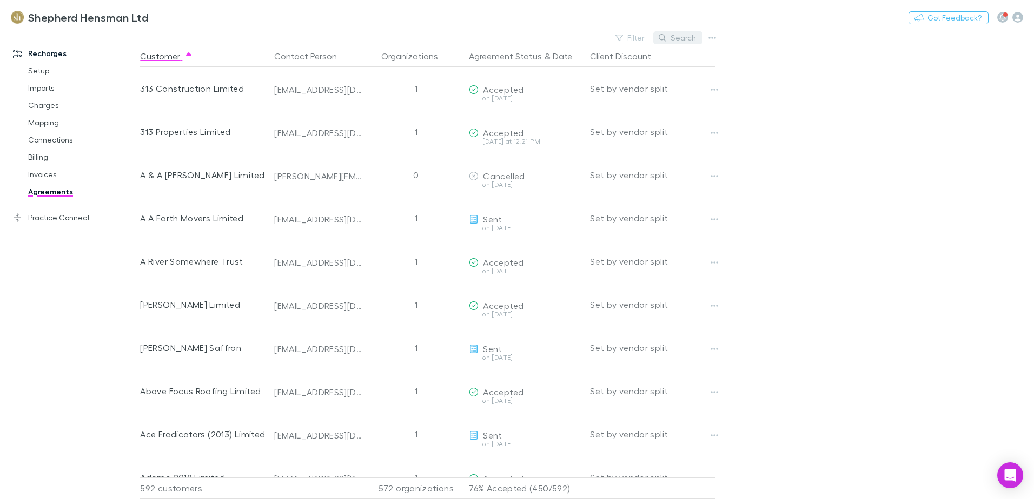
click at [677, 36] on button "Search" at bounding box center [677, 37] width 49 height 13
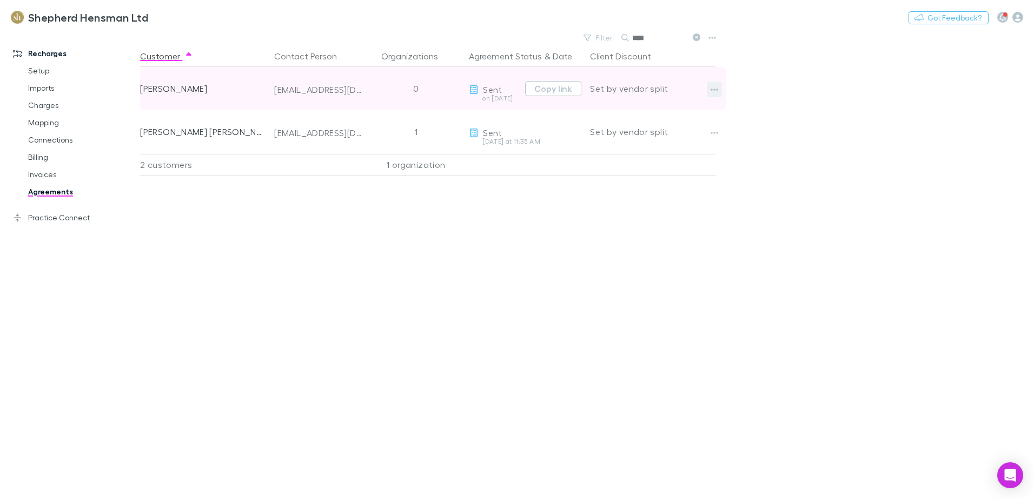
click at [714, 91] on icon "button" at bounding box center [714, 89] width 8 height 9
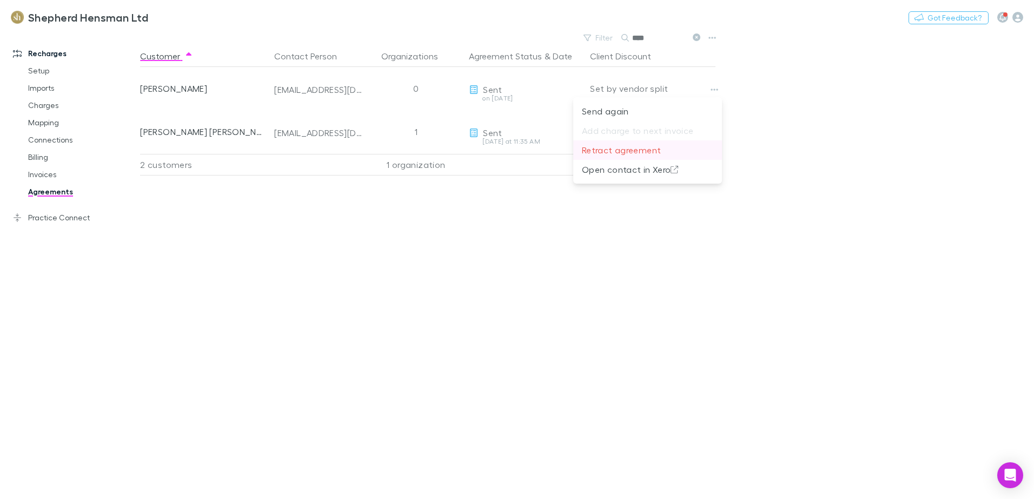
click at [602, 152] on p "Retract agreement" at bounding box center [647, 150] width 131 height 13
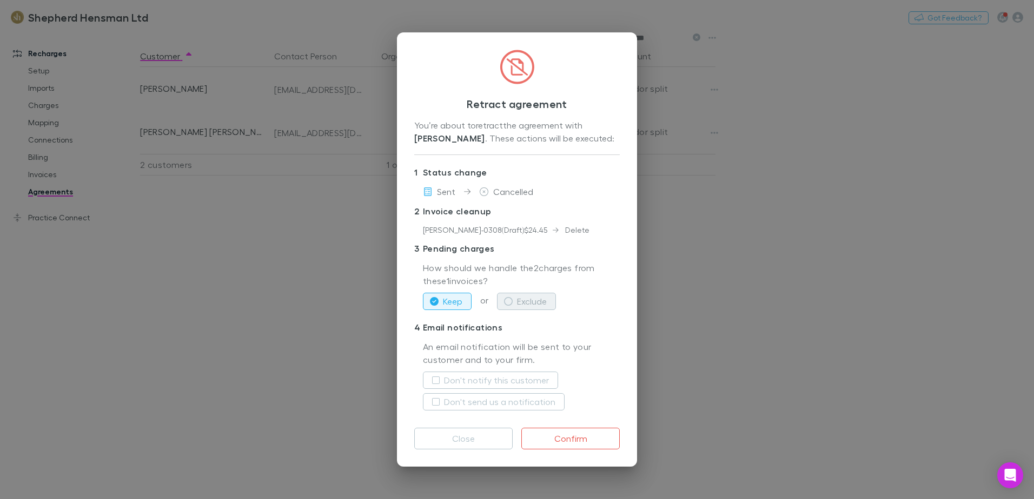
click at [508, 302] on icon "button" at bounding box center [508, 301] width 9 height 9
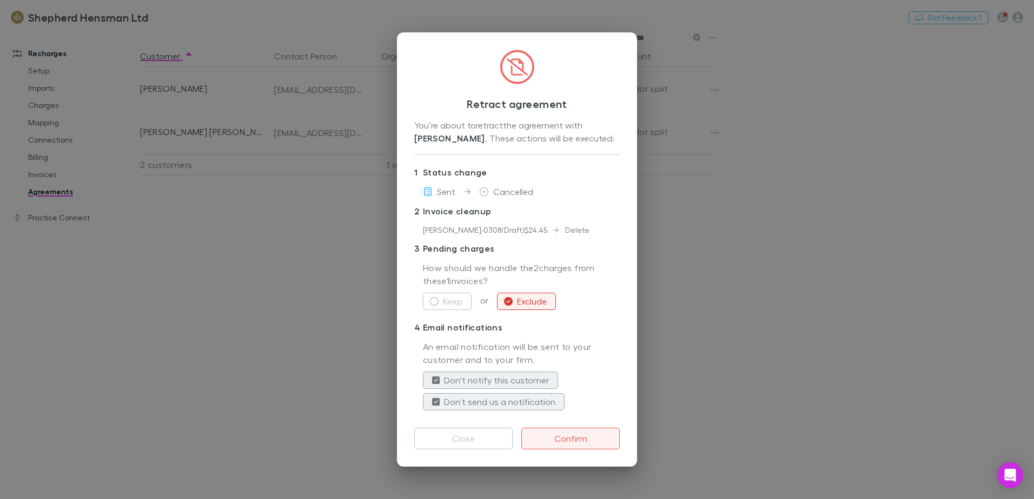
click at [558, 440] on button "Confirm" at bounding box center [570, 439] width 98 height 22
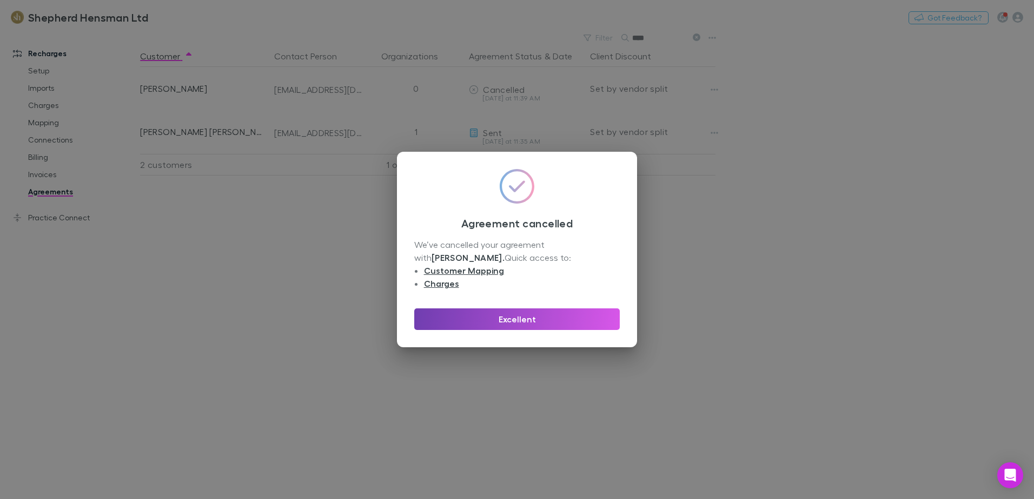
click at [528, 323] on button "Excellent" at bounding box center [516, 320] width 205 height 22
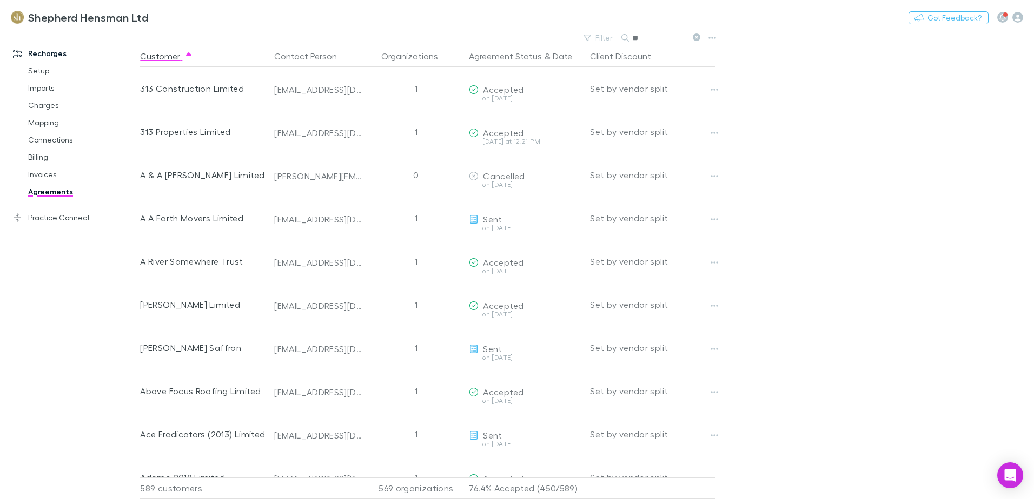
type input "*"
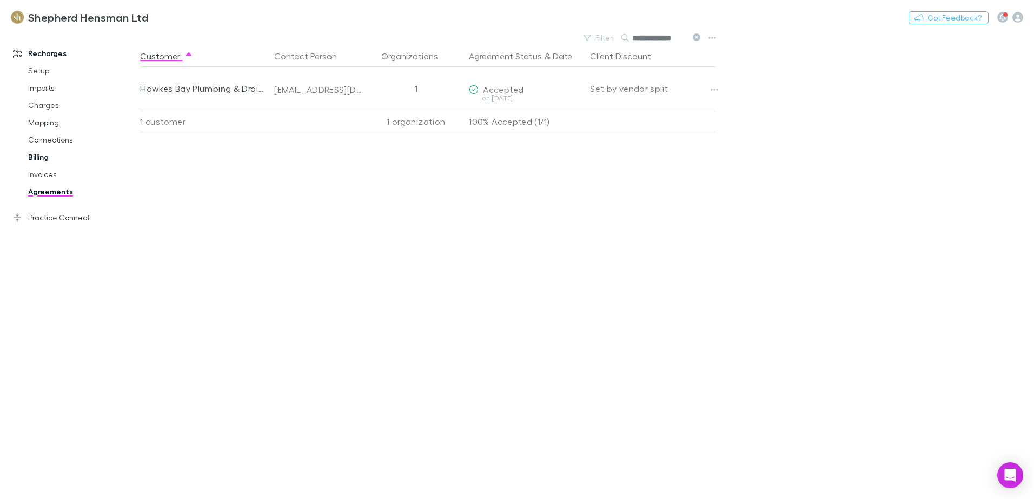
type input "**********"
click at [45, 156] on link "Billing" at bounding box center [81, 157] width 129 height 17
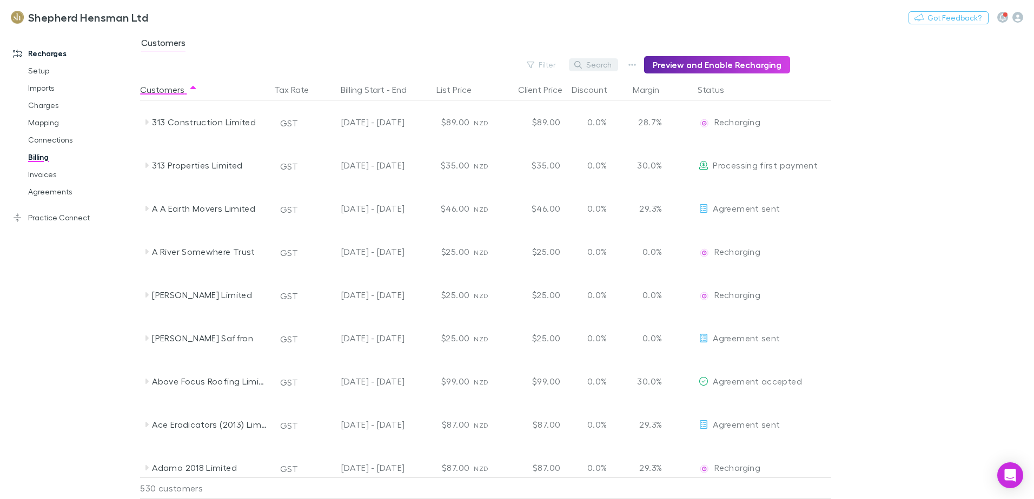
click at [602, 64] on button "Search" at bounding box center [593, 64] width 49 height 13
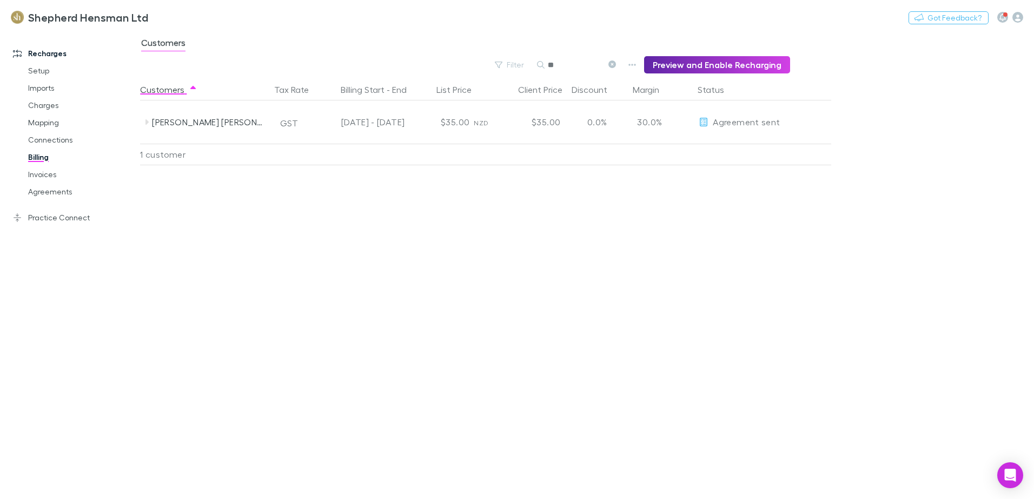
type input "*"
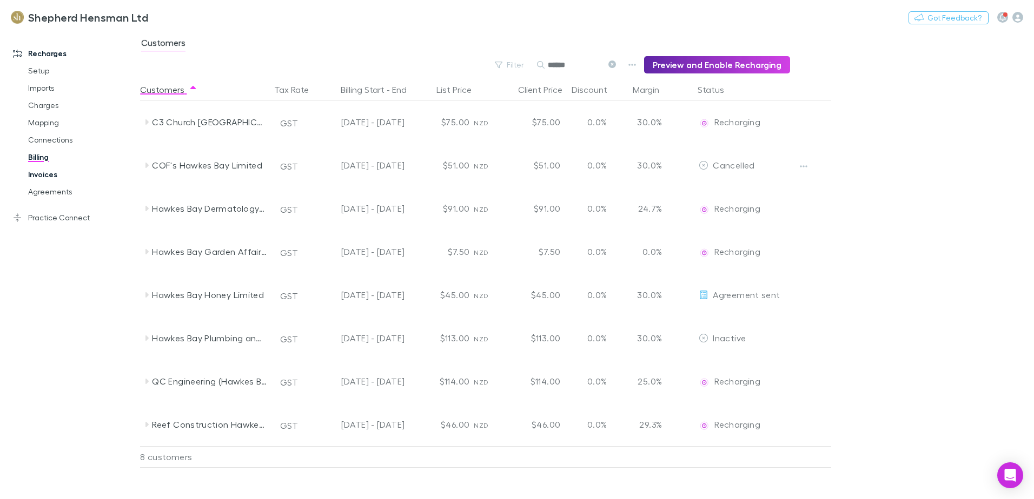
type input "******"
click at [45, 177] on link "Invoices" at bounding box center [81, 174] width 129 height 17
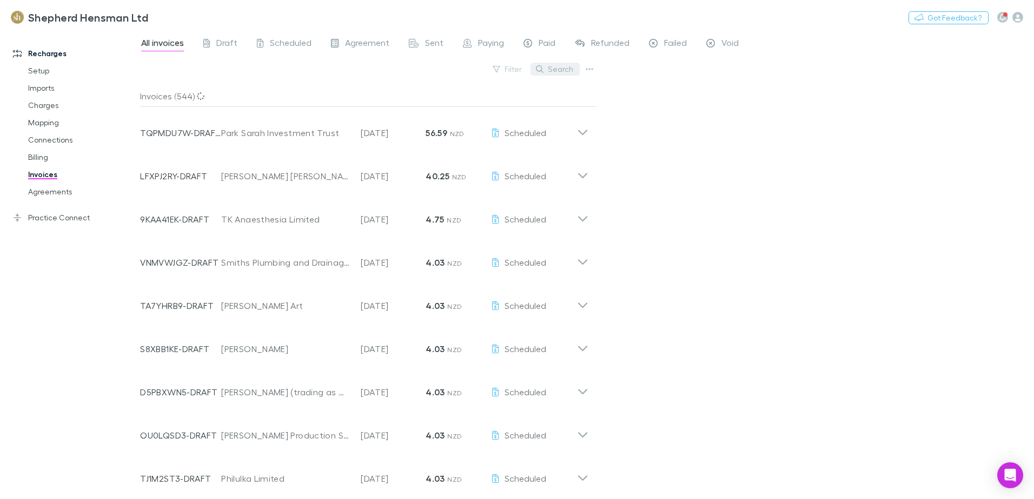
click at [570, 70] on button "Search" at bounding box center [554, 69] width 49 height 13
type input "*"
click at [42, 154] on link "Billing" at bounding box center [81, 157] width 129 height 17
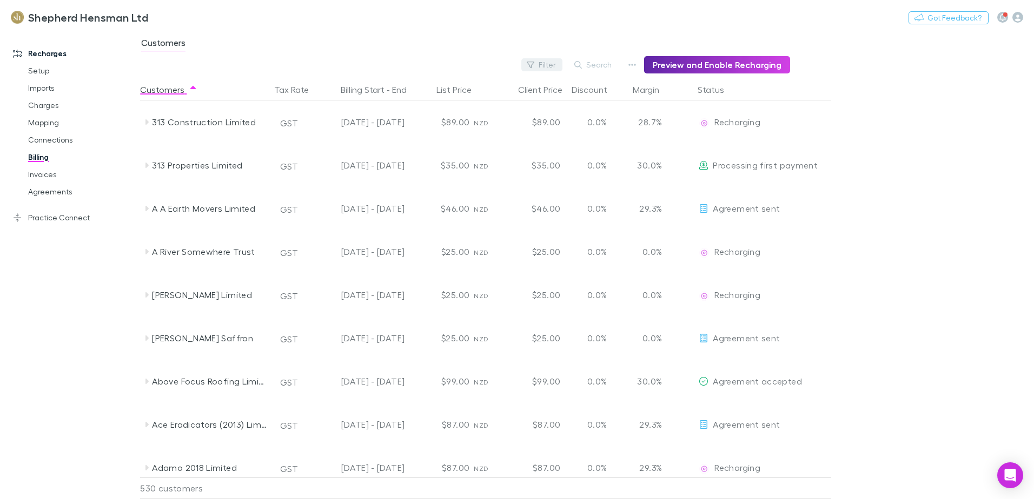
click at [556, 66] on button "Filter" at bounding box center [541, 64] width 41 height 13
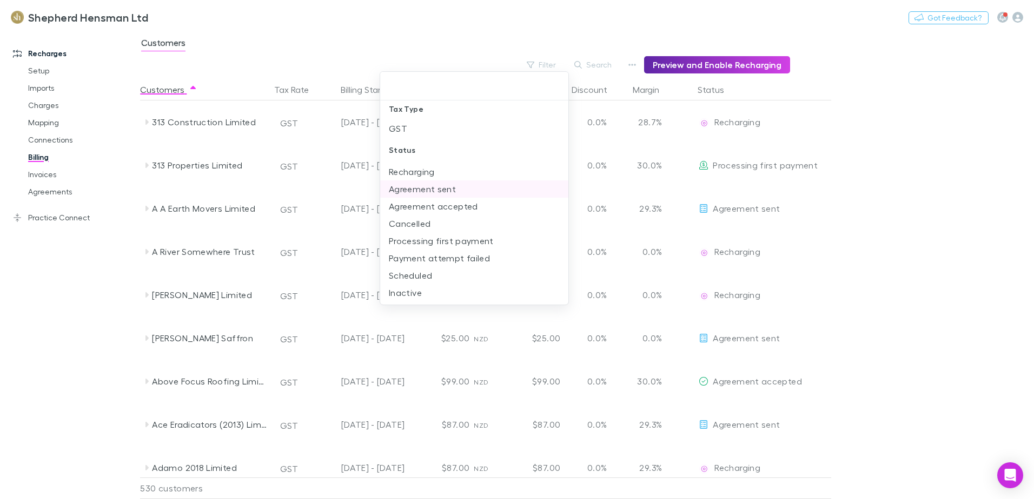
scroll to position [8, 0]
click at [442, 292] on li "Inactive" at bounding box center [474, 291] width 188 height 17
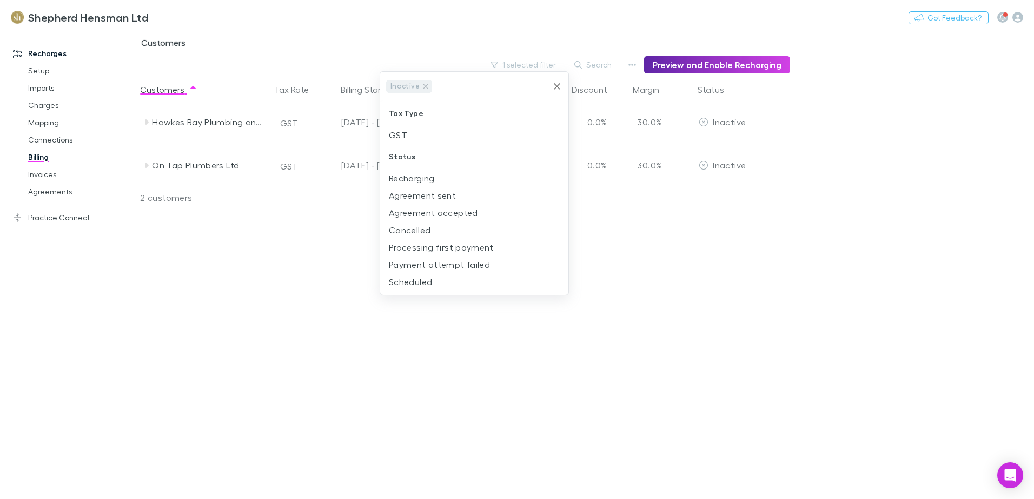
click at [558, 86] on icon "Clear" at bounding box center [556, 86] width 11 height 11
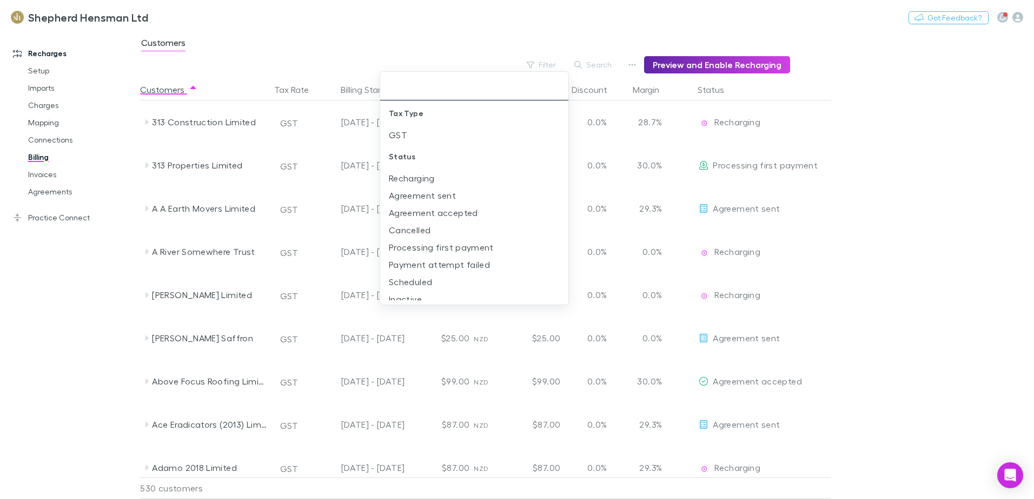
click at [312, 32] on div at bounding box center [517, 249] width 1034 height 499
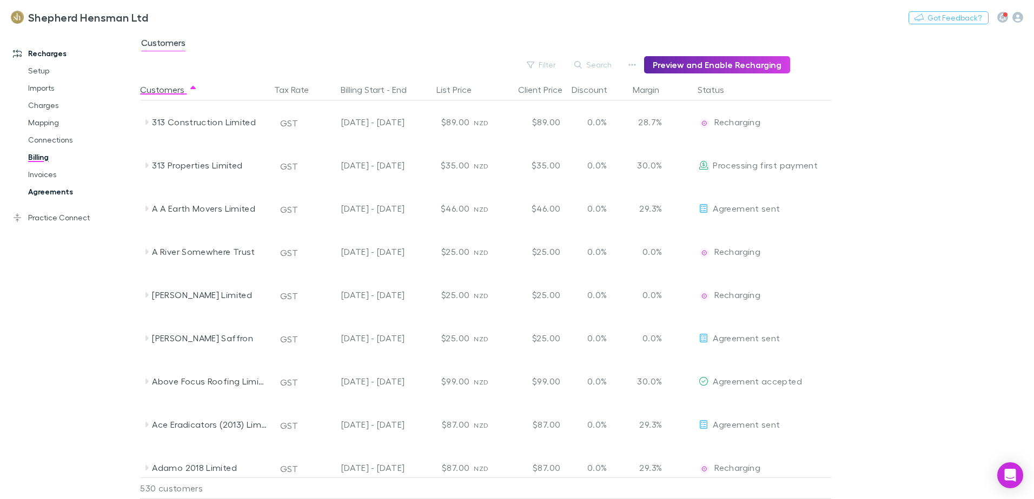
click at [54, 194] on link "Agreements" at bounding box center [81, 191] width 129 height 17
